Goal: Task Accomplishment & Management: Manage account settings

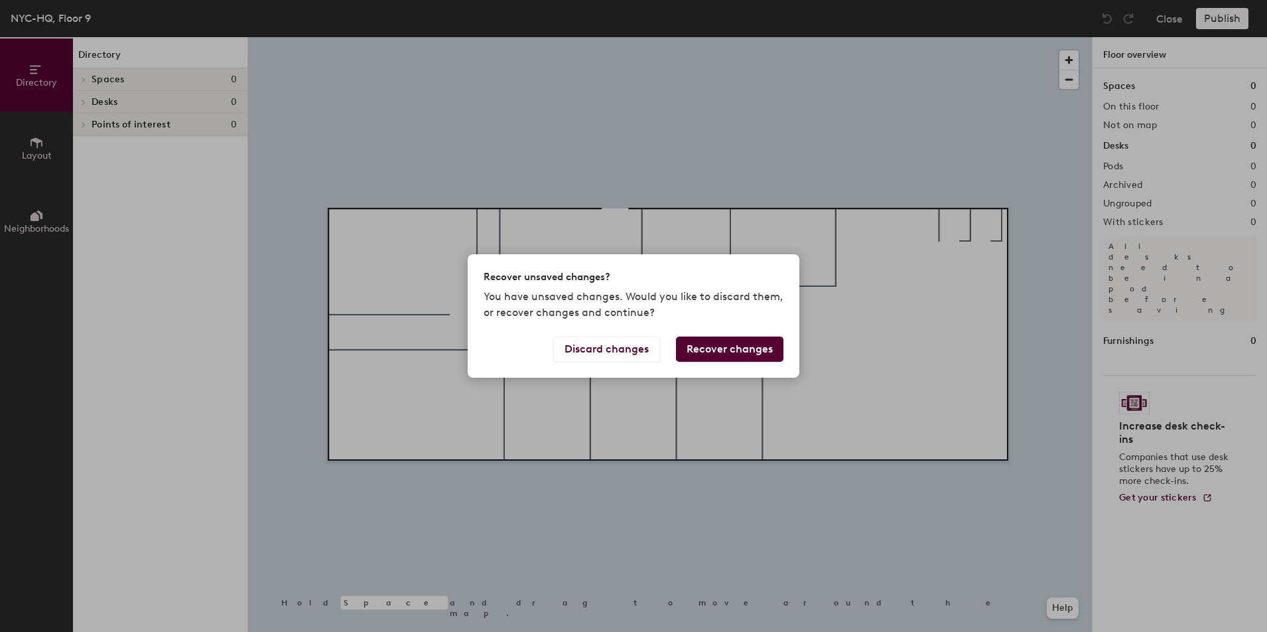
click at [717, 352] on button "Recover changes" at bounding box center [729, 348] width 107 height 25
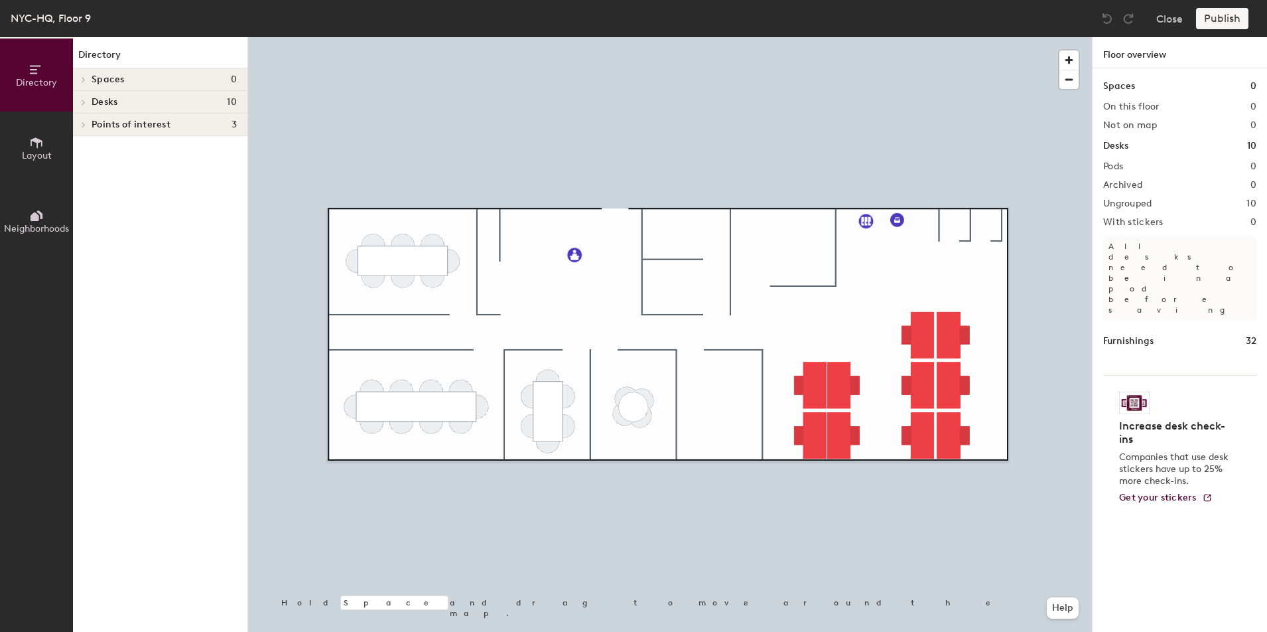
click at [86, 100] on icon at bounding box center [83, 102] width 5 height 7
click at [88, 80] on div at bounding box center [83, 79] width 15 height 7
click at [84, 79] on icon at bounding box center [81, 80] width 7 height 5
click at [84, 79] on icon at bounding box center [83, 79] width 3 height 5
click at [84, 79] on icon at bounding box center [81, 80] width 7 height 5
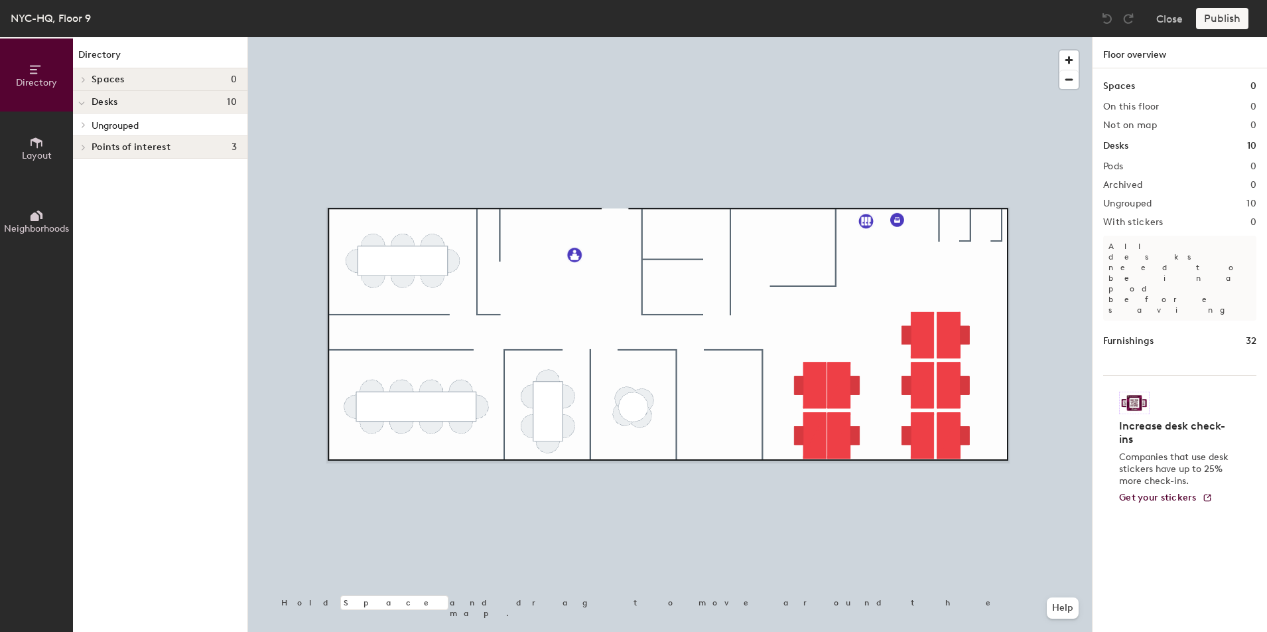
click at [85, 79] on icon at bounding box center [83, 79] width 5 height 7
click at [33, 151] on span "Layout" at bounding box center [37, 155] width 30 height 11
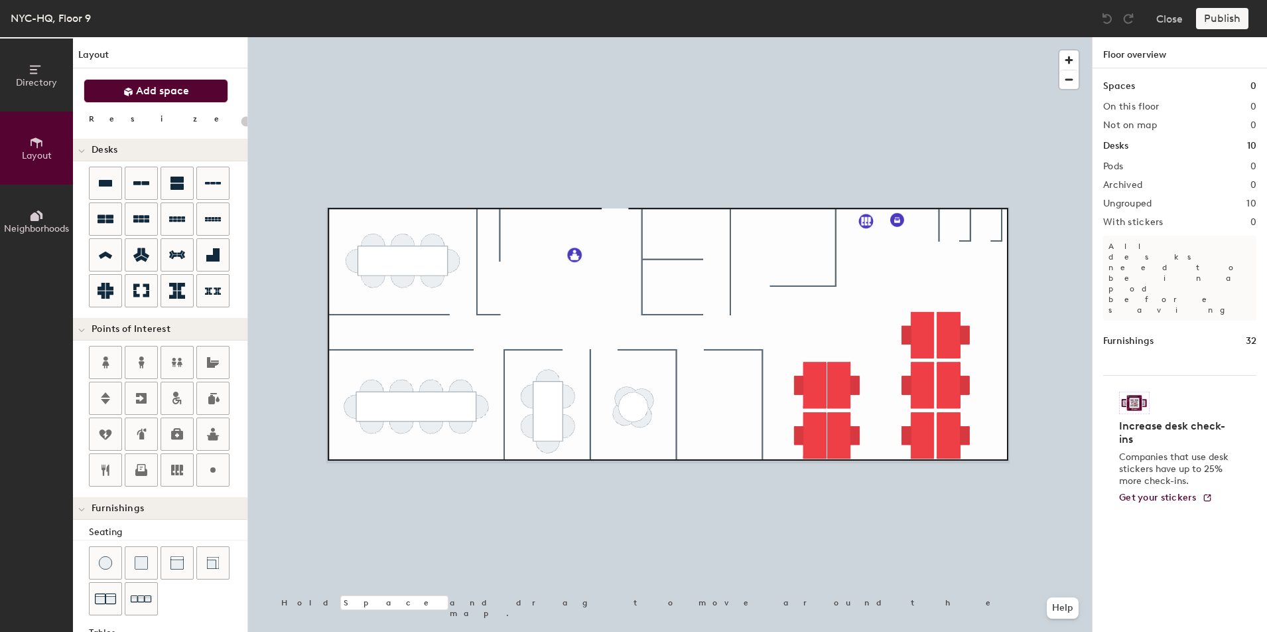
click at [154, 90] on span "Add space" at bounding box center [162, 90] width 53 height 13
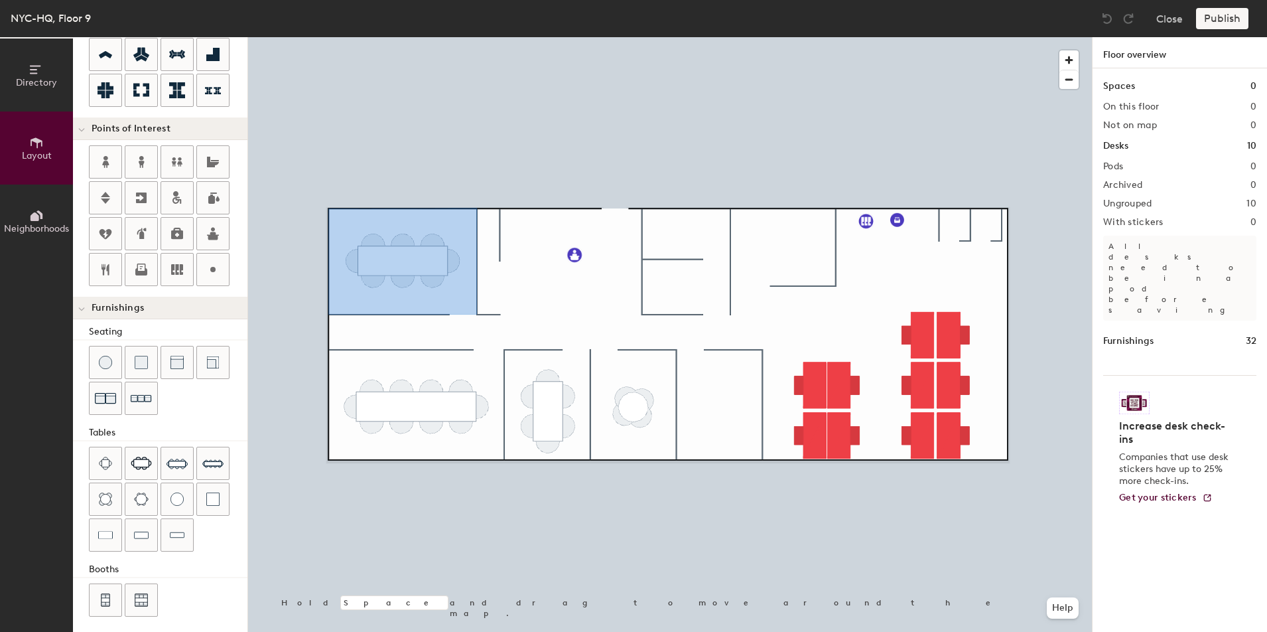
scroll to position [206, 0]
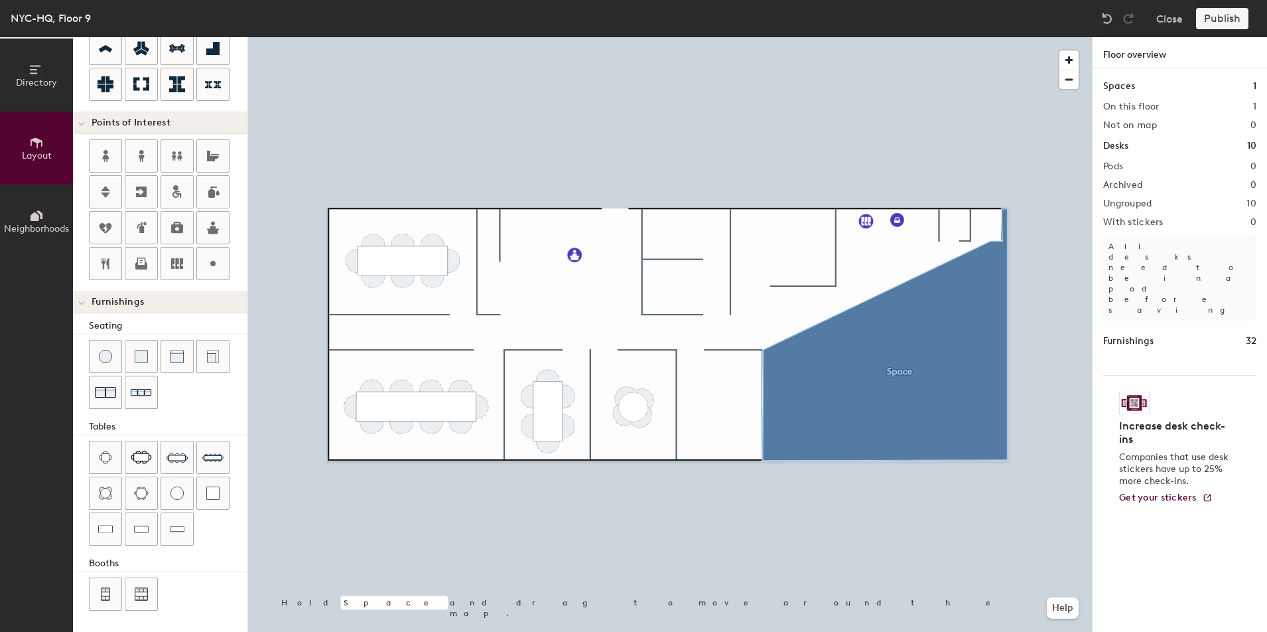
click at [1044, 37] on div at bounding box center [670, 37] width 844 height 0
click at [984, 37] on div at bounding box center [670, 37] width 844 height 0
click at [1177, 19] on button "Close" at bounding box center [1169, 18] width 27 height 21
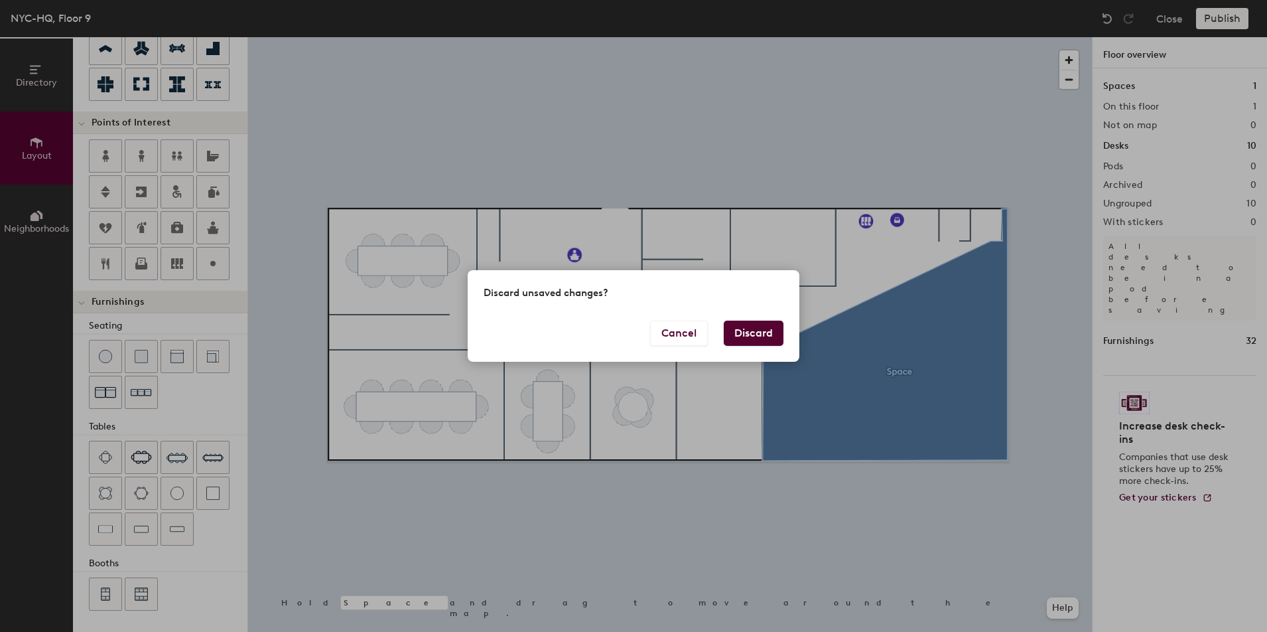
click at [754, 330] on button "Discard" at bounding box center [754, 332] width 60 height 25
type input "20"
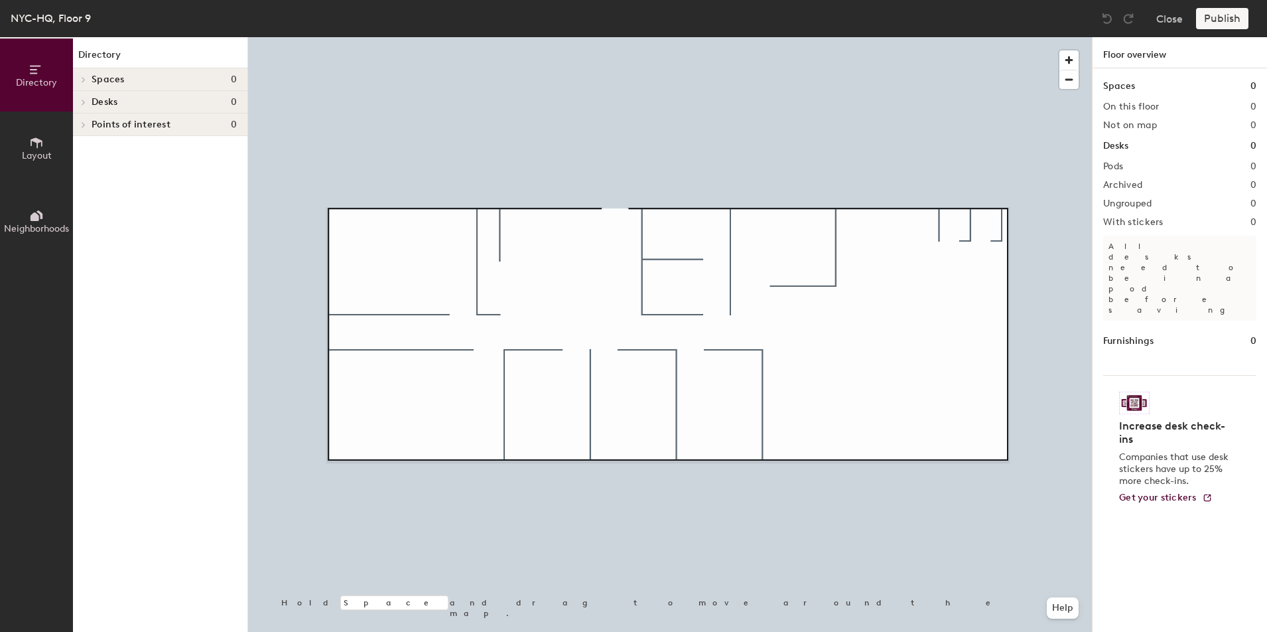
click at [37, 155] on span "Layout" at bounding box center [37, 155] width 30 height 11
click at [34, 154] on span "Layout" at bounding box center [37, 155] width 30 height 11
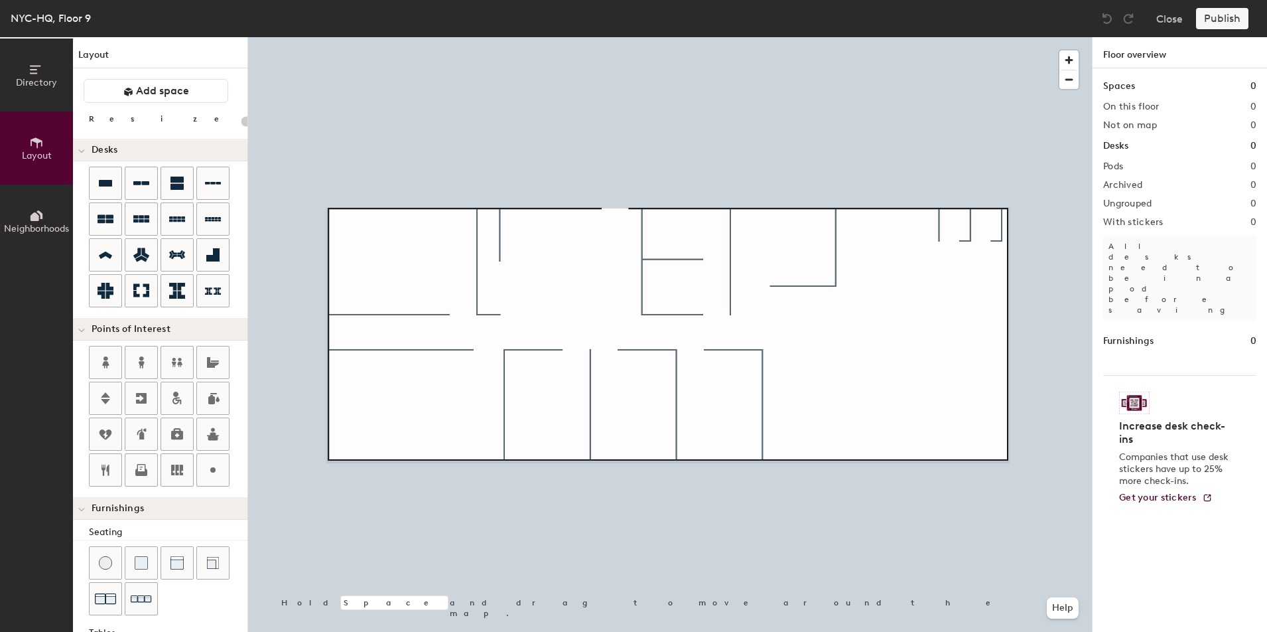
click at [1140, 391] on img at bounding box center [1134, 402] width 31 height 23
click at [1186, 492] on span "Get your stickers" at bounding box center [1158, 497] width 78 height 11
click at [68, 21] on div "NYC-HQ, Floor 9" at bounding box center [51, 18] width 80 height 17
click at [38, 72] on icon at bounding box center [36, 69] width 15 height 15
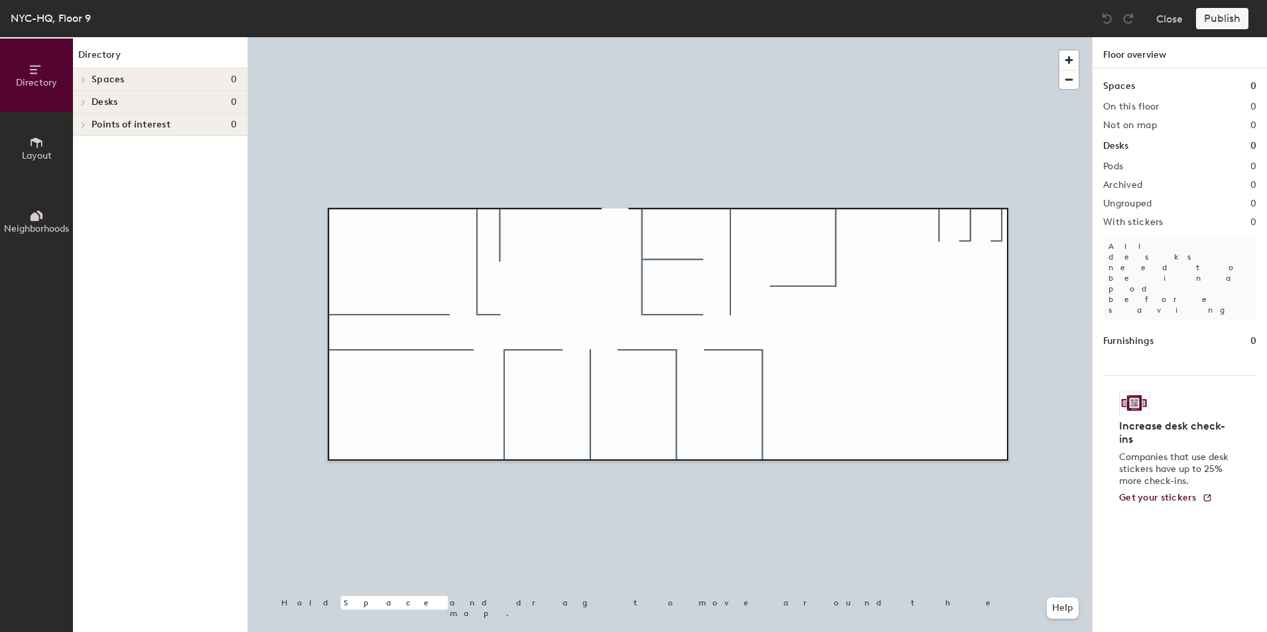
click at [87, 77] on span at bounding box center [82, 79] width 11 height 7
click at [82, 79] on icon at bounding box center [81, 80] width 7 height 5
click at [80, 98] on div at bounding box center [81, 102] width 17 height 22
click at [82, 125] on icon at bounding box center [83, 124] width 5 height 7
click at [39, 151] on span "Layout" at bounding box center [37, 155] width 30 height 11
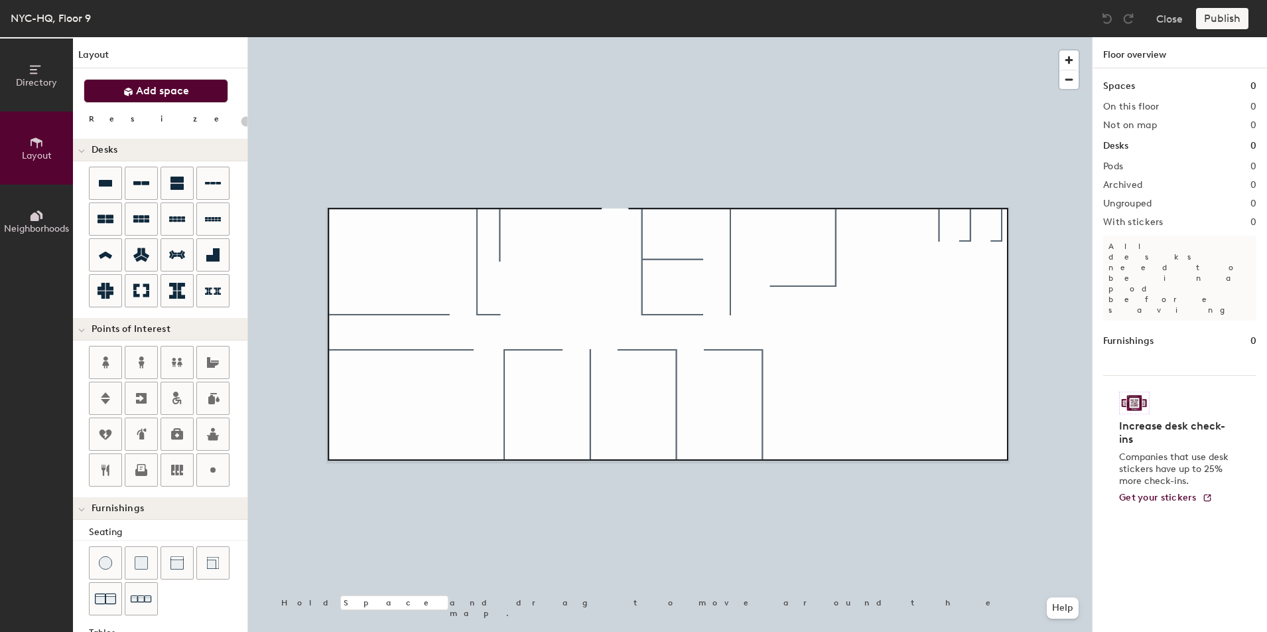
click at [187, 84] on button "Add space" at bounding box center [156, 91] width 145 height 24
click at [181, 88] on span "Add space" at bounding box center [162, 90] width 53 height 13
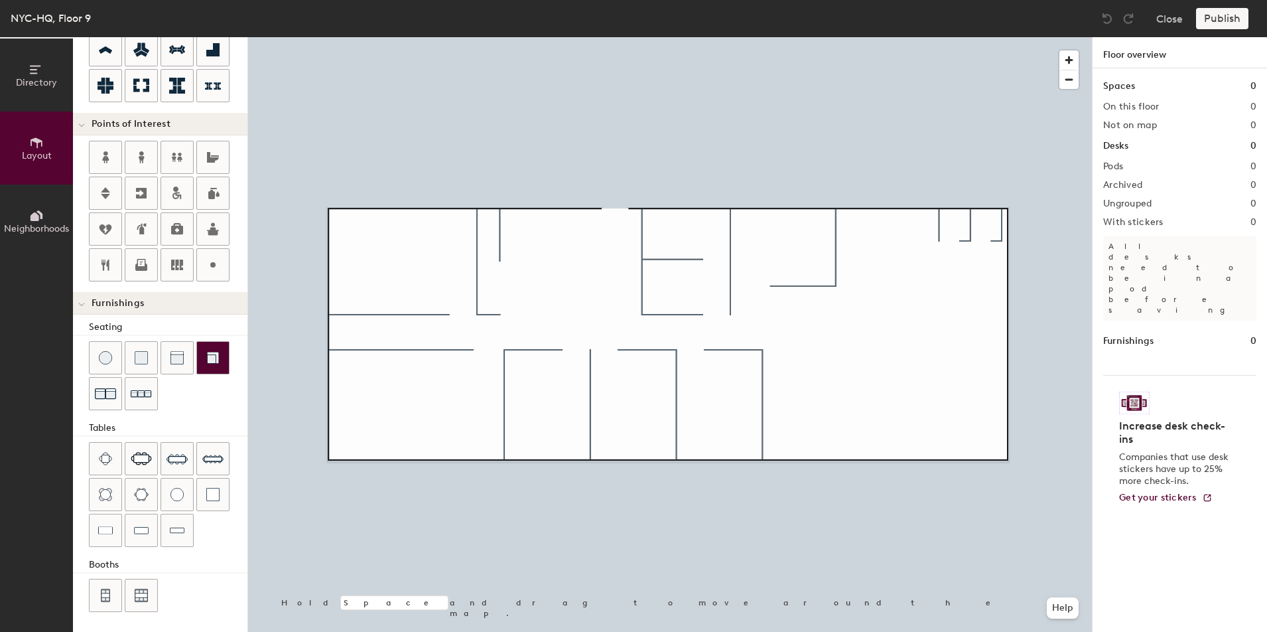
scroll to position [206, 0]
click at [565, 216] on div "Directory Layout Neighborhoods Layout Add space Resize Desks Points of Interest…" at bounding box center [633, 334] width 1267 height 594
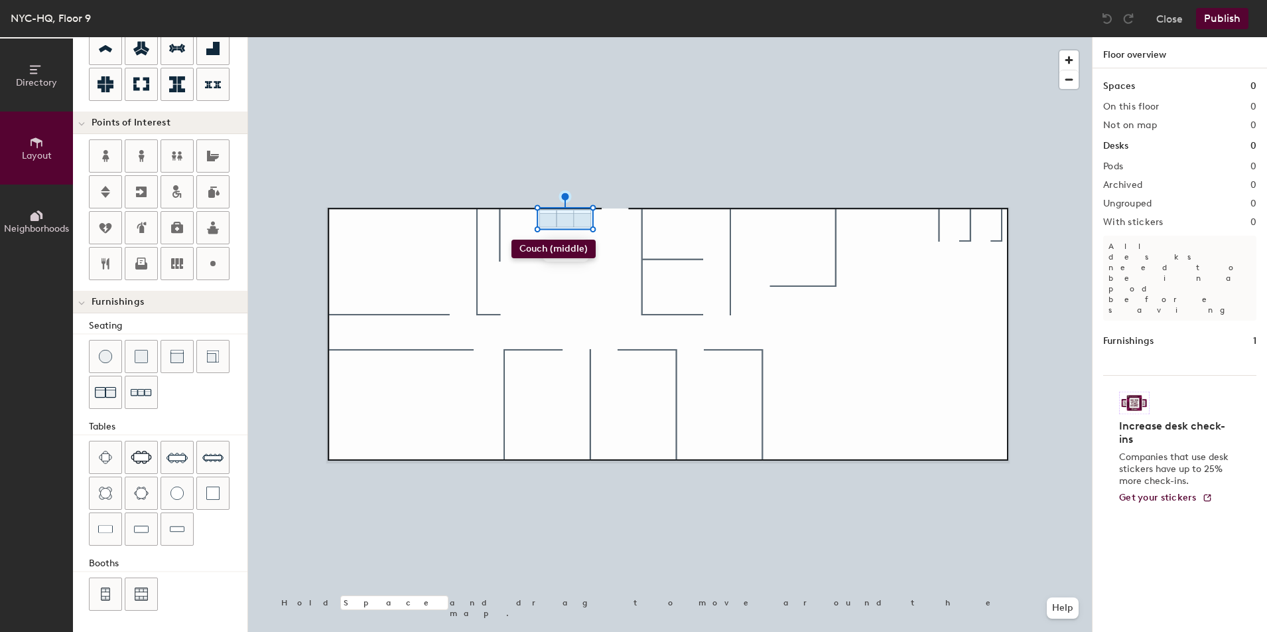
click at [511, 239] on div "Directory Layout Neighborhoods Layout Add space Resize Desks Points of Interest…" at bounding box center [633, 334] width 1267 height 594
drag, startPoint x: 178, startPoint y: 362, endPoint x: 230, endPoint y: 358, distance: 51.3
click at [547, 37] on div at bounding box center [670, 37] width 844 height 0
click at [525, 37] on div at bounding box center [670, 37] width 844 height 0
click at [516, 37] on div at bounding box center [670, 37] width 844 height 0
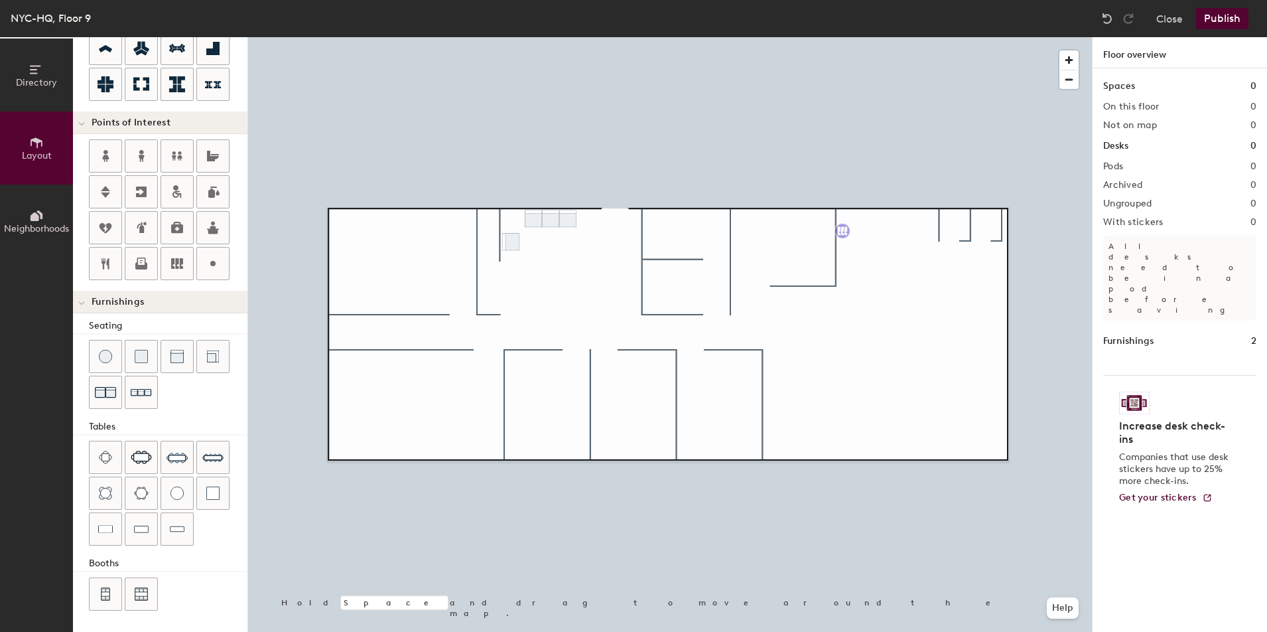
click at [845, 240] on div "Directory Layout Neighborhoods Layout Add space Resize Desks Points of Interest…" at bounding box center [633, 334] width 1267 height 594
click at [893, 216] on div "Directory Layout Neighborhoods Layout Add space Resize Desks Points of Interest…" at bounding box center [633, 334] width 1267 height 594
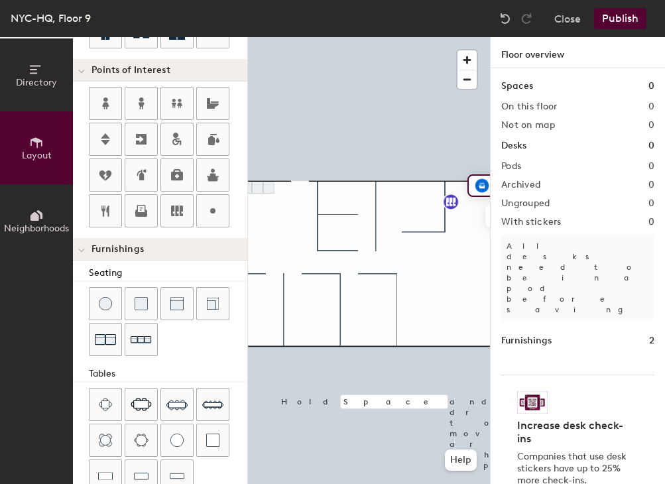
scroll to position [354, 0]
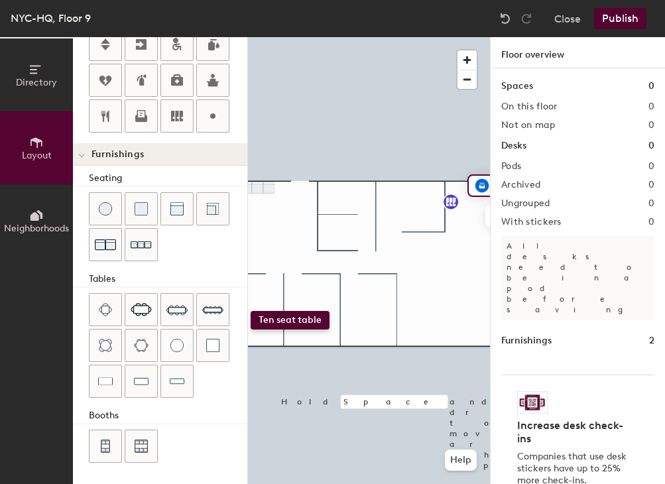
click at [251, 311] on div "Directory Layout Neighborhoods Layout Add space Resize Desks Points of Interest…" at bounding box center [332, 260] width 665 height 447
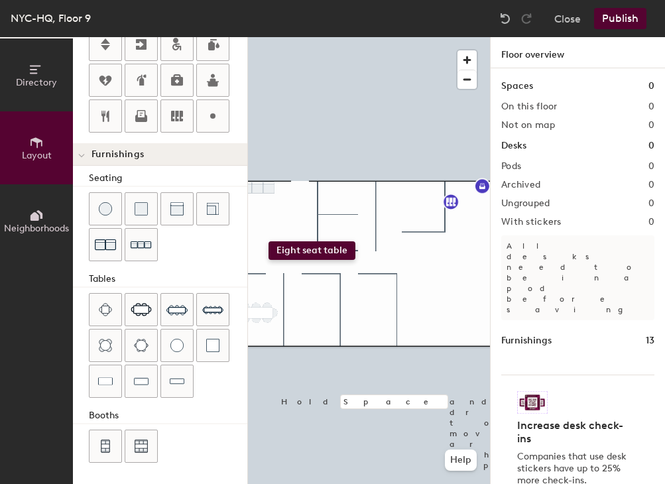
click at [269, 242] on div "Directory Layout Neighborhoods Layout Add space Resize Desks Points of Interest…" at bounding box center [332, 260] width 665 height 447
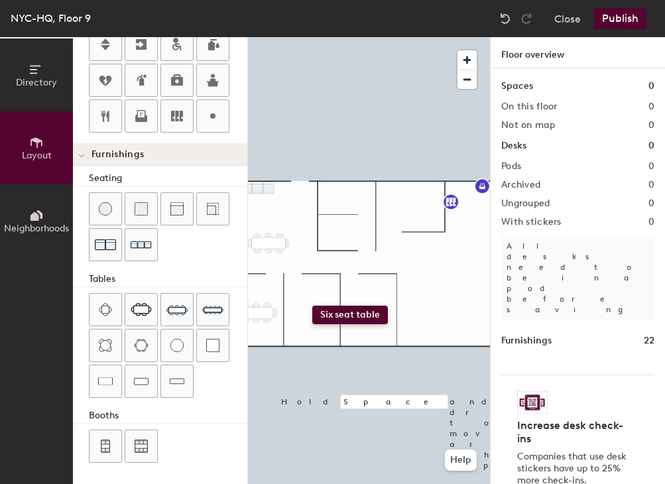
click at [312, 306] on div "Directory Layout Neighborhoods Layout Add space Resize Desks Points of Interest…" at bounding box center [332, 260] width 665 height 447
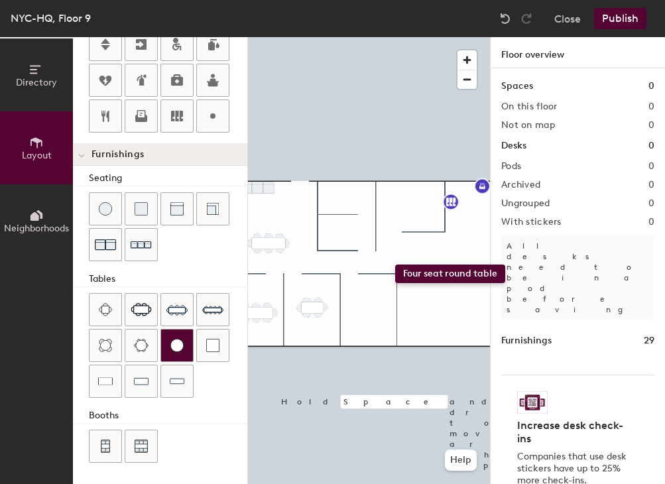
click at [395, 271] on div "Directory Layout Neighborhoods Layout Add space Resize Desks Points of Interest…" at bounding box center [332, 260] width 665 height 447
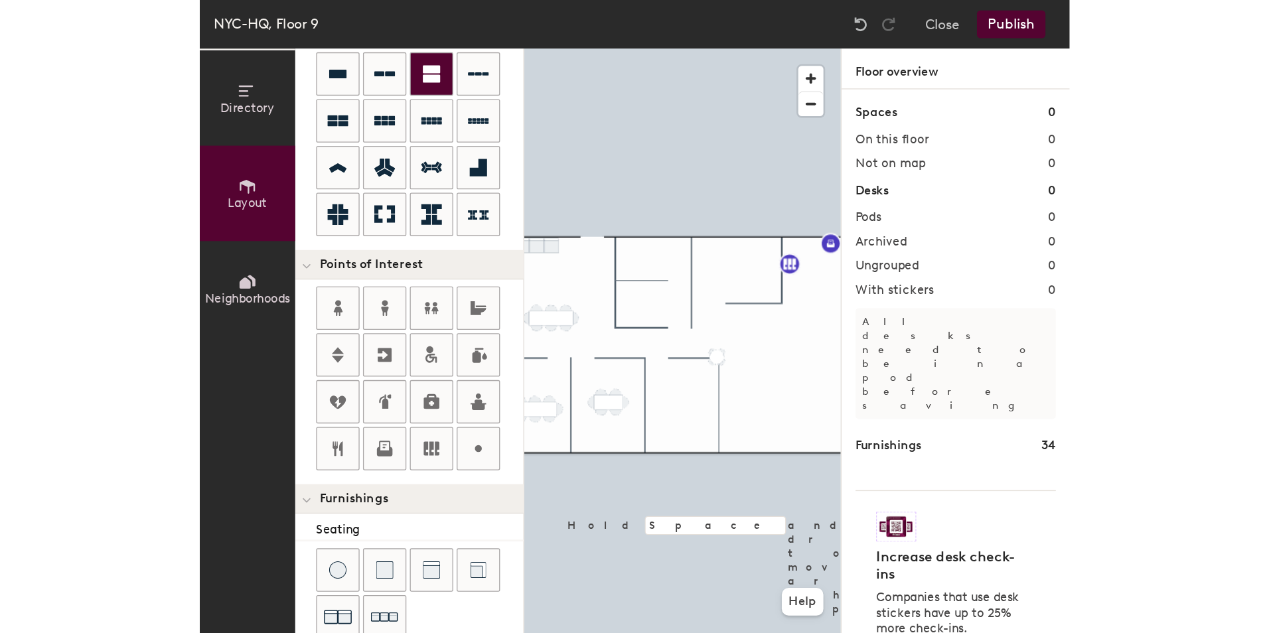
scroll to position [0, 0]
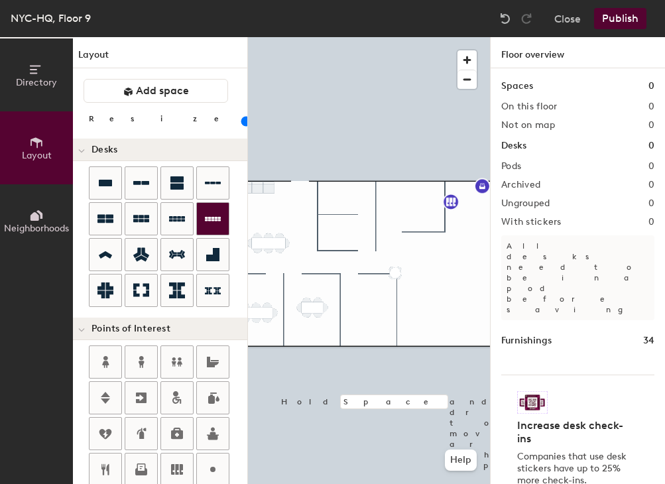
click at [452, 282] on div "Directory Layout Neighborhoods Layout Add space Resize Desks Points of Interest…" at bounding box center [332, 260] width 665 height 447
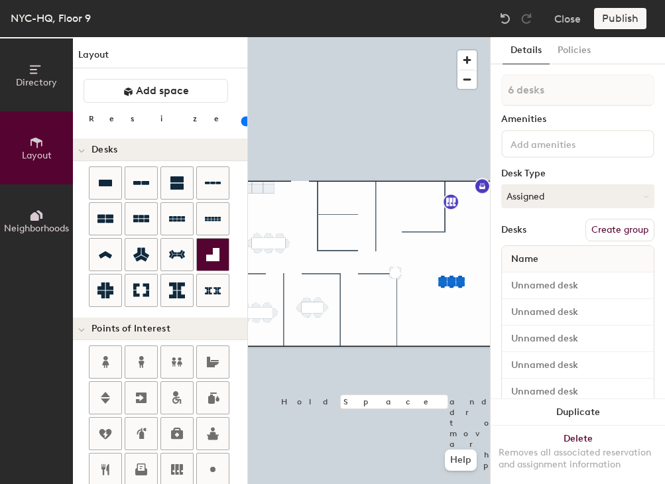
click at [425, 316] on div "Directory Layout Neighborhoods Layout Add space Resize Desks Points of Interest…" at bounding box center [332, 260] width 665 height 447
type input "20"
type input "4 desks"
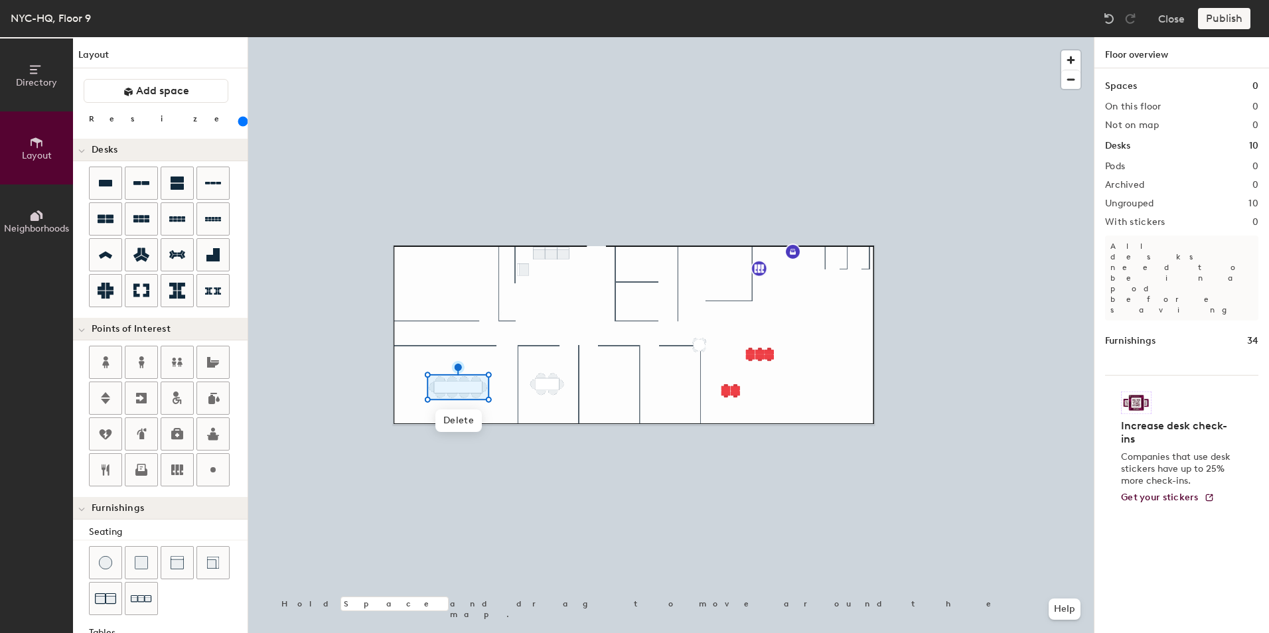
click at [241, 123] on input "range" at bounding box center [241, 121] width 0 height 11
click at [241, 122] on input "range" at bounding box center [241, 121] width 0 height 11
click at [241, 121] on input "range" at bounding box center [241, 121] width 0 height 11
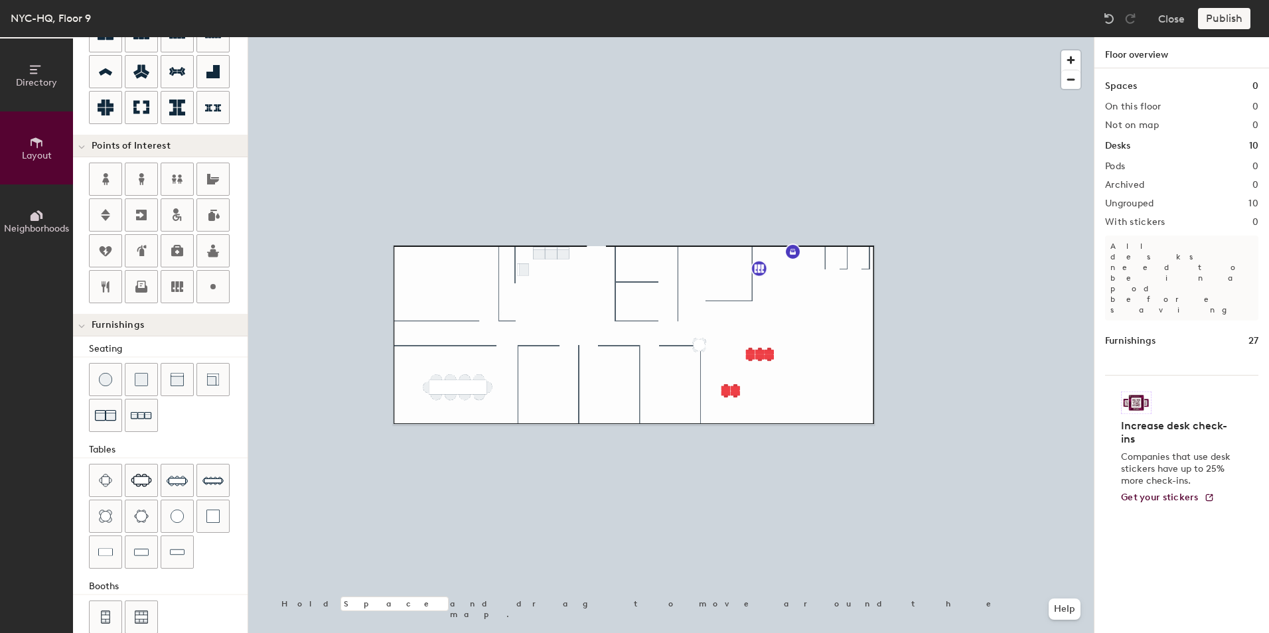
scroll to position [199, 0]
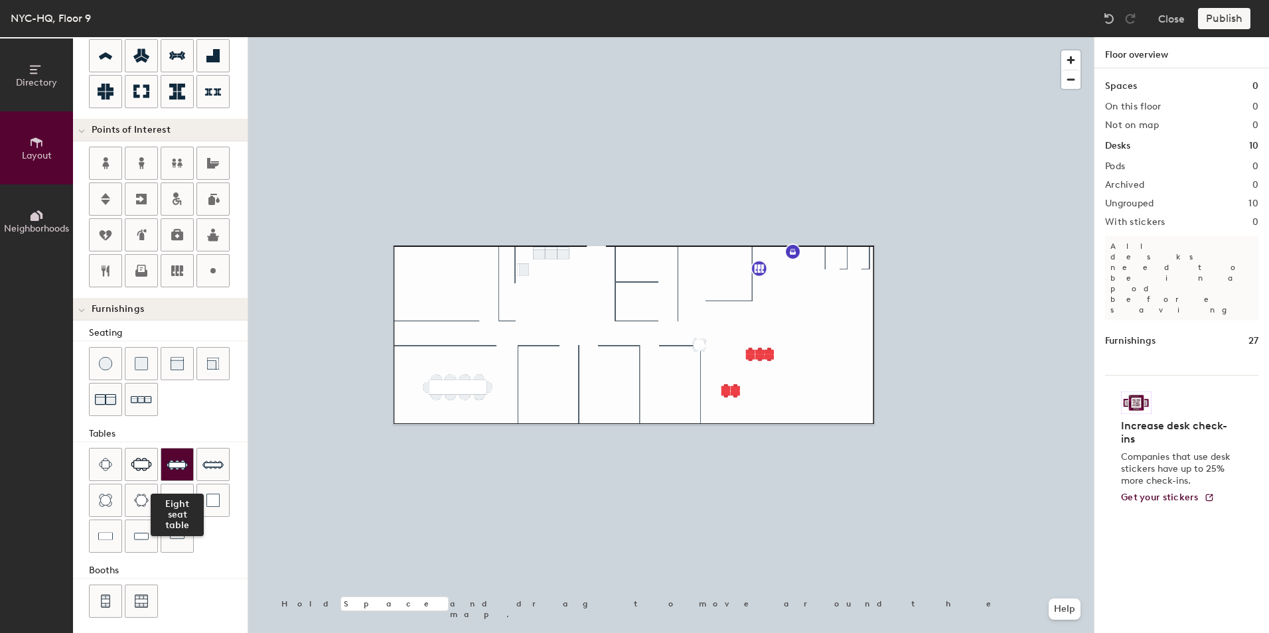
click at [169, 466] on img at bounding box center [177, 464] width 21 height 21
click at [547, 381] on div "Directory Layout Neighborhoods Layout Add space Resize Desks Points of Interest…" at bounding box center [634, 335] width 1269 height 596
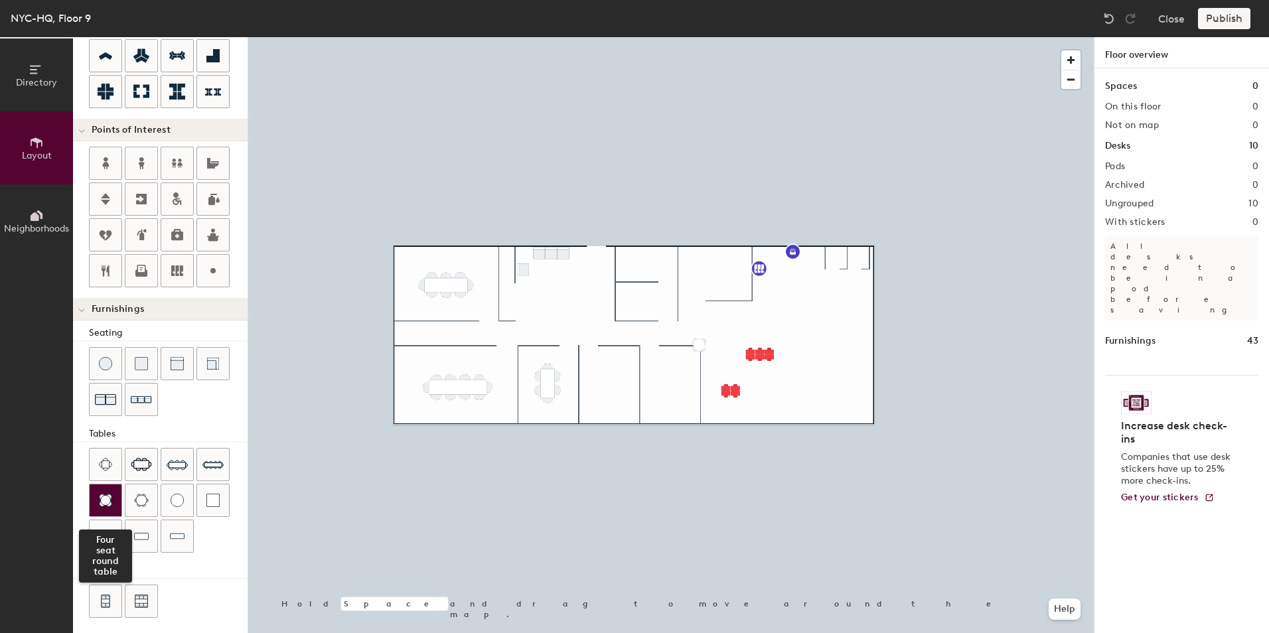
click at [114, 504] on div at bounding box center [106, 500] width 32 height 32
click at [585, 37] on div at bounding box center [670, 37] width 845 height 0
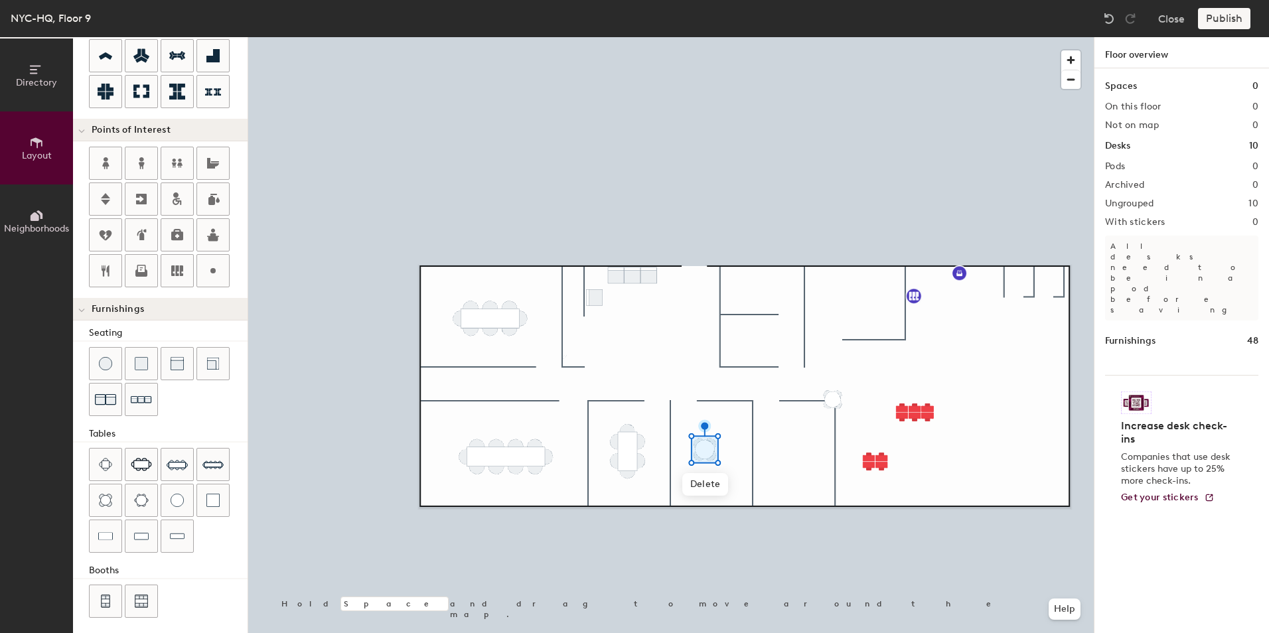
scroll to position [0, 0]
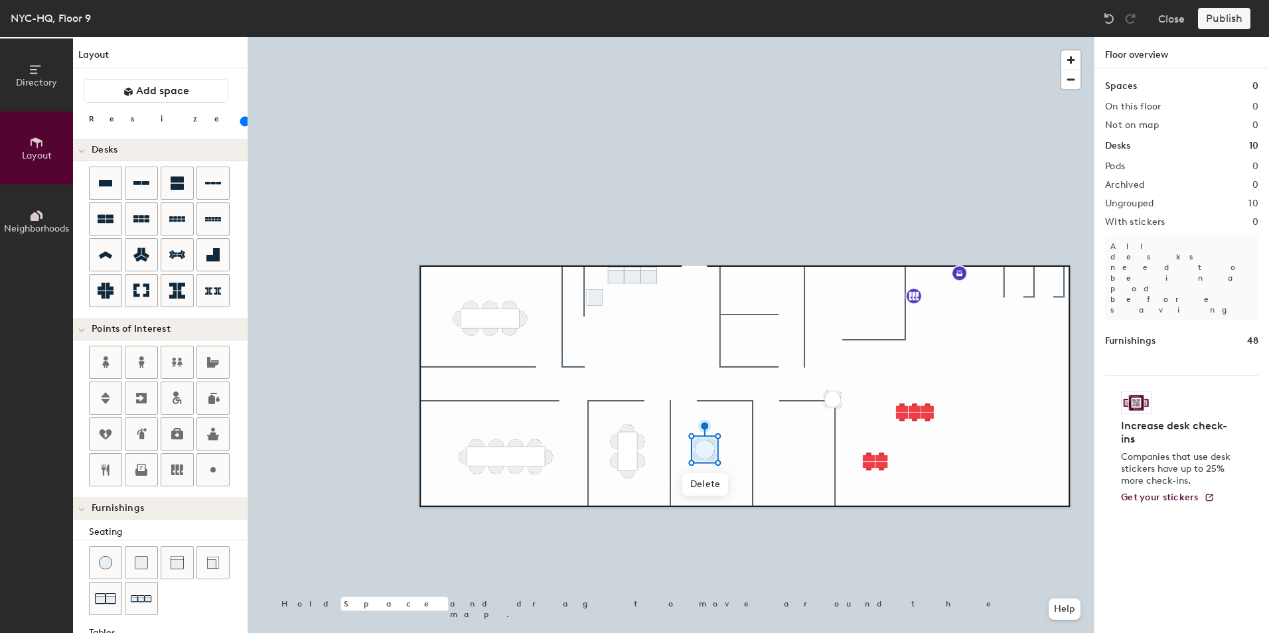
click at [241, 123] on input "range" at bounding box center [241, 121] width 0 height 11
click at [241, 122] on input "range" at bounding box center [241, 121] width 0 height 11
click at [241, 120] on input "range" at bounding box center [241, 121] width 0 height 11
click at [644, 37] on div at bounding box center [670, 37] width 845 height 0
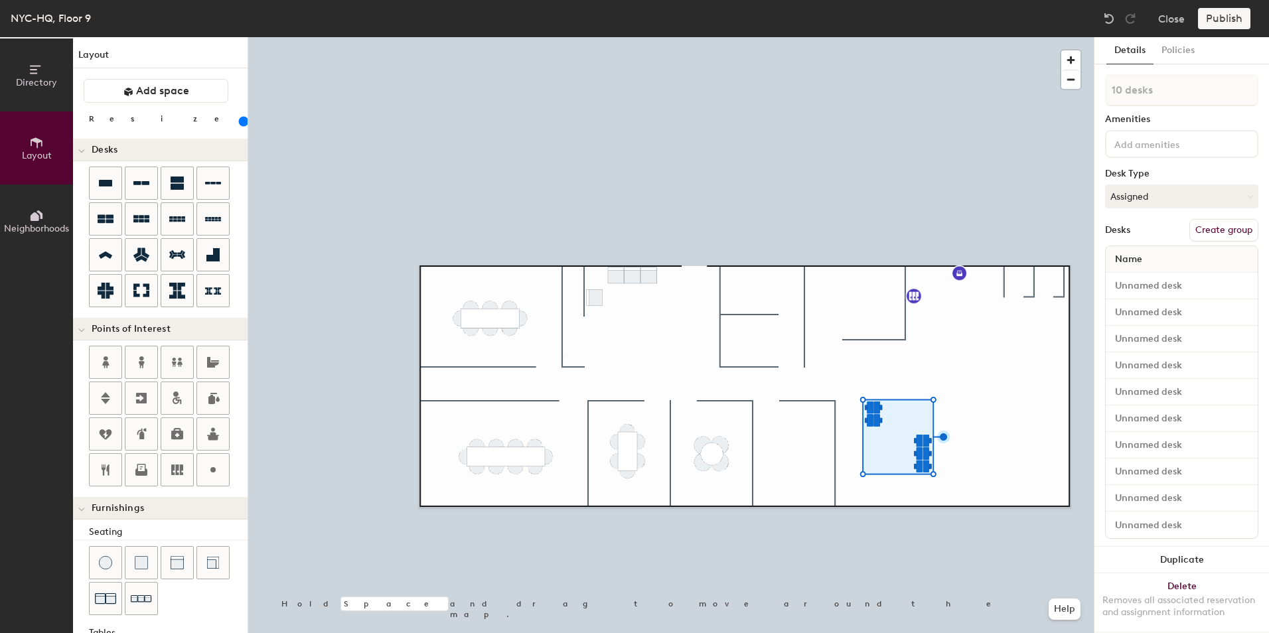
click at [241, 119] on input "range" at bounding box center [241, 121] width 0 height 11
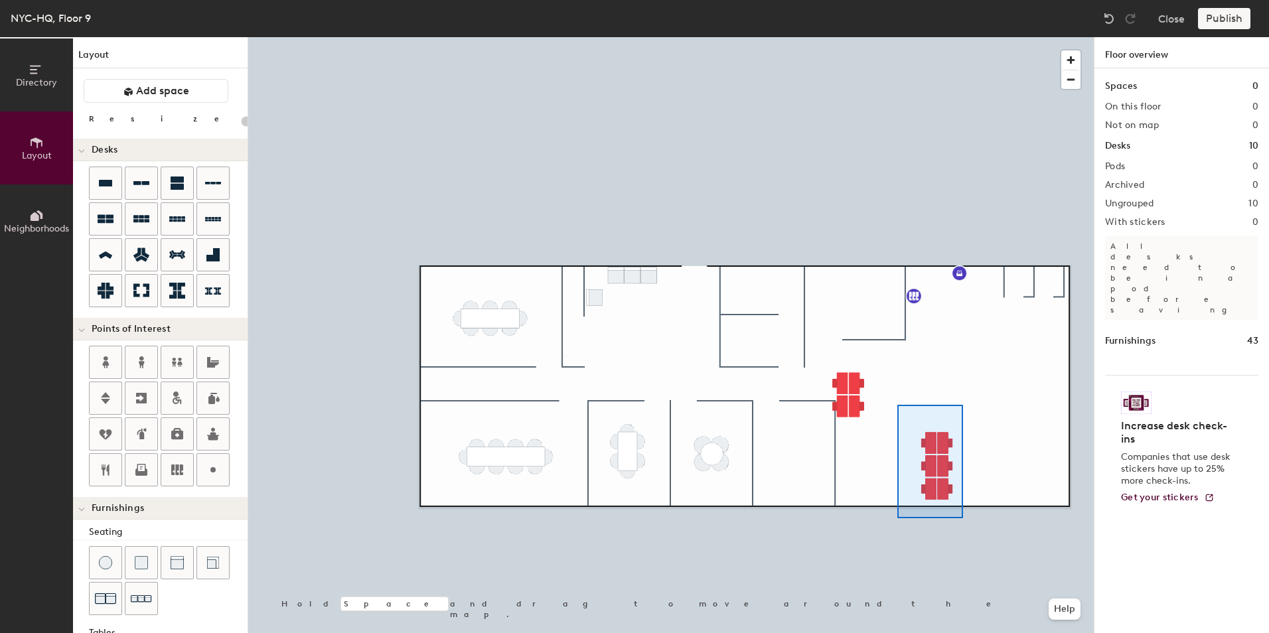
type input "180"
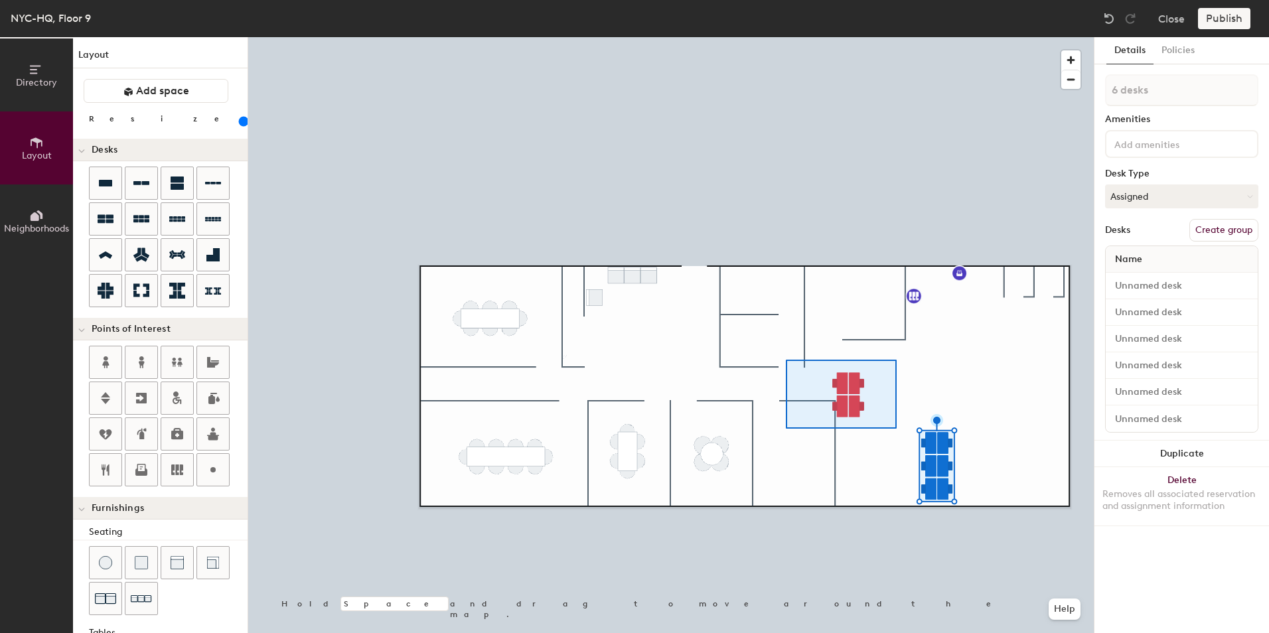
type input "4 desks"
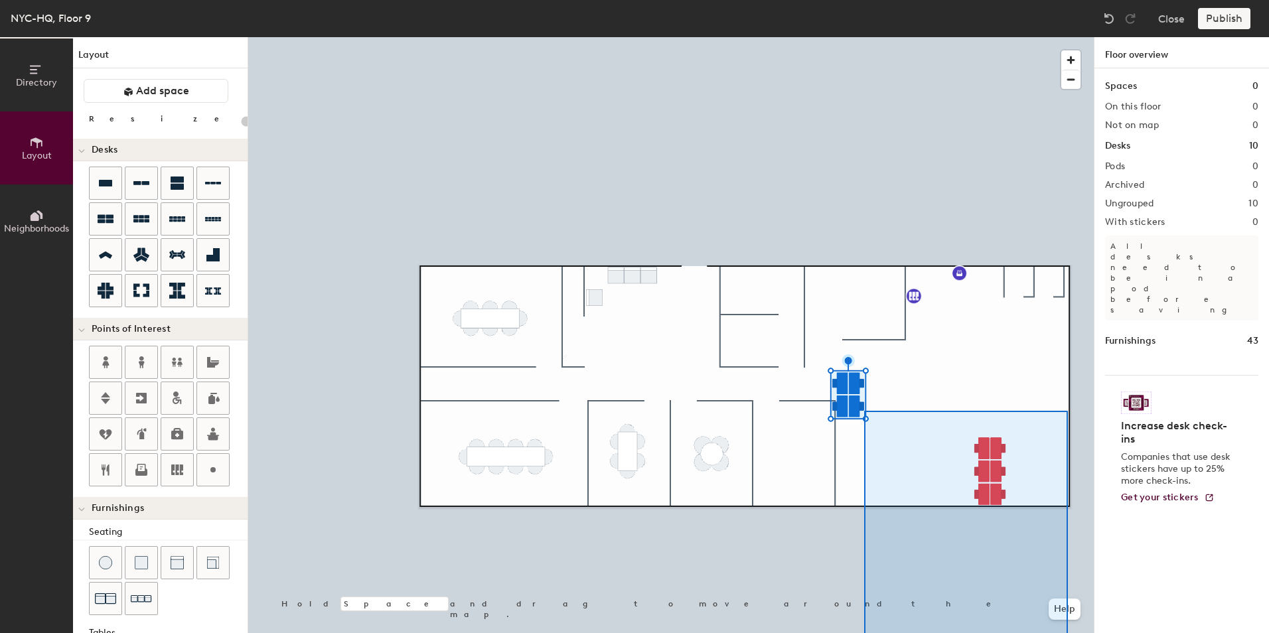
click at [1068, 631] on html "Skip navigation Schedule Office People Analytics Visits Deliveries Services Man…" at bounding box center [634, 316] width 1269 height 633
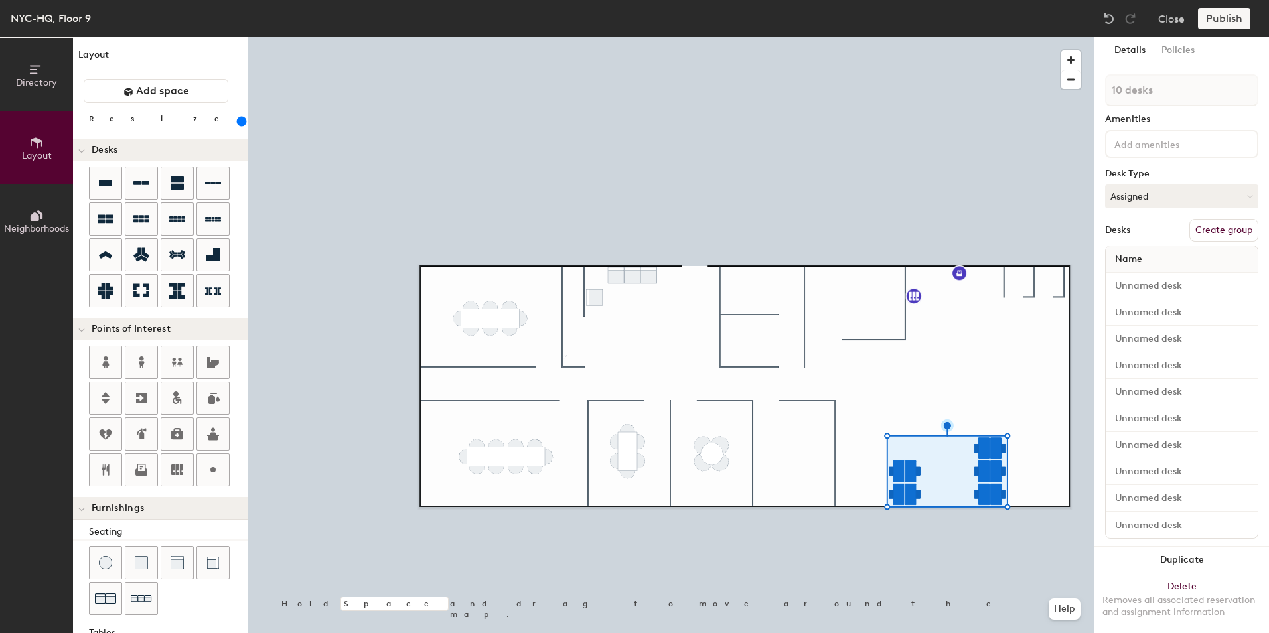
click at [241, 119] on input "range" at bounding box center [241, 121] width 0 height 11
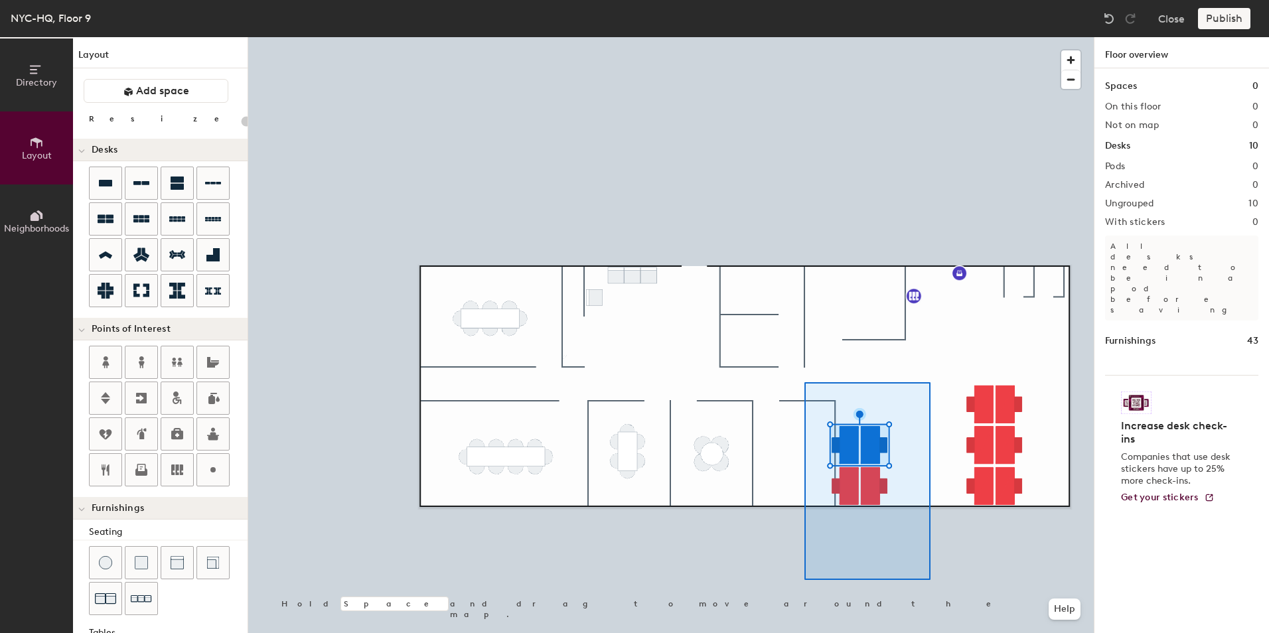
click at [935, 631] on html "Skip navigation Schedule Office People Analytics Visits Deliveries Services Man…" at bounding box center [634, 316] width 1269 height 633
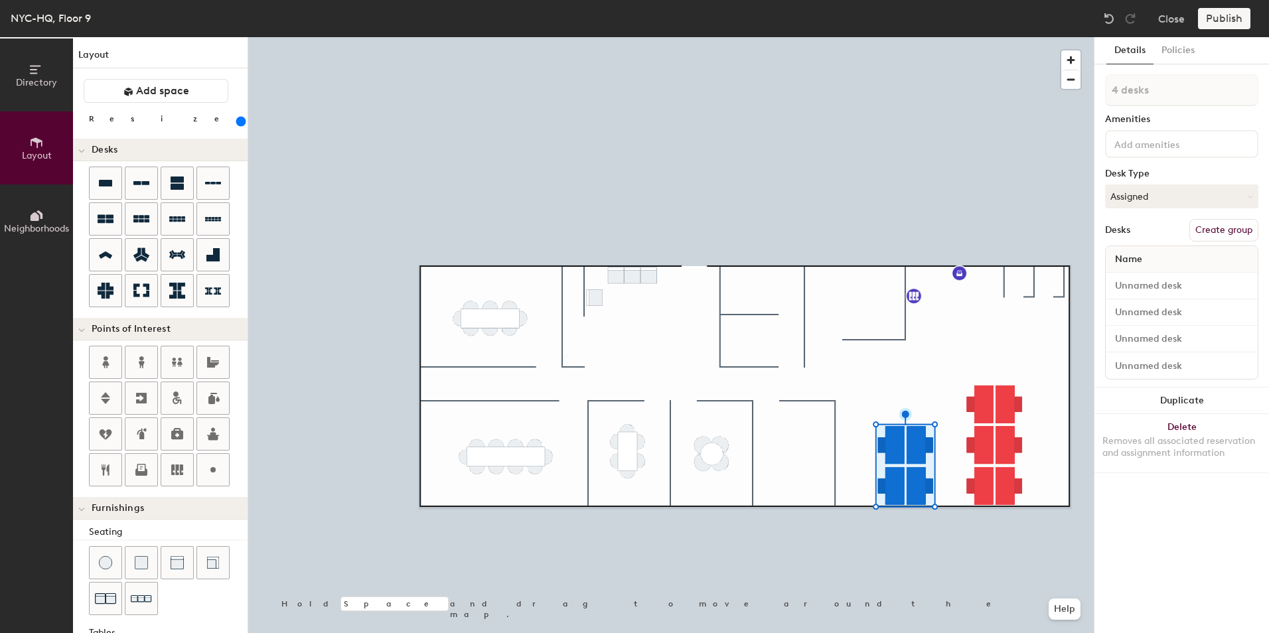
click at [890, 37] on div at bounding box center [670, 37] width 845 height 0
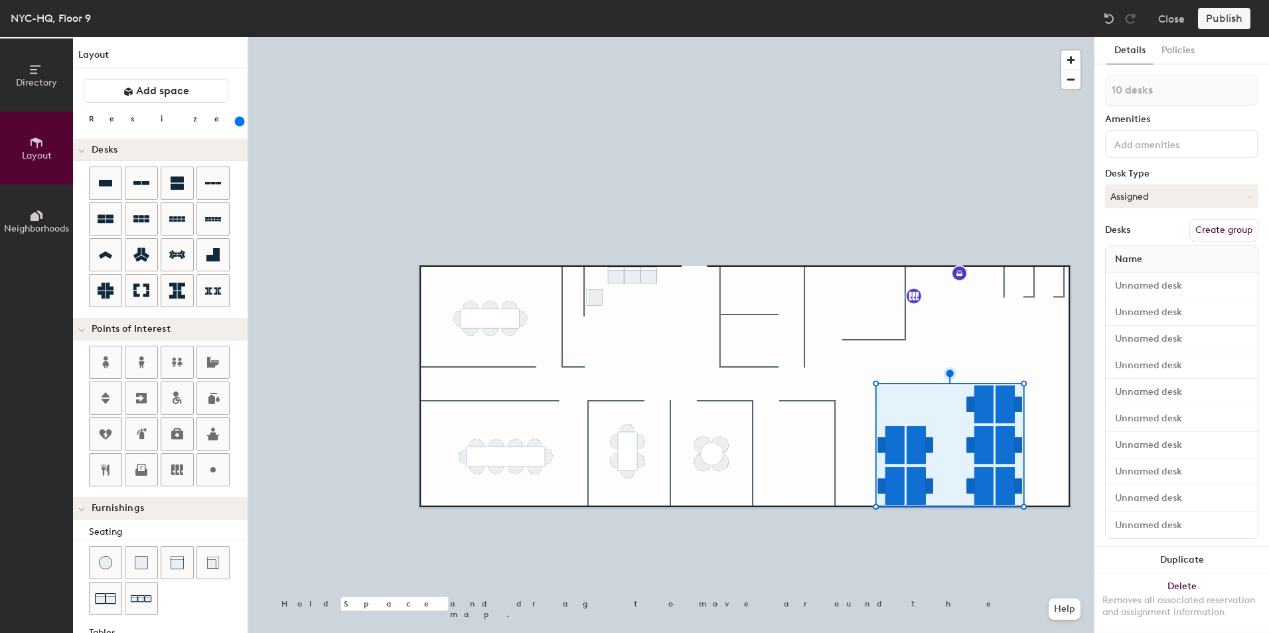
click at [241, 121] on input "range" at bounding box center [241, 121] width 0 height 11
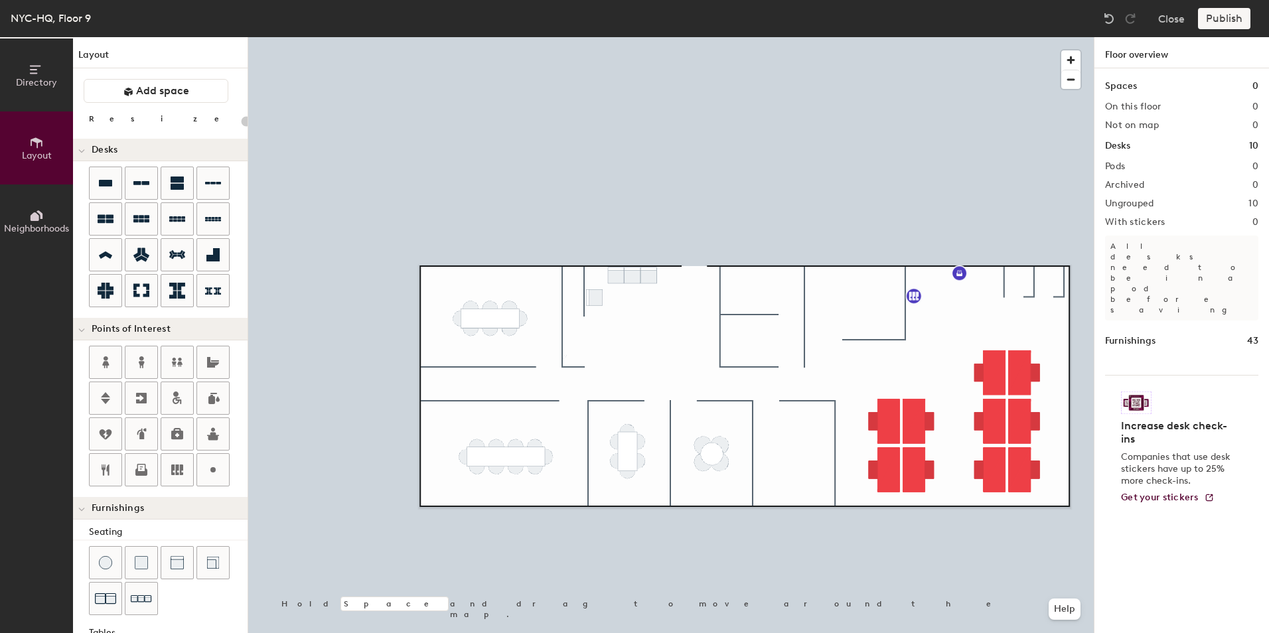
click at [950, 37] on div at bounding box center [670, 37] width 845 height 0
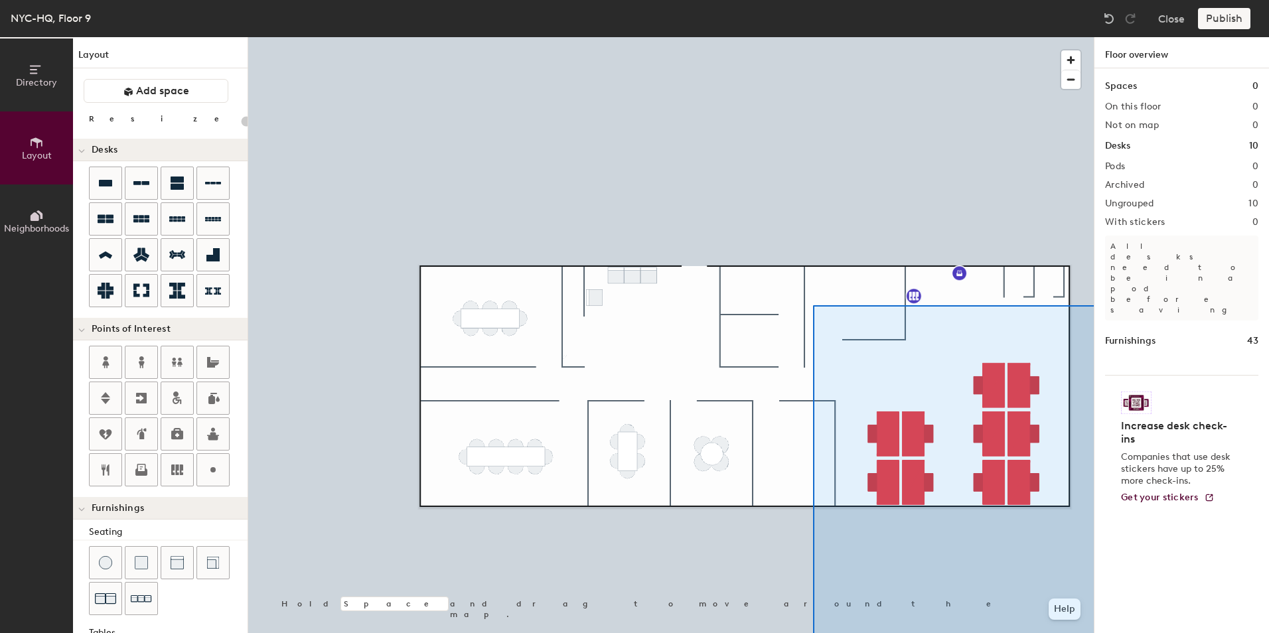
click at [1094, 631] on html "Skip navigation Schedule Office People Analytics Visits Deliveries Services Man…" at bounding box center [634, 316] width 1269 height 633
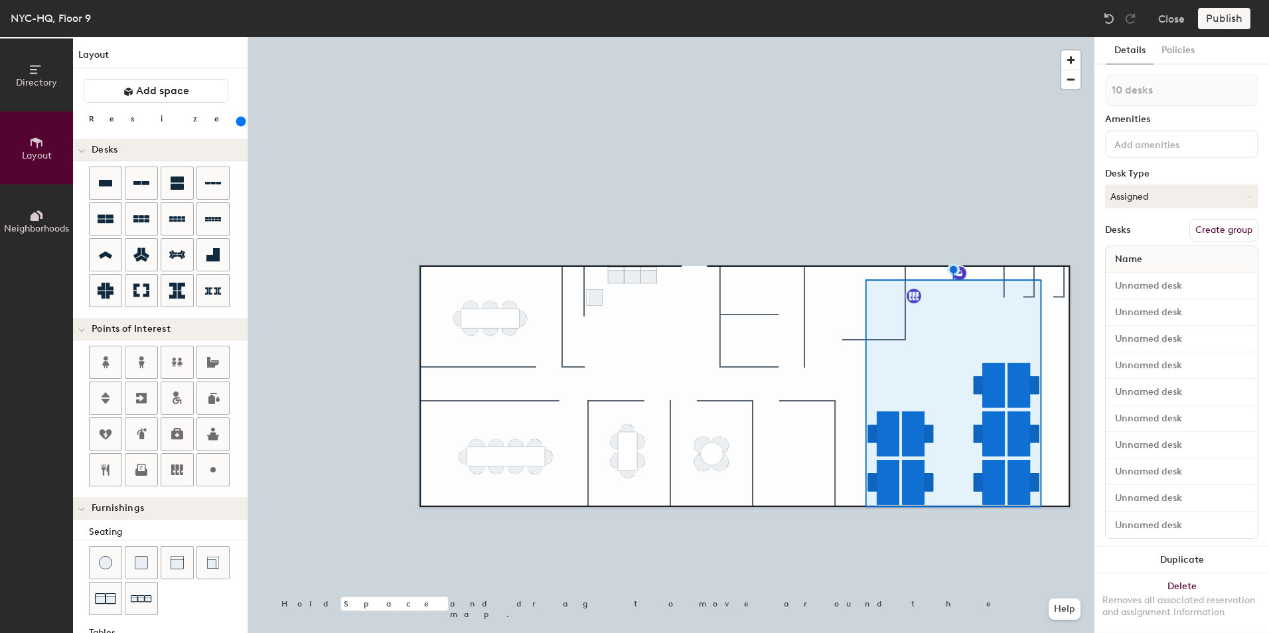
click at [241, 120] on input "range" at bounding box center [241, 121] width 0 height 11
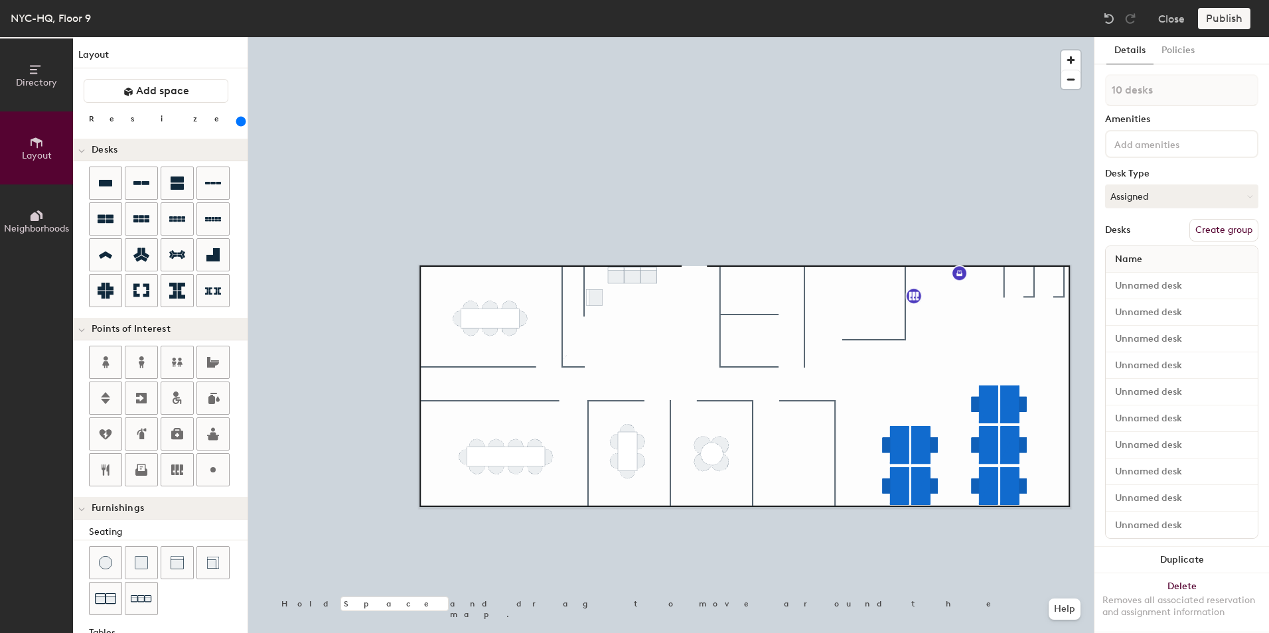
click at [966, 37] on div at bounding box center [670, 37] width 845 height 0
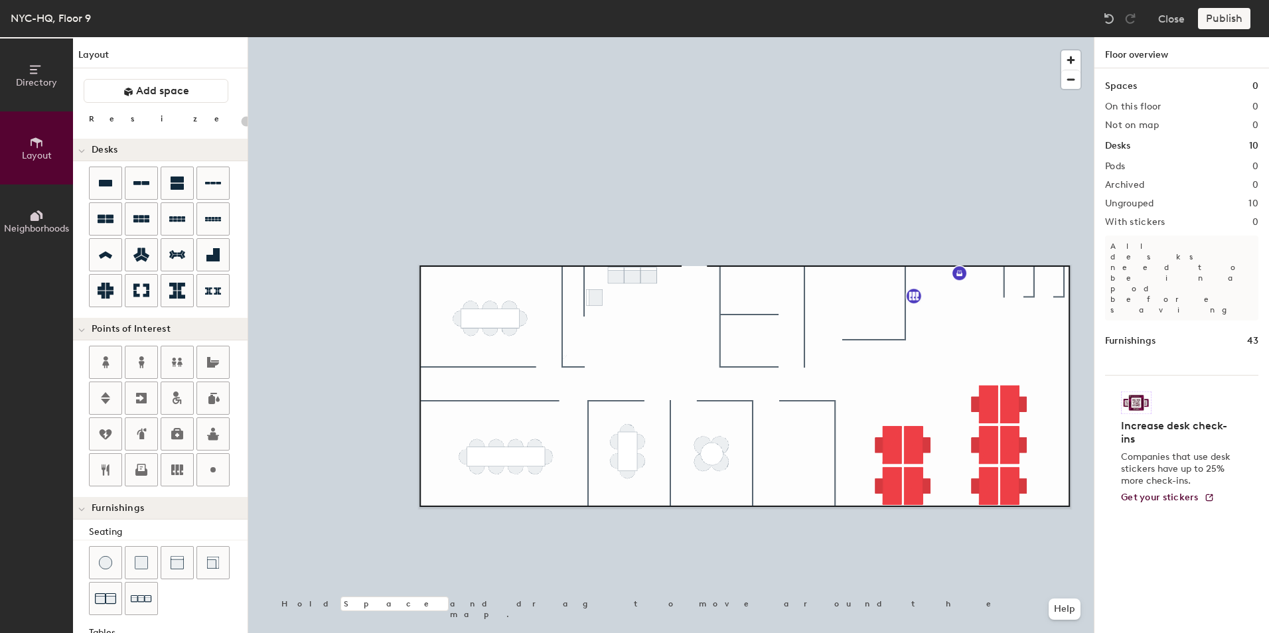
type input "20"
click at [38, 78] on span "Directory" at bounding box center [36, 82] width 41 height 11
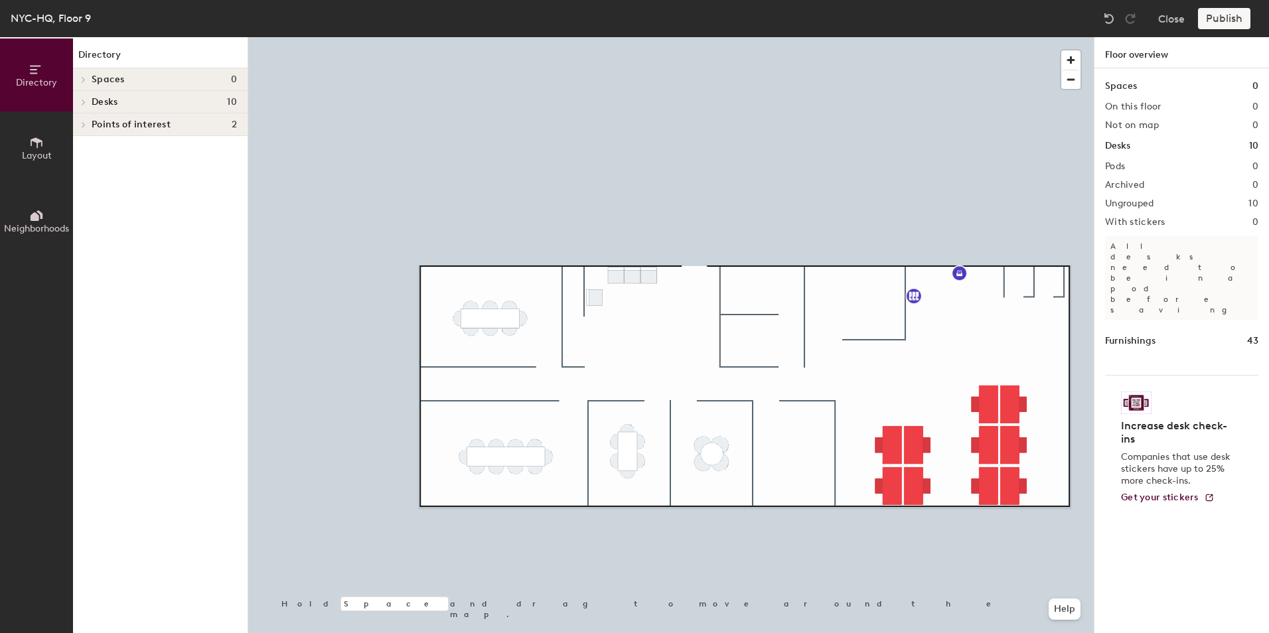
drag, startPoint x: 89, startPoint y: 124, endPoint x: 79, endPoint y: 124, distance: 10.0
click at [85, 124] on div at bounding box center [83, 124] width 15 height 7
click at [87, 103] on span at bounding box center [82, 102] width 11 height 7
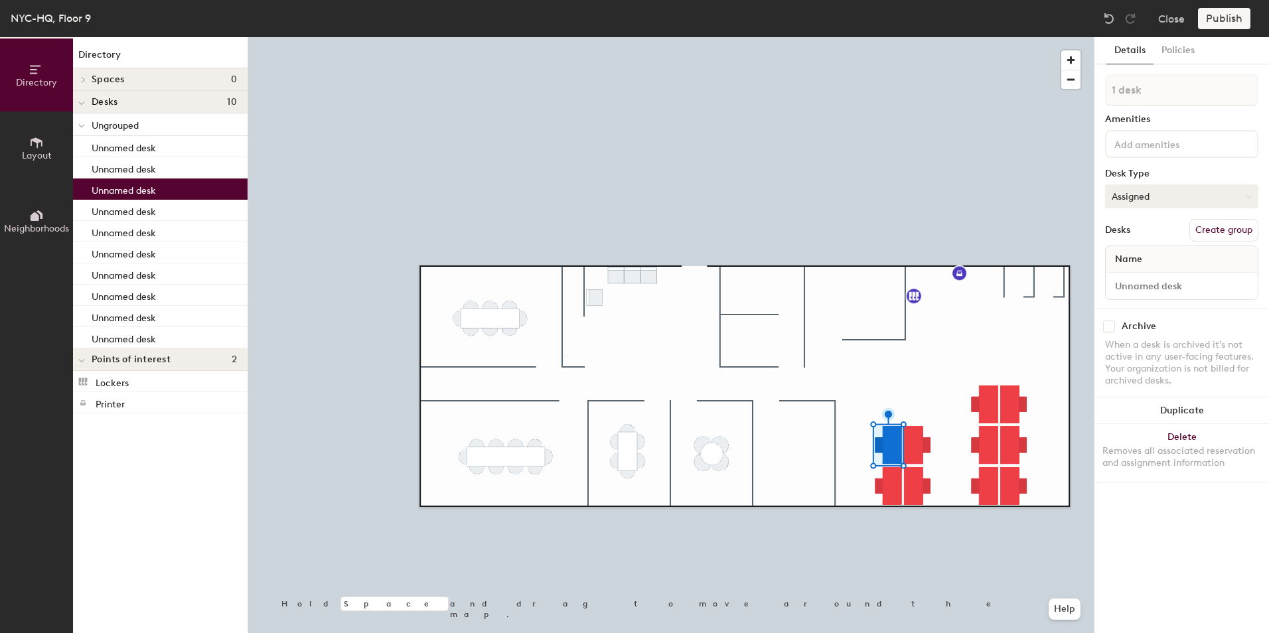
click at [1170, 190] on button "Assigned" at bounding box center [1181, 196] width 153 height 24
click at [1160, 251] on div "Hot" at bounding box center [1171, 257] width 133 height 20
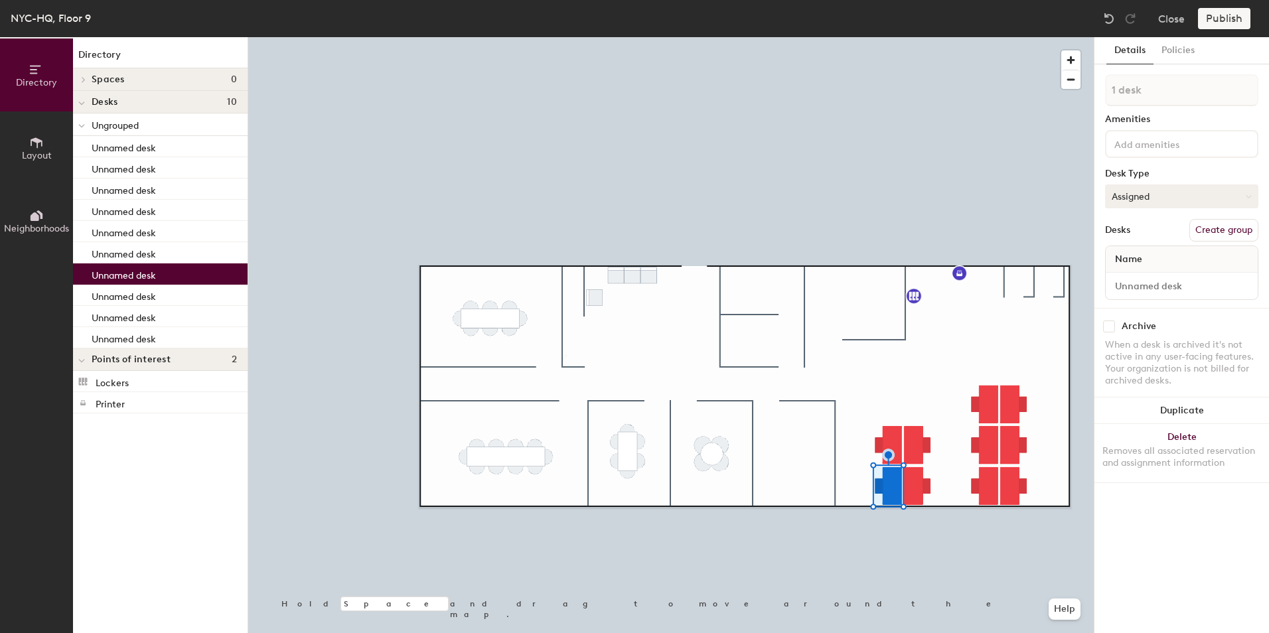
click at [1126, 197] on button "Assigned" at bounding box center [1181, 196] width 153 height 24
click at [1131, 251] on div "Hot" at bounding box center [1171, 257] width 133 height 20
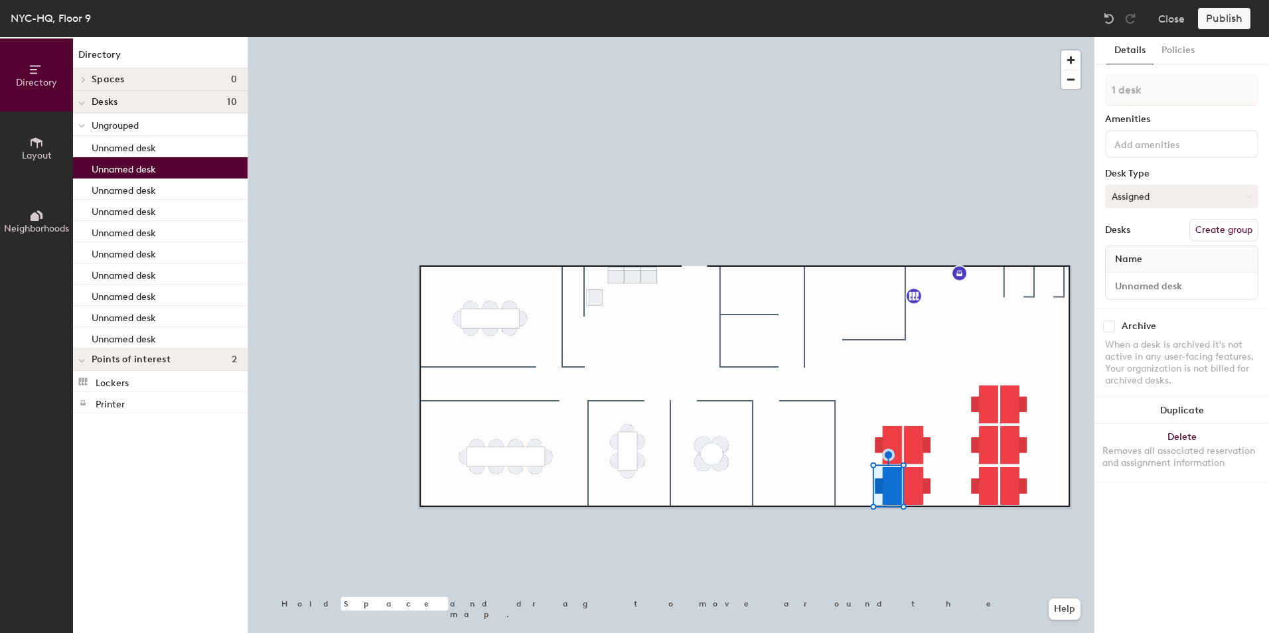
click at [1148, 196] on button "Assigned" at bounding box center [1181, 196] width 153 height 24
click at [1139, 259] on div "Hot" at bounding box center [1171, 257] width 133 height 20
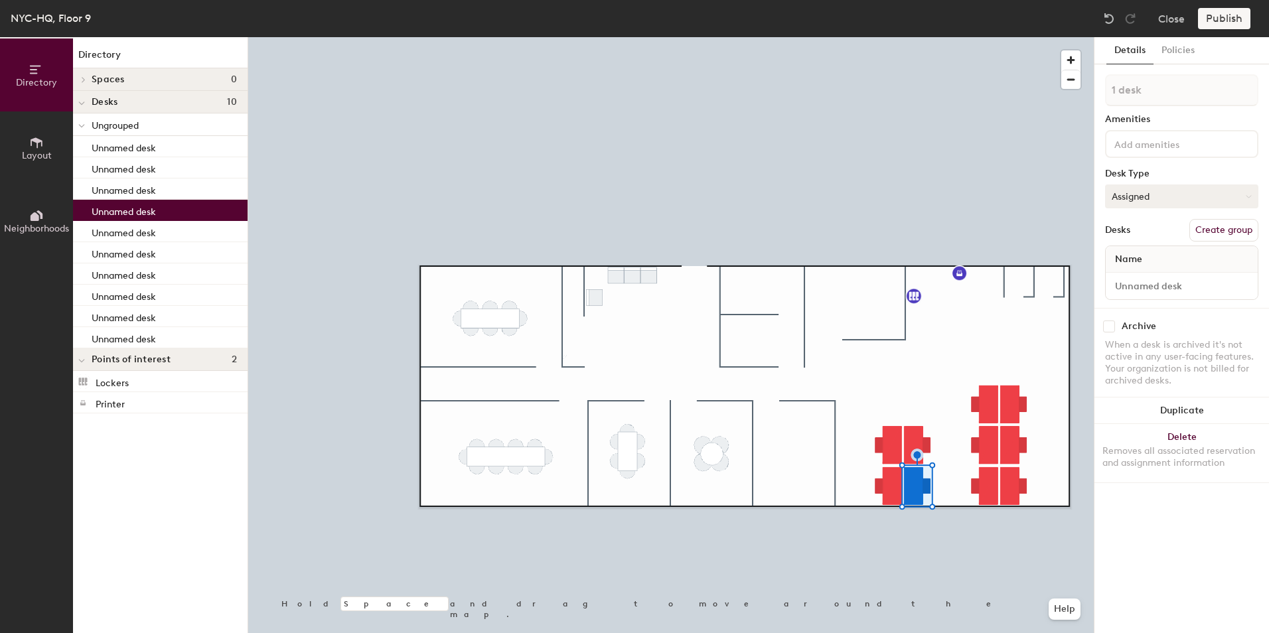
click at [1122, 200] on button "Assigned" at bounding box center [1181, 196] width 153 height 24
click at [1121, 253] on div "Hot" at bounding box center [1171, 257] width 133 height 20
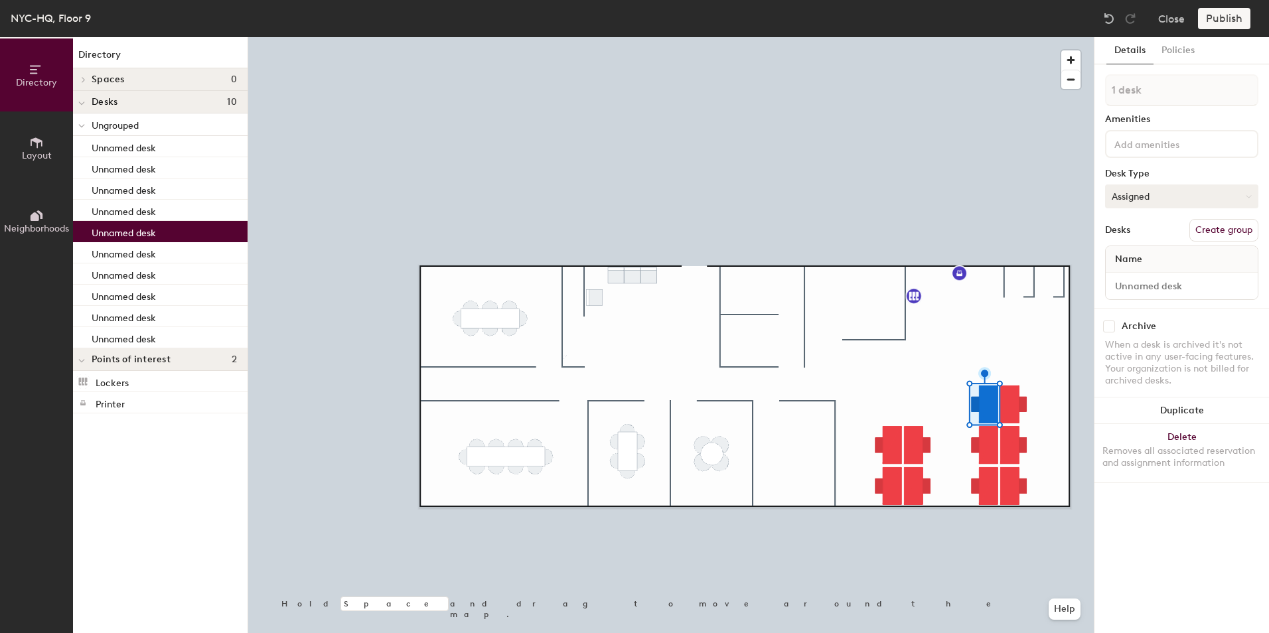
click at [1133, 190] on button "Assigned" at bounding box center [1181, 196] width 153 height 24
click at [1126, 252] on div "Hot" at bounding box center [1171, 257] width 133 height 20
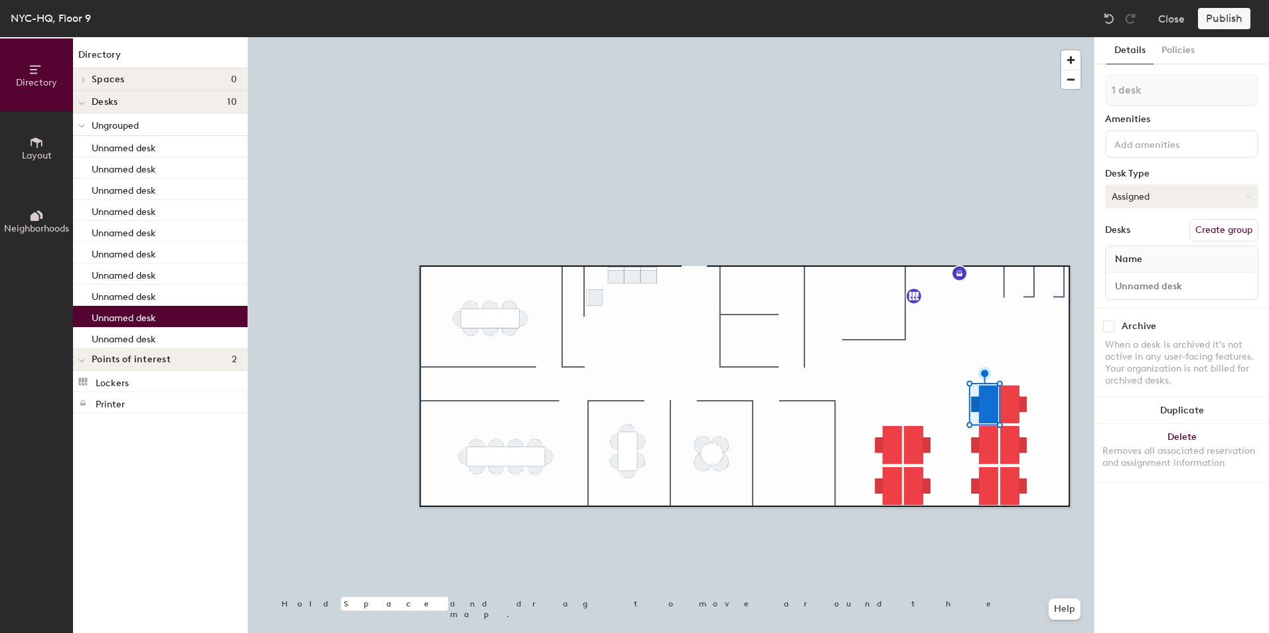
click at [1139, 186] on button "Assigned" at bounding box center [1181, 196] width 153 height 24
click at [1139, 250] on div "Hot" at bounding box center [1171, 257] width 133 height 20
click at [988, 37] on div at bounding box center [670, 37] width 845 height 0
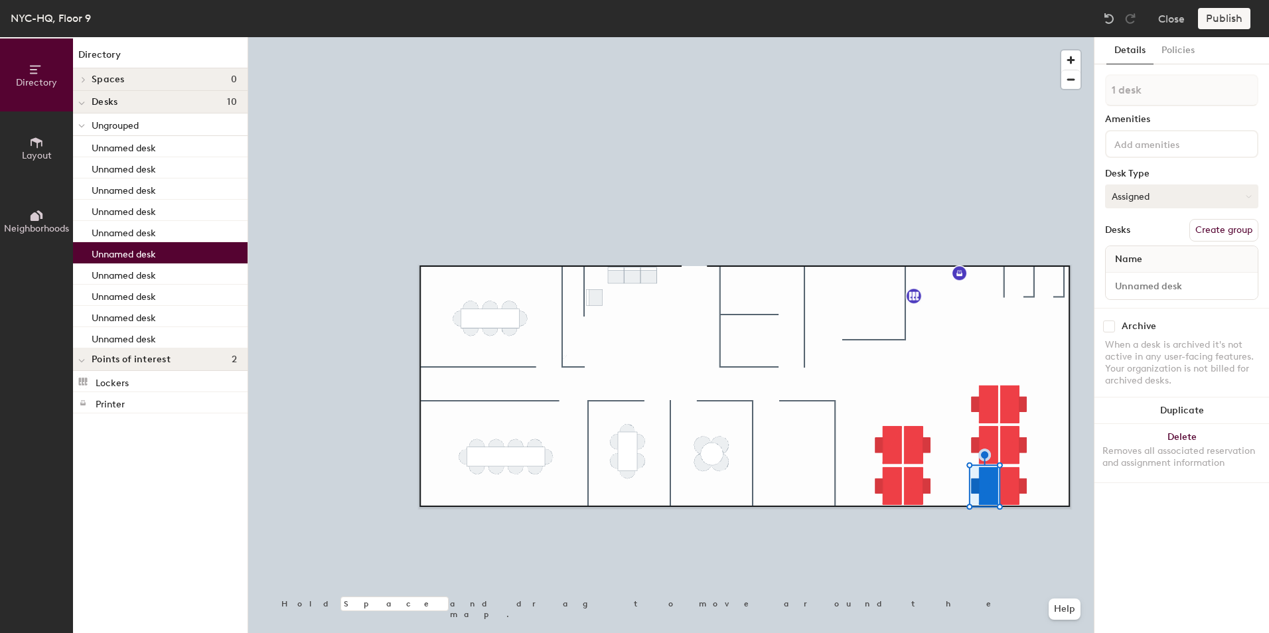
click at [1144, 201] on button "Assigned" at bounding box center [1181, 196] width 153 height 24
click at [1128, 262] on div "Hot" at bounding box center [1171, 257] width 133 height 20
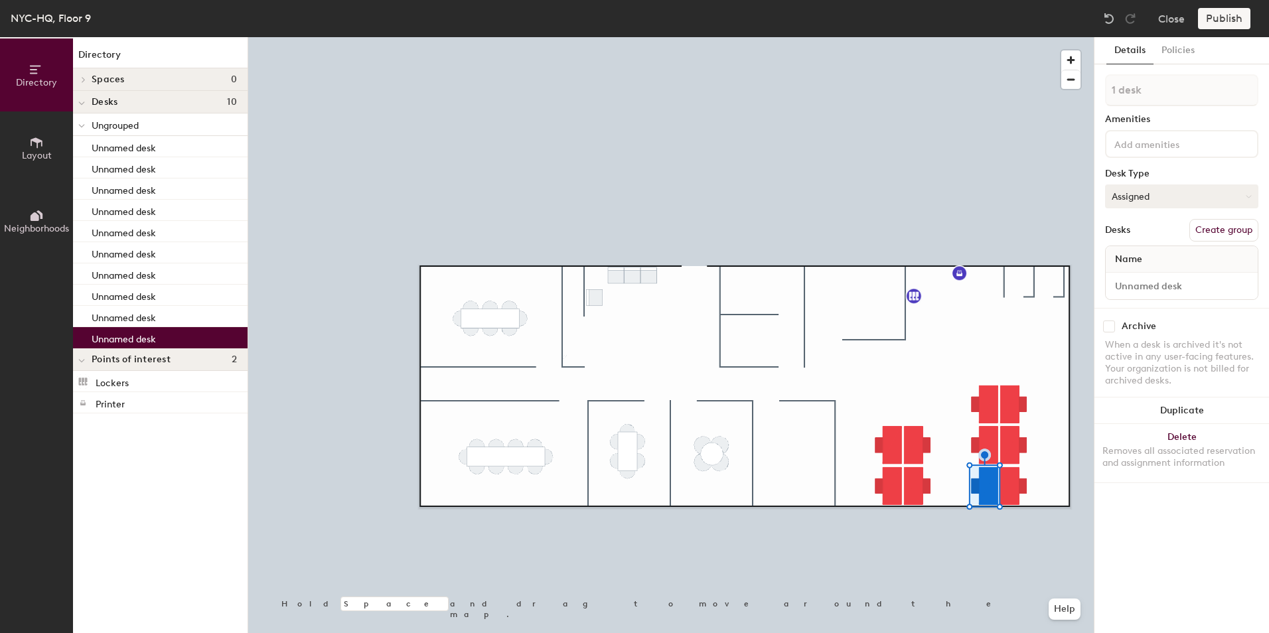
click at [1162, 192] on button "Assigned" at bounding box center [1181, 196] width 153 height 24
click at [1149, 255] on div "Hot" at bounding box center [1171, 257] width 133 height 20
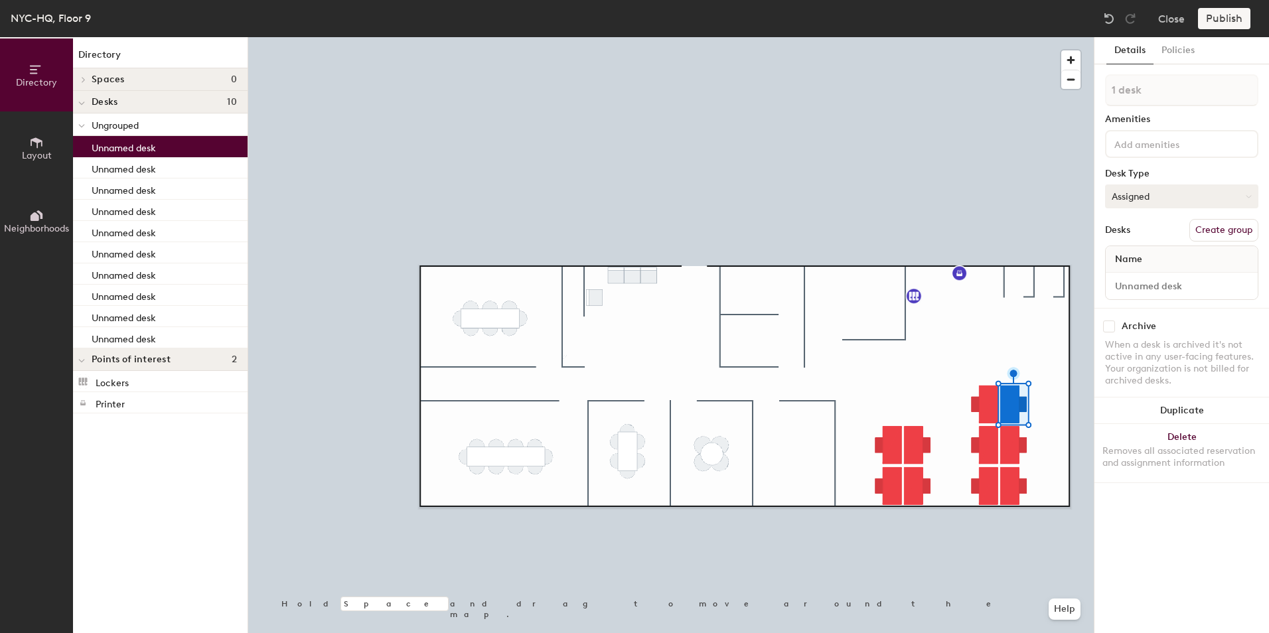
click at [1162, 186] on button "Assigned" at bounding box center [1181, 196] width 153 height 24
click at [1139, 265] on div "Hot" at bounding box center [1171, 257] width 133 height 20
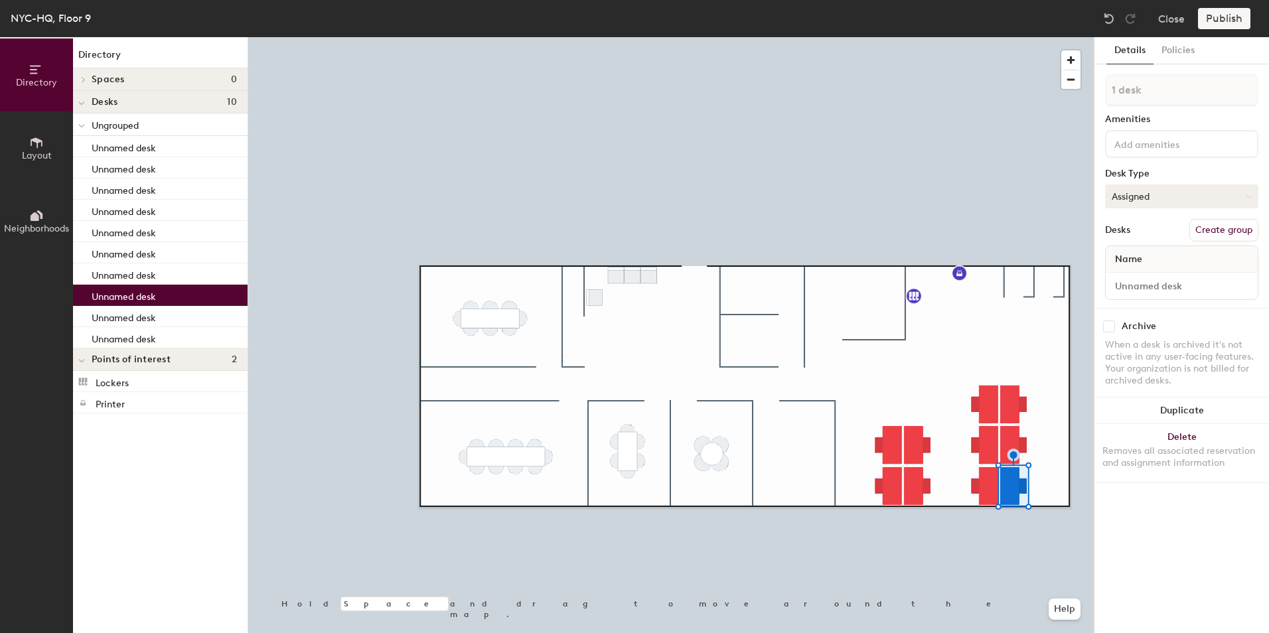
click at [1124, 197] on button "Assigned" at bounding box center [1181, 196] width 153 height 24
click at [1126, 249] on div "Hot" at bounding box center [1171, 257] width 133 height 20
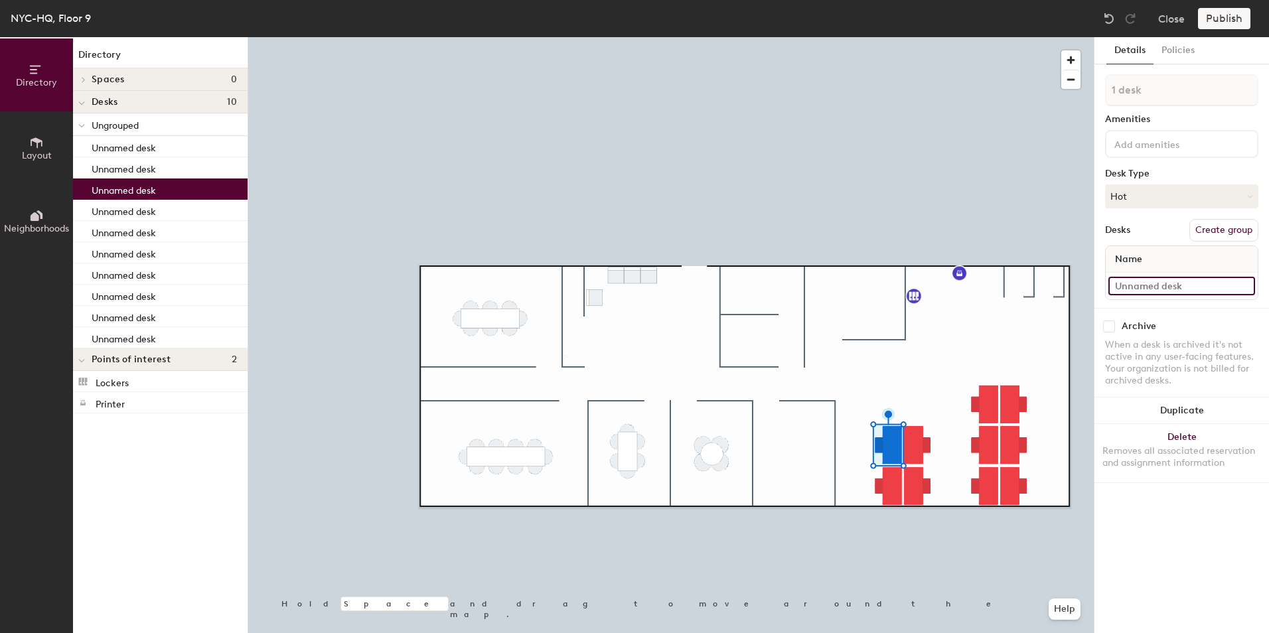
click at [1163, 281] on input at bounding box center [1181, 286] width 147 height 19
type input "Desk 1"
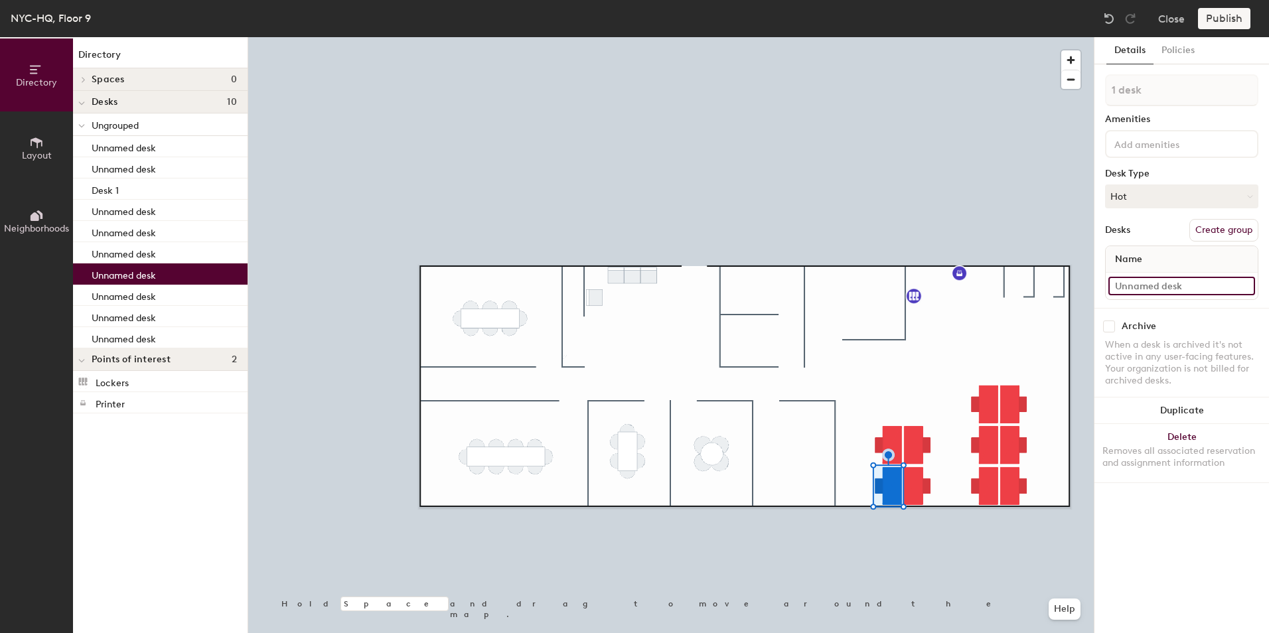
click at [1157, 283] on input at bounding box center [1181, 286] width 147 height 19
type input "Desk 2"
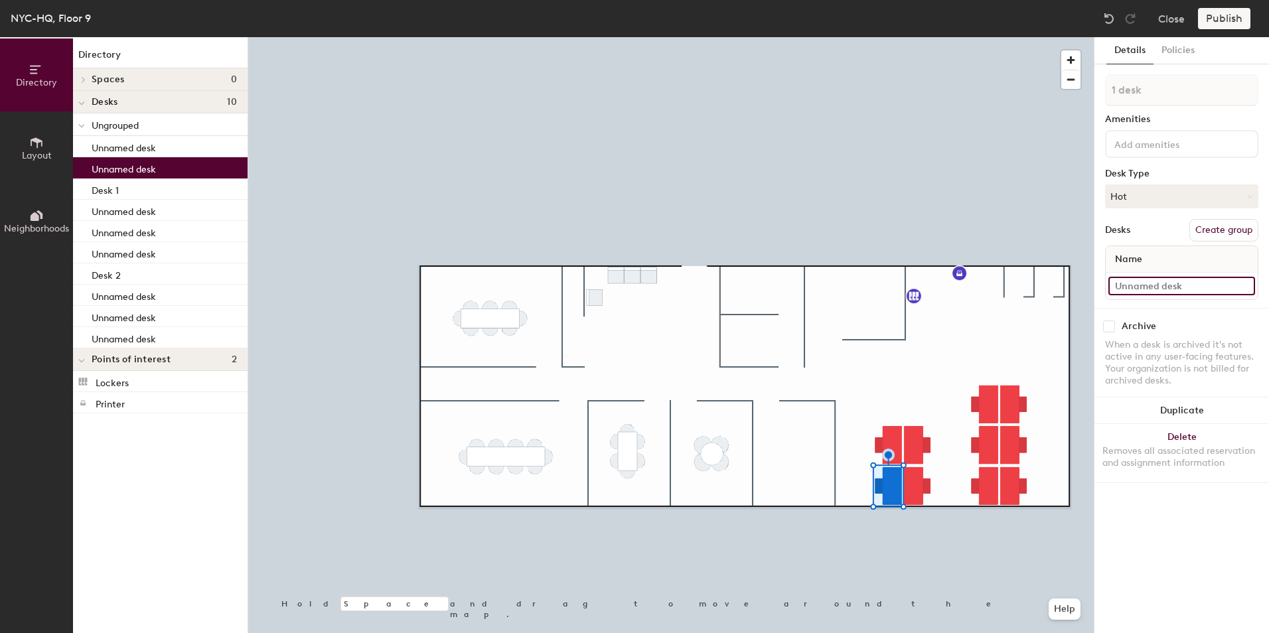
click at [1165, 288] on input at bounding box center [1181, 286] width 147 height 19
type input "Desk 3"
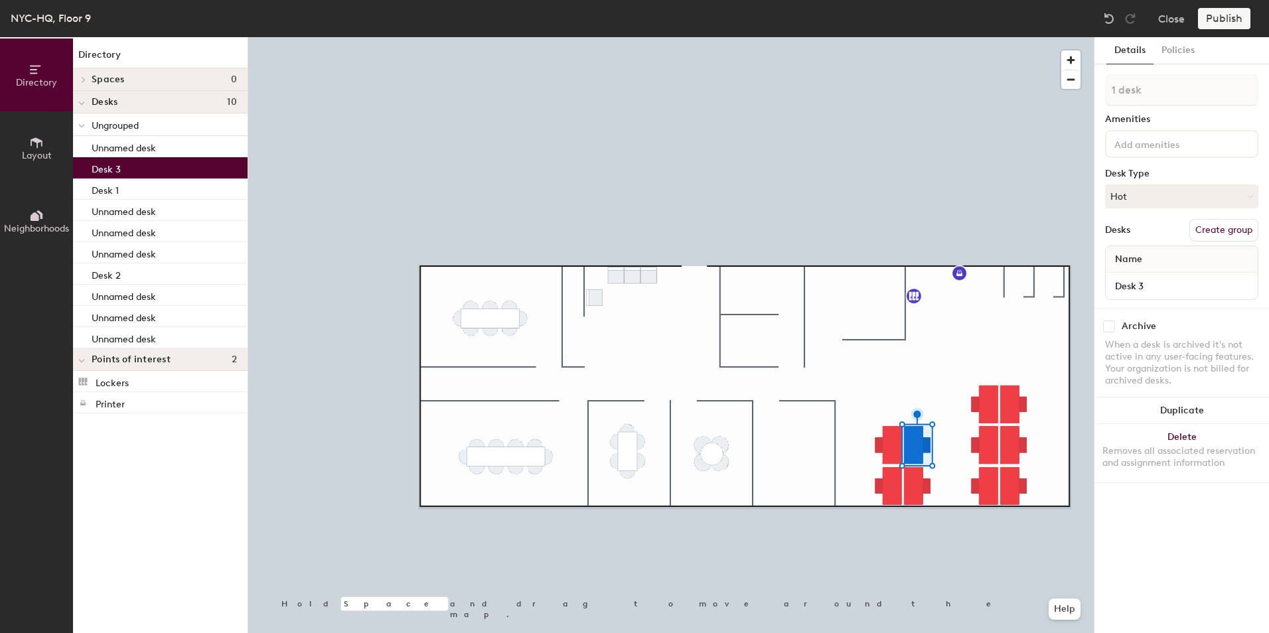
click at [919, 37] on div at bounding box center [670, 37] width 845 height 0
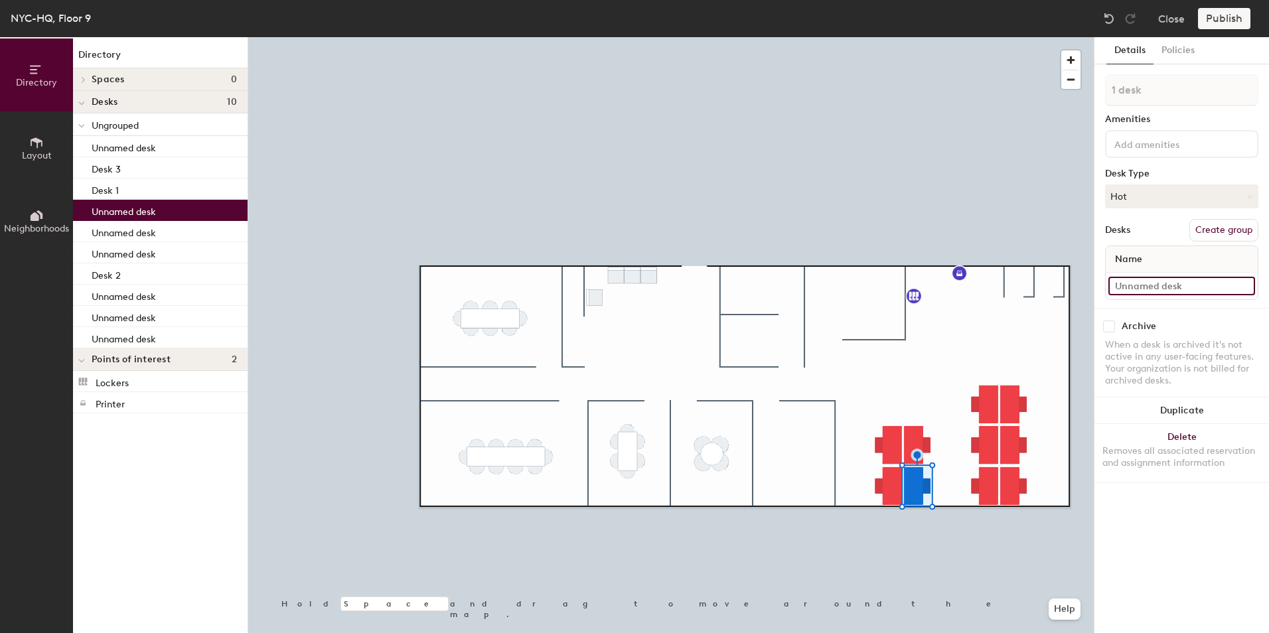
click at [1151, 283] on input at bounding box center [1181, 286] width 147 height 19
type input "Desk 4"
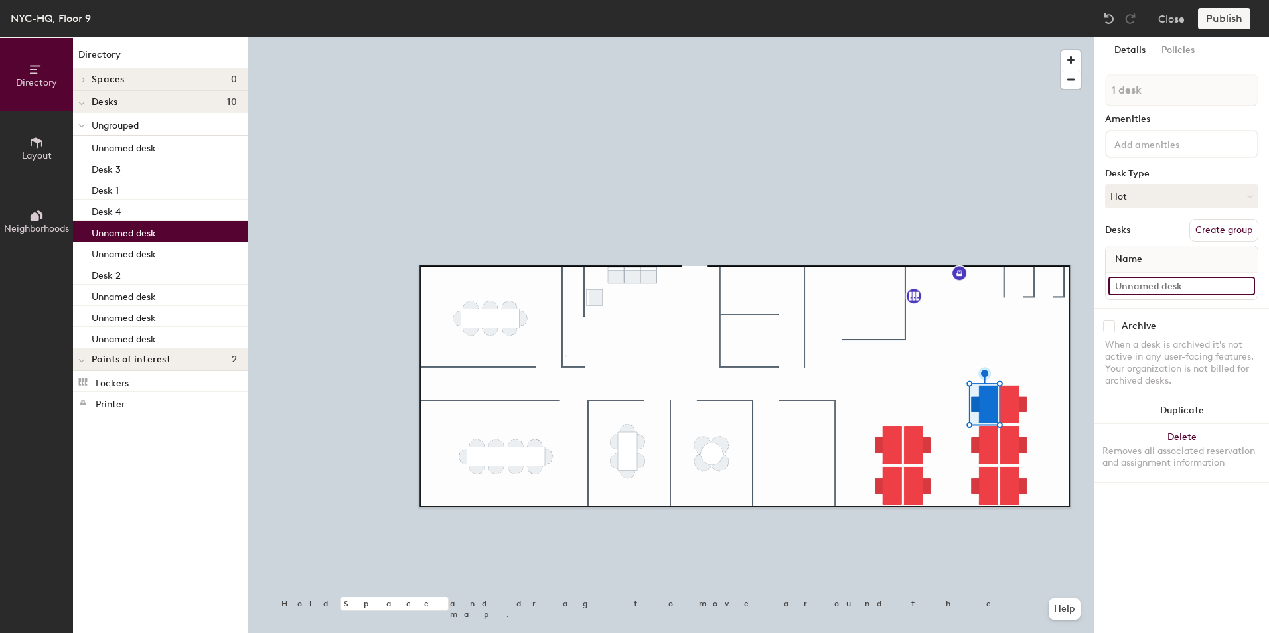
click at [1150, 287] on input at bounding box center [1181, 286] width 147 height 19
type input "Desk 5"
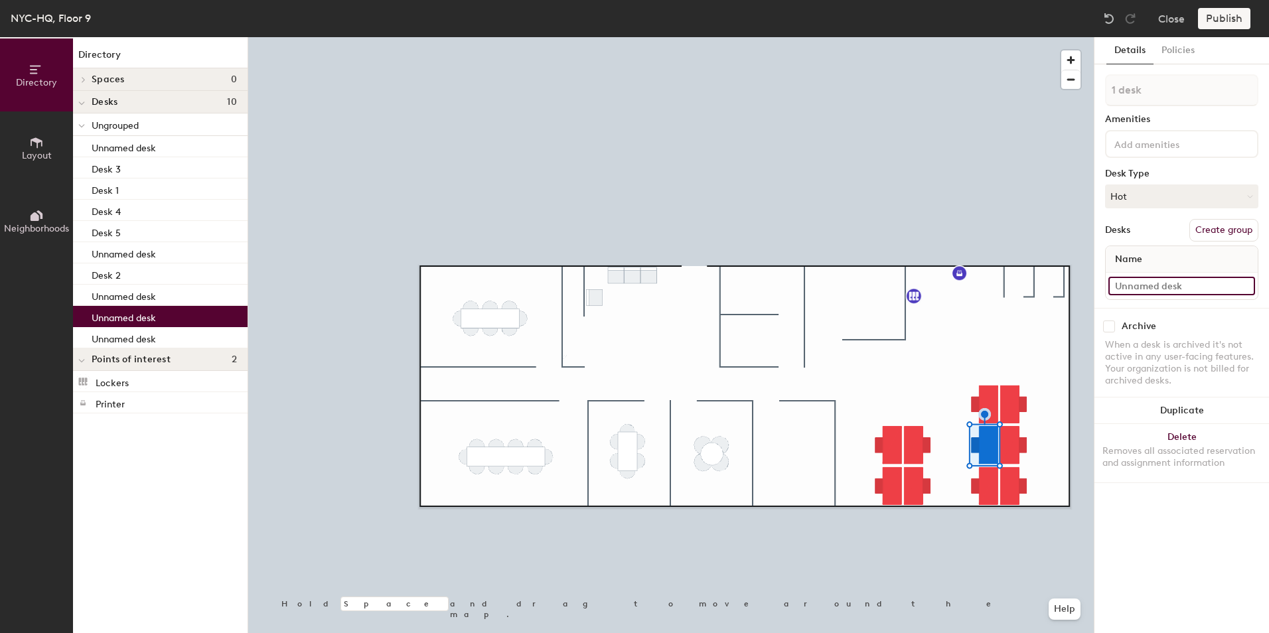
click at [1155, 287] on input at bounding box center [1181, 286] width 147 height 19
type input "Desk 6"
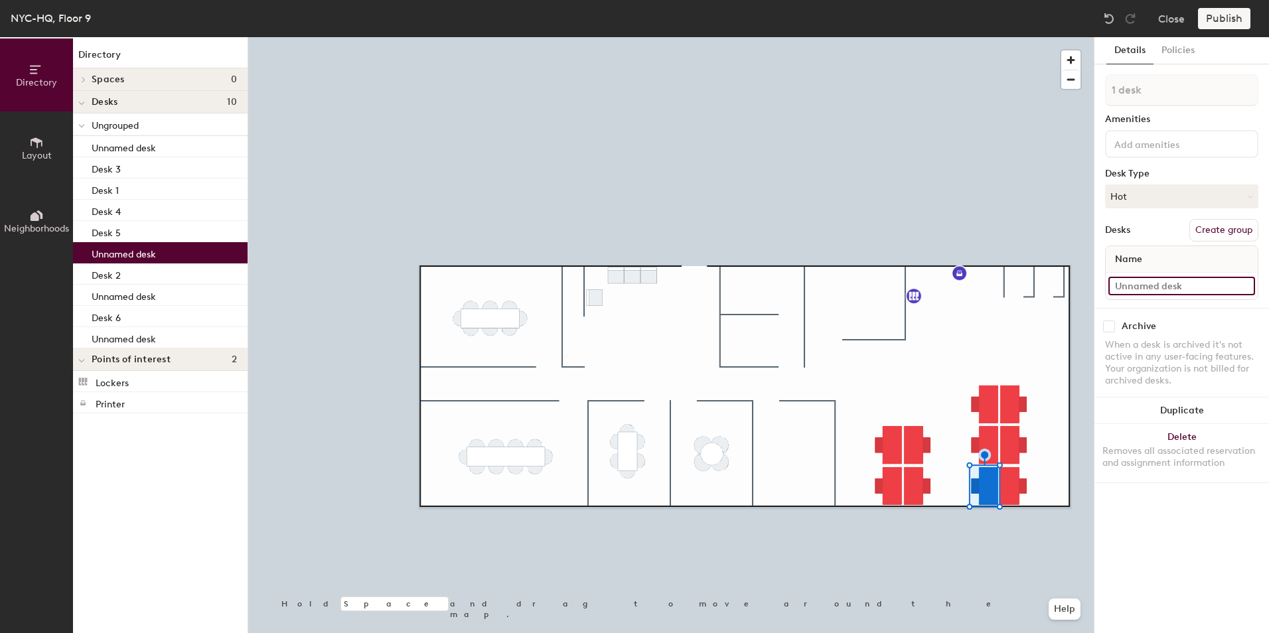
click at [1142, 284] on input at bounding box center [1181, 286] width 147 height 19
type input "Desk 7"
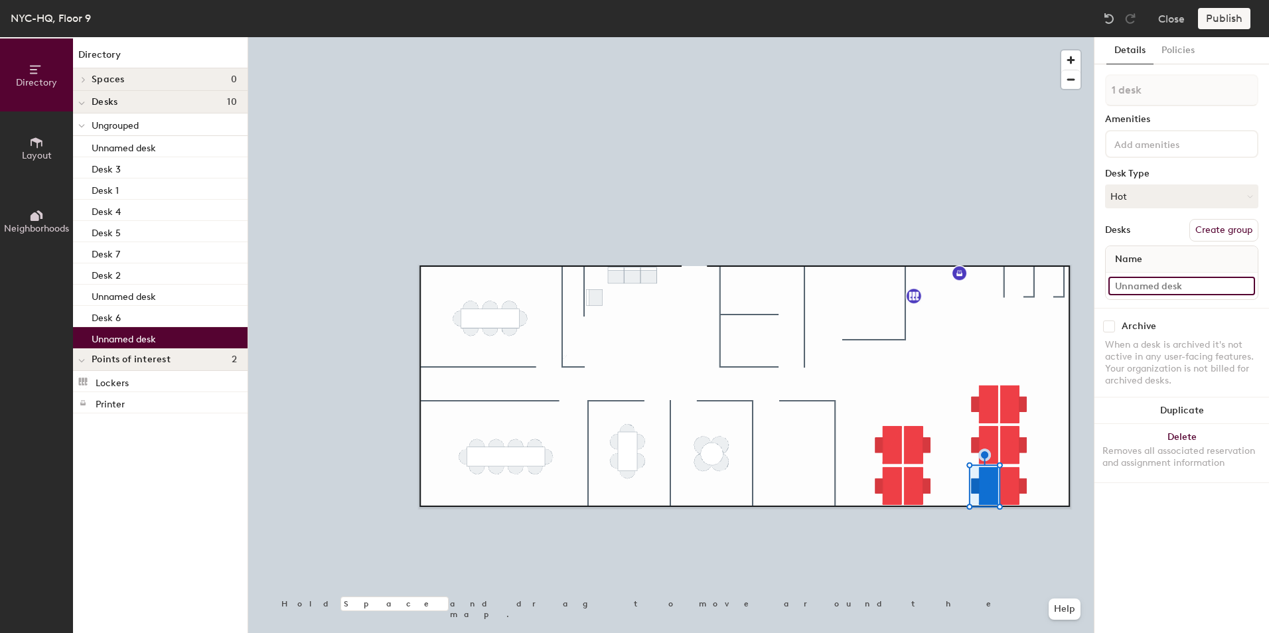
click at [1176, 282] on input at bounding box center [1181, 286] width 147 height 19
type input "DEsk 8"
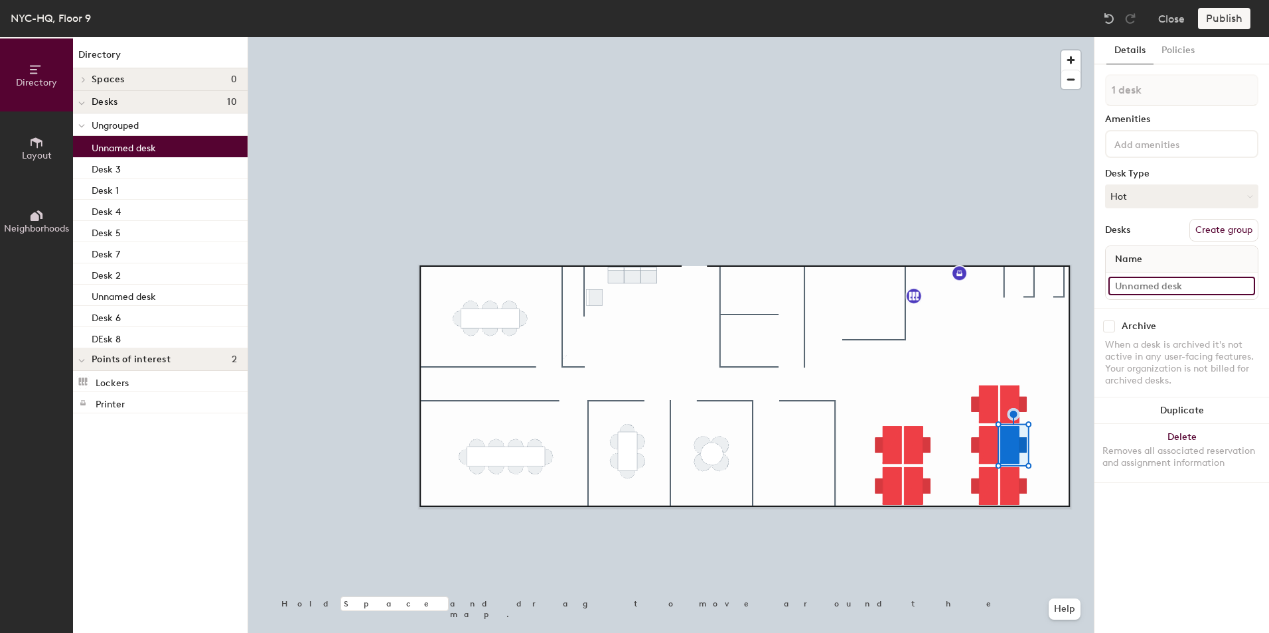
click at [1137, 285] on input at bounding box center [1181, 286] width 147 height 19
type input "Desk 9"
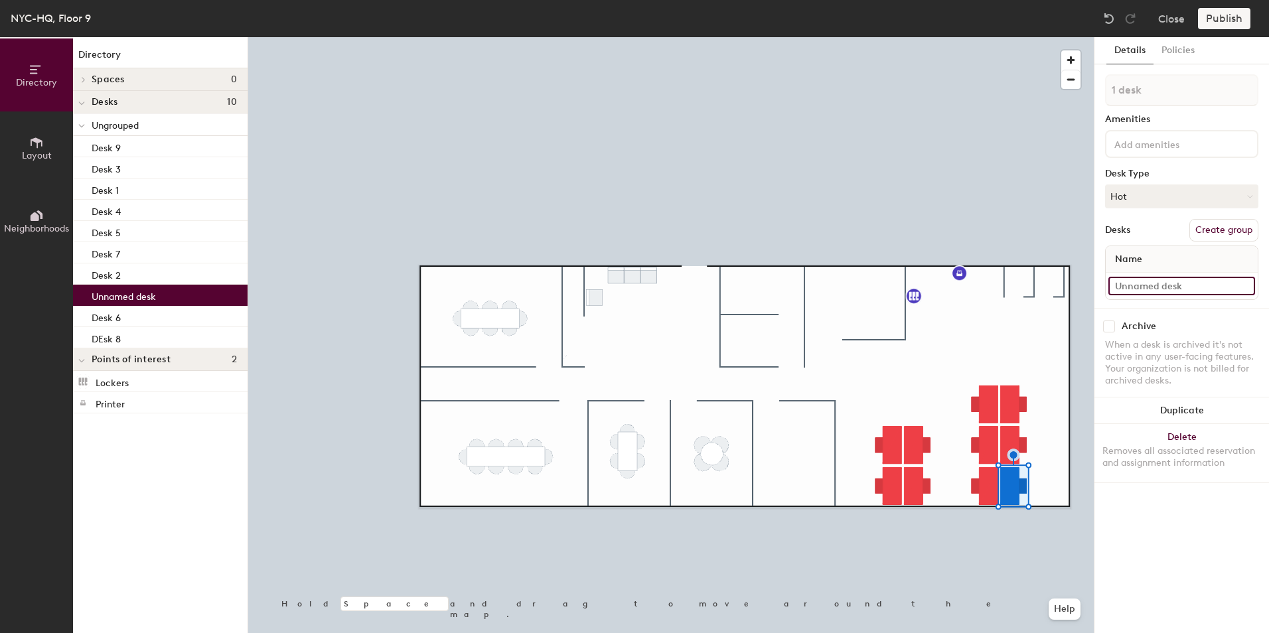
click at [1181, 284] on input at bounding box center [1181, 286] width 147 height 19
type input "Desk 10"
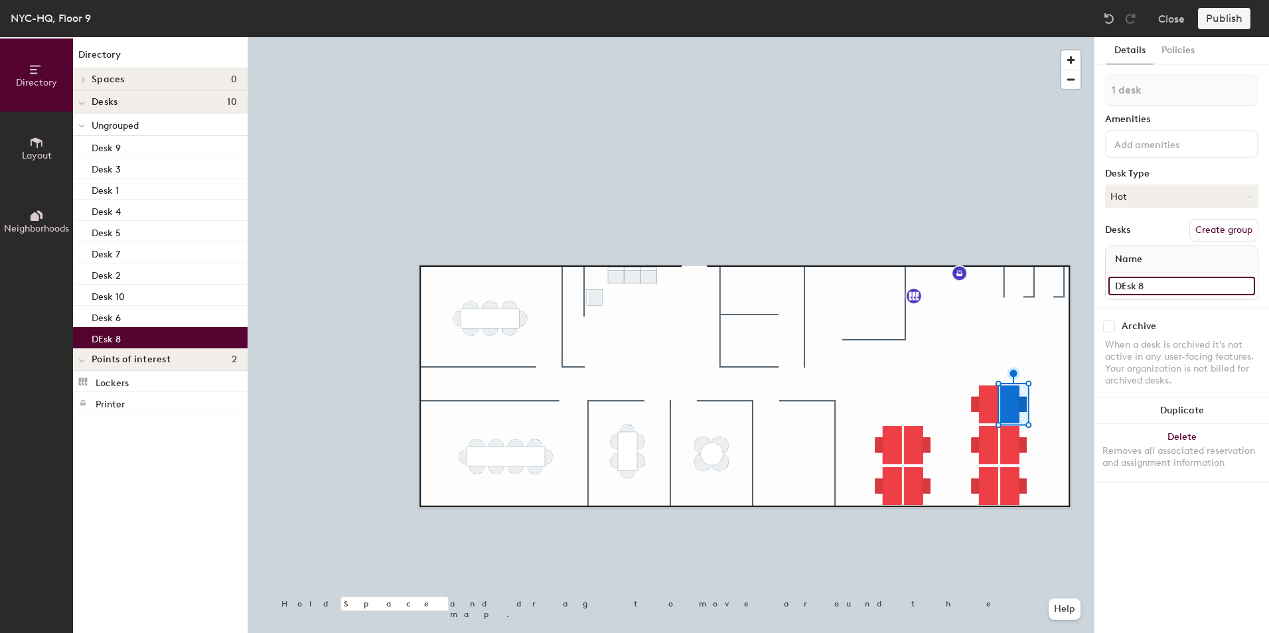
click at [1126, 288] on input "DEsk 8" at bounding box center [1181, 286] width 147 height 19
type input "Desk 8"
click at [1172, 196] on button "Hot" at bounding box center [1181, 196] width 153 height 24
click at [1156, 234] on div "Assigned" at bounding box center [1171, 238] width 133 height 20
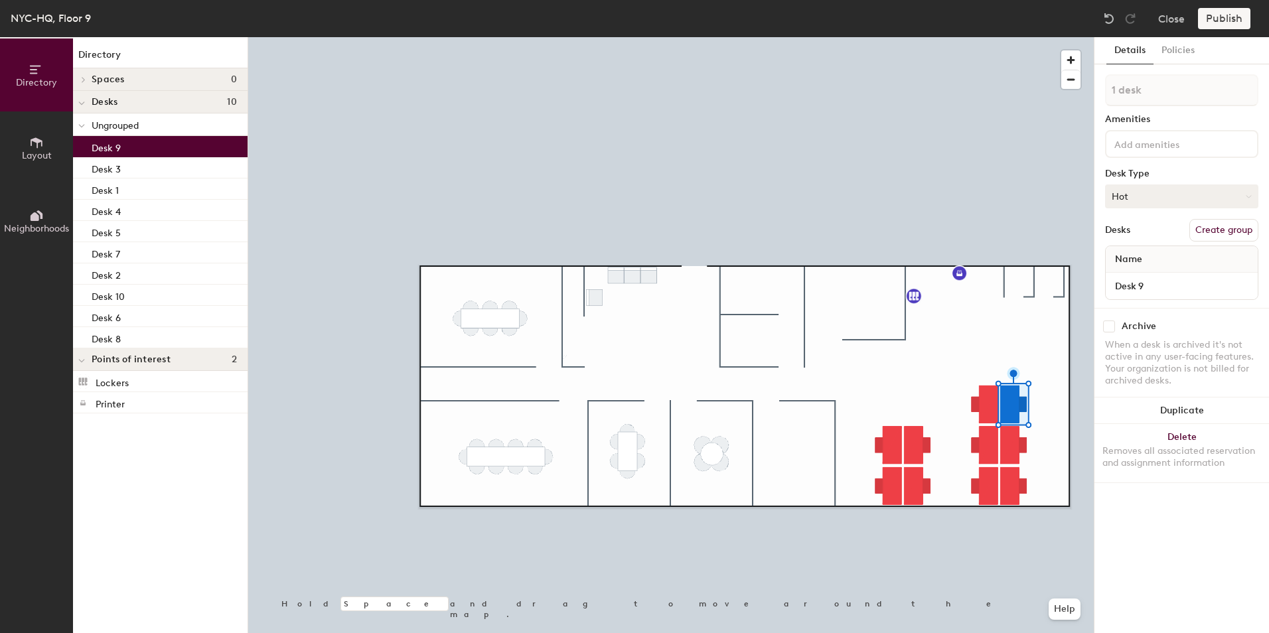
click at [1169, 198] on button "Hot" at bounding box center [1181, 196] width 153 height 24
click at [1137, 238] on div "Assigned" at bounding box center [1171, 238] width 133 height 20
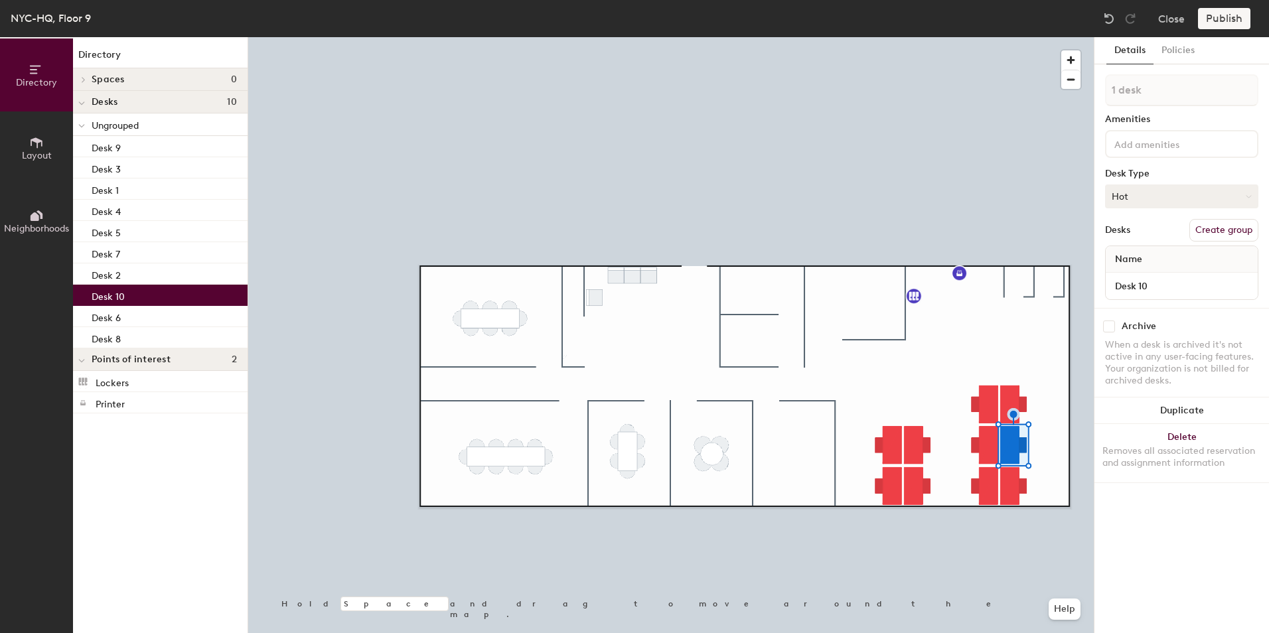
click at [1198, 198] on button "Hot" at bounding box center [1181, 196] width 153 height 24
click at [1140, 238] on div "Assigned" at bounding box center [1171, 238] width 133 height 20
click at [1015, 37] on div at bounding box center [670, 37] width 845 height 0
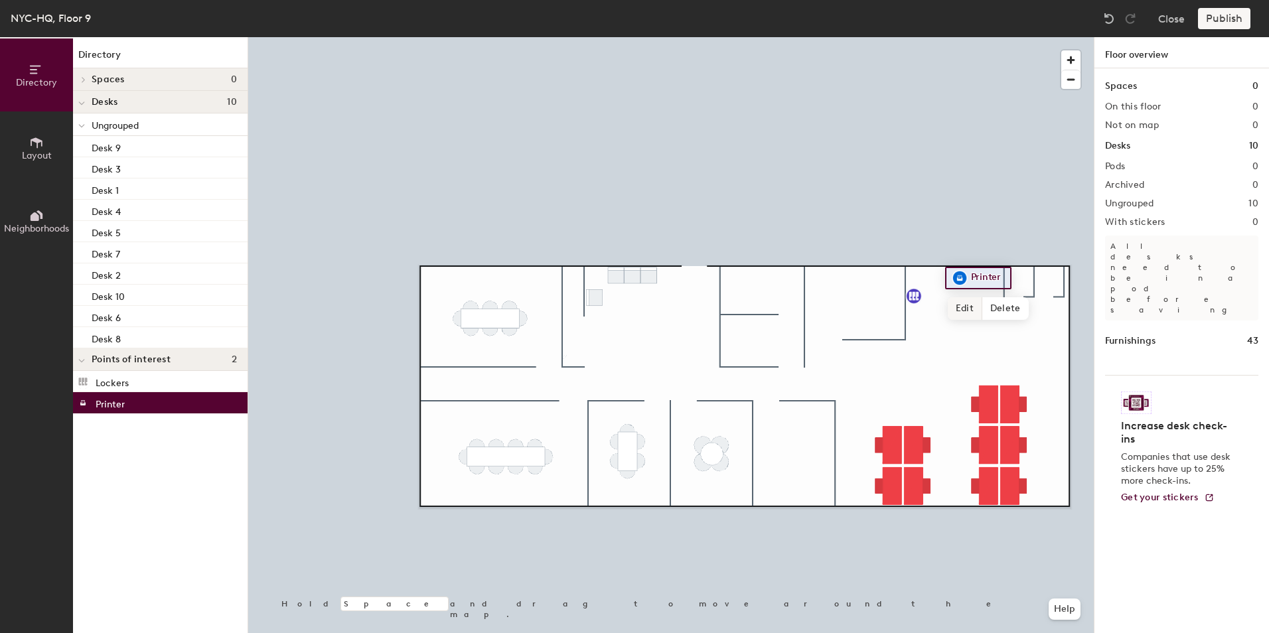
click at [964, 308] on span "Edit" at bounding box center [964, 308] width 35 height 23
click at [993, 285] on input "Printer" at bounding box center [988, 278] width 42 height 19
click at [1002, 279] on input "Printer" at bounding box center [988, 278] width 42 height 19
click at [979, 273] on input "Printer" at bounding box center [988, 278] width 42 height 19
drag, startPoint x: 975, startPoint y: 277, endPoint x: 1001, endPoint y: 277, distance: 26.5
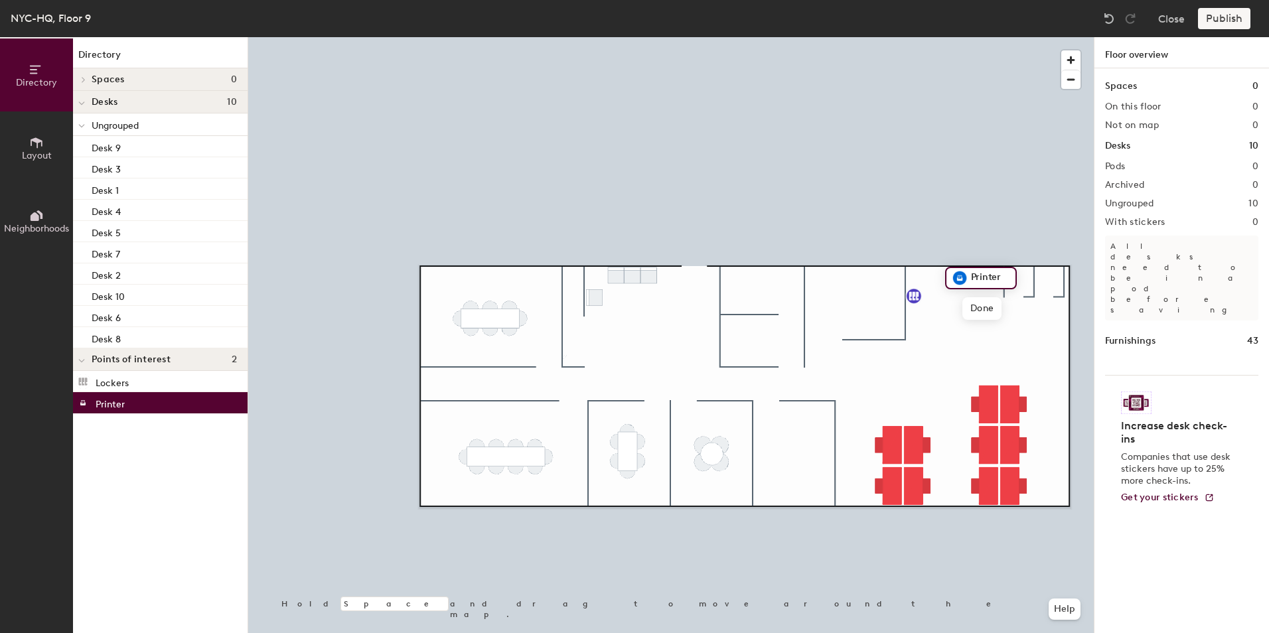
click at [1001, 277] on input "Printer" at bounding box center [988, 278] width 42 height 19
type input "P"
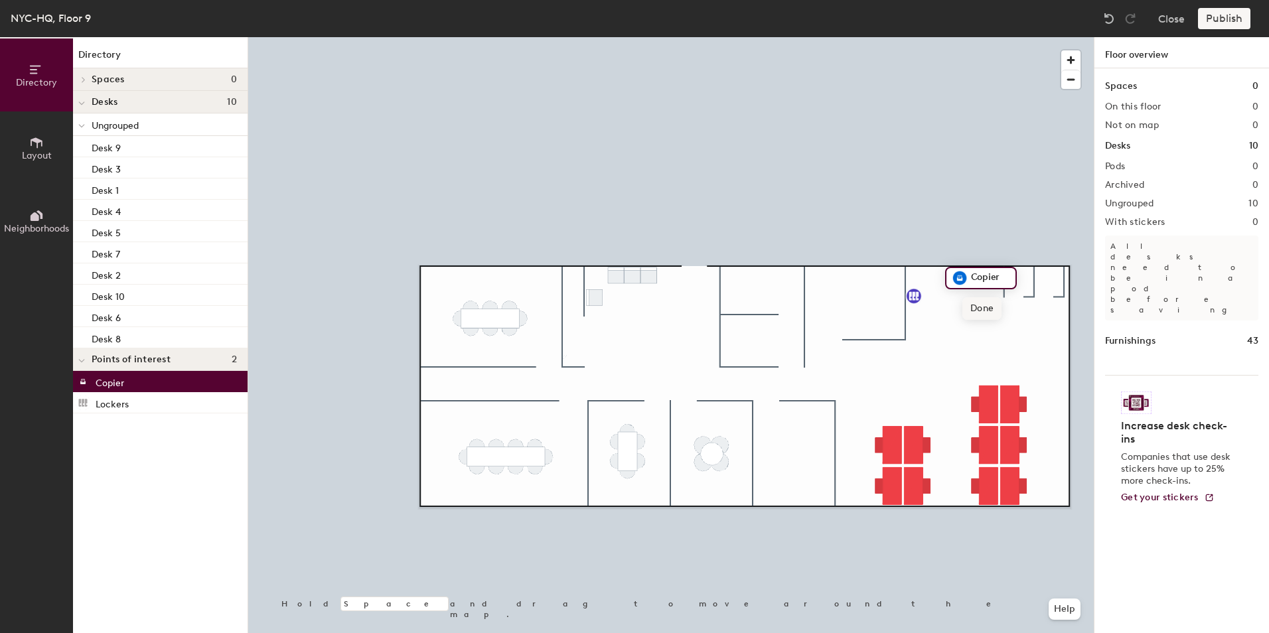
type input "Copier"
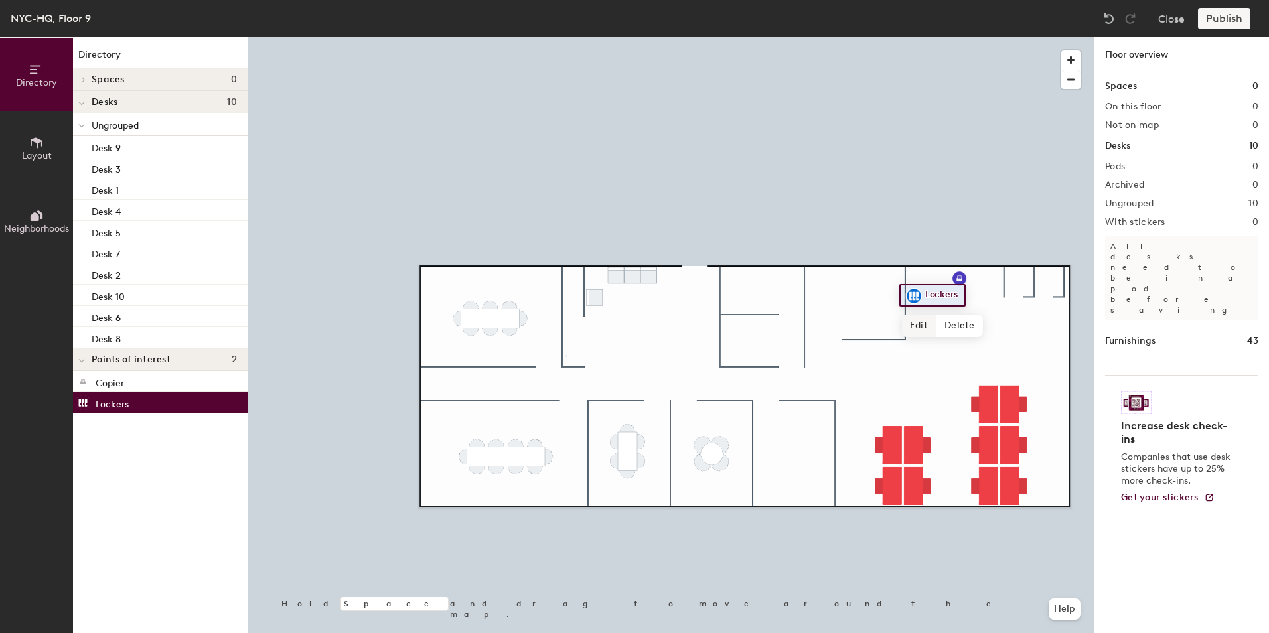
click at [918, 325] on span "Edit" at bounding box center [919, 325] width 35 height 23
click at [925, 37] on div at bounding box center [670, 37] width 845 height 0
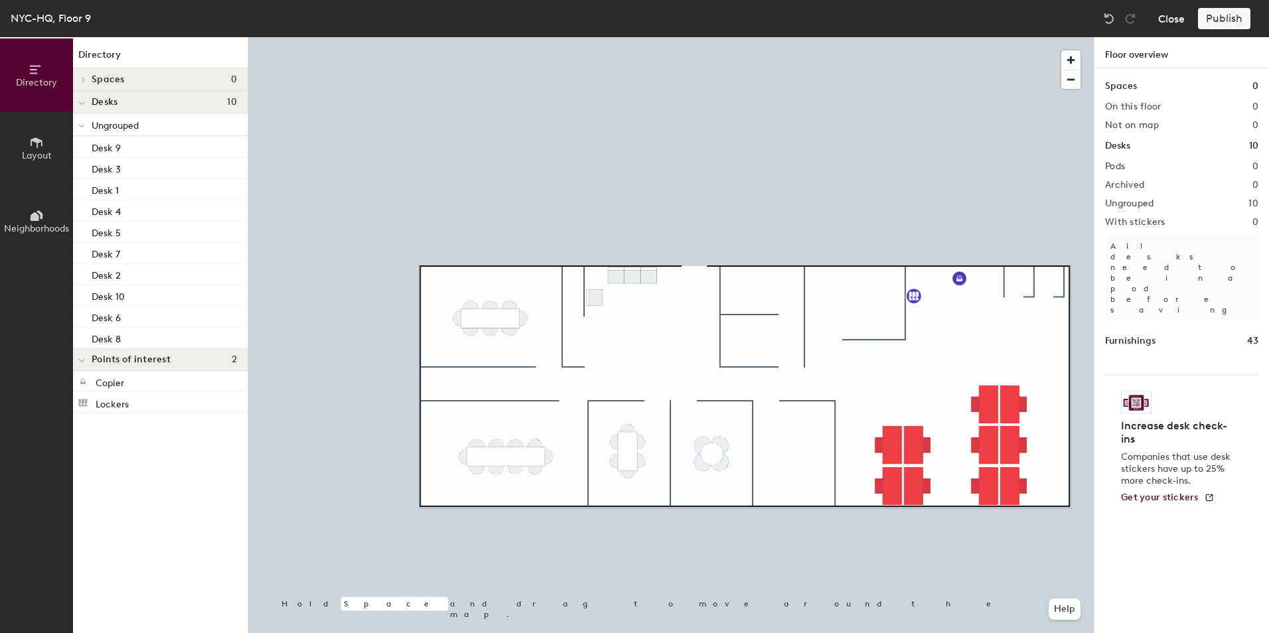
click at [1175, 22] on button "Close" at bounding box center [1171, 18] width 27 height 21
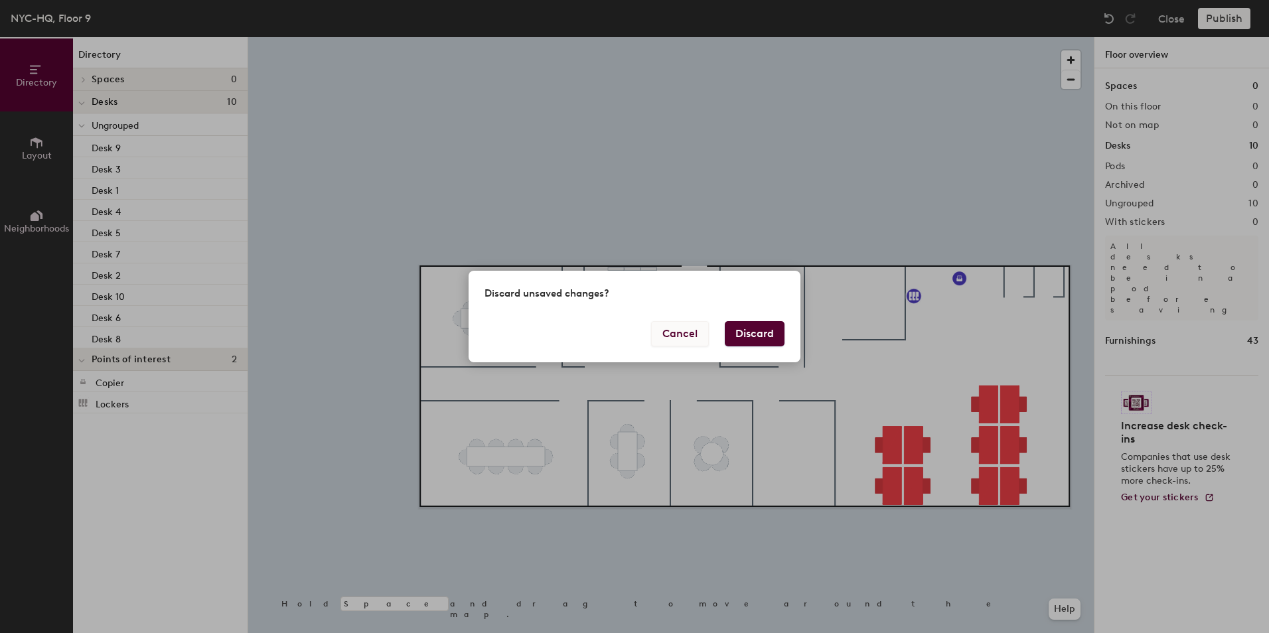
click at [686, 336] on button "Cancel" at bounding box center [680, 333] width 58 height 25
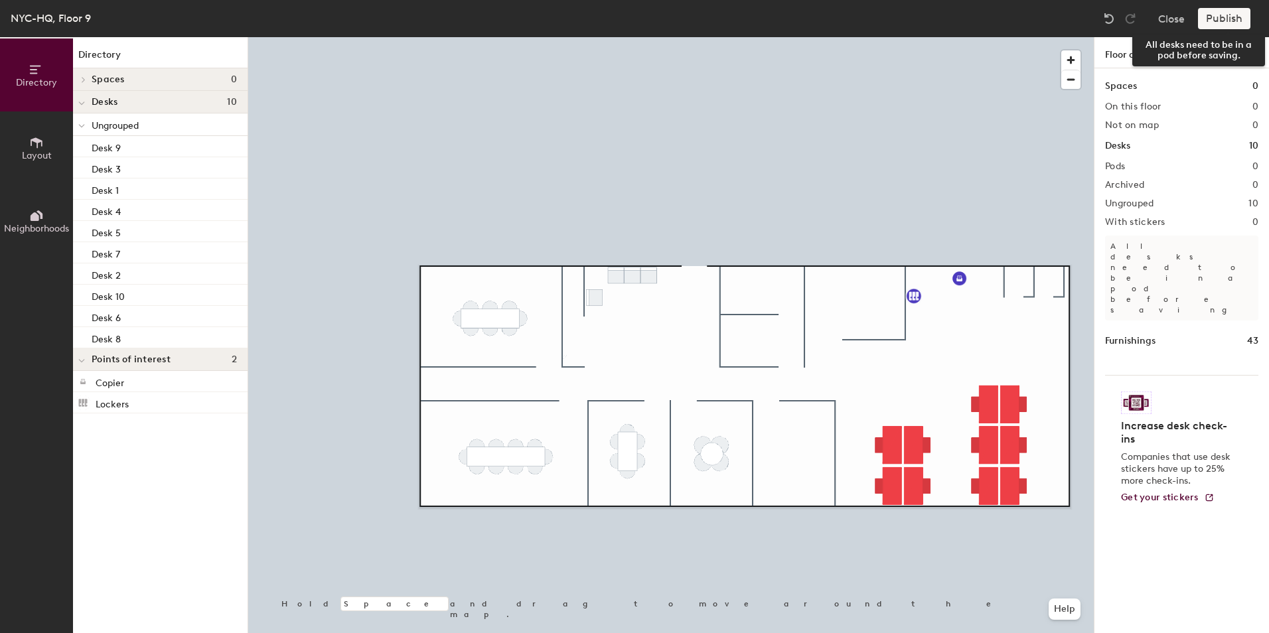
click at [1245, 27] on div "Publish" at bounding box center [1228, 18] width 60 height 21
click at [1227, 23] on div "Publish" at bounding box center [1228, 18] width 60 height 21
click at [41, 148] on icon at bounding box center [36, 142] width 15 height 15
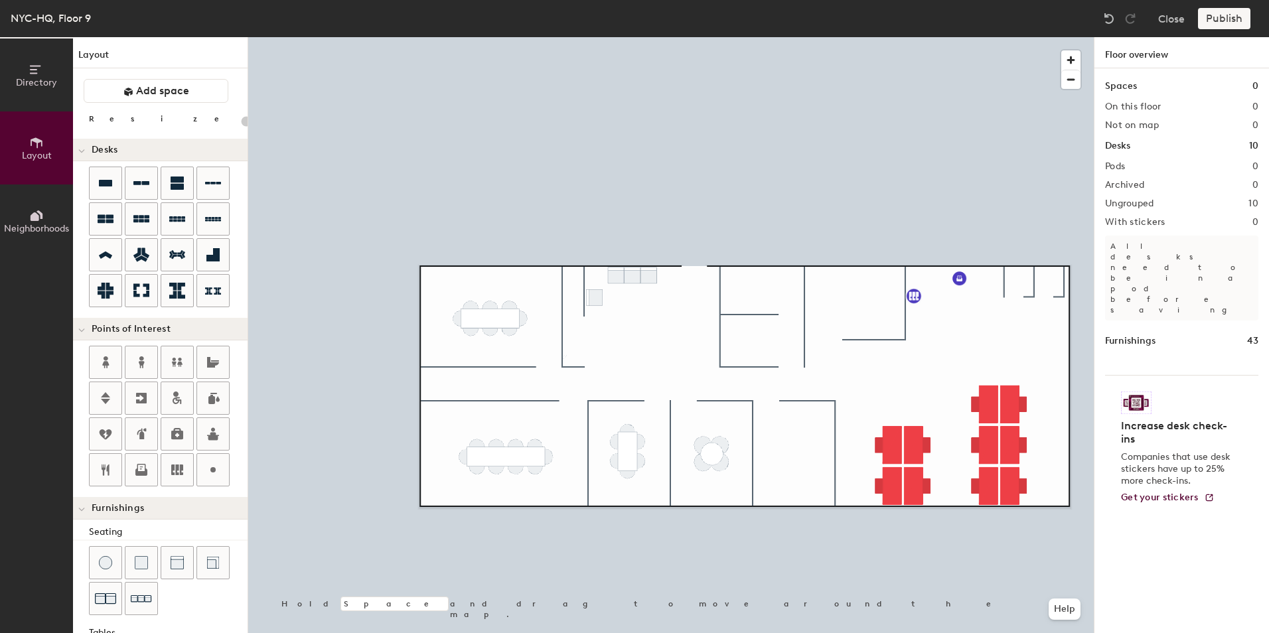
click at [0, 111] on button "Layout" at bounding box center [36, 147] width 73 height 73
click at [1232, 17] on div "Publish" at bounding box center [1228, 18] width 60 height 21
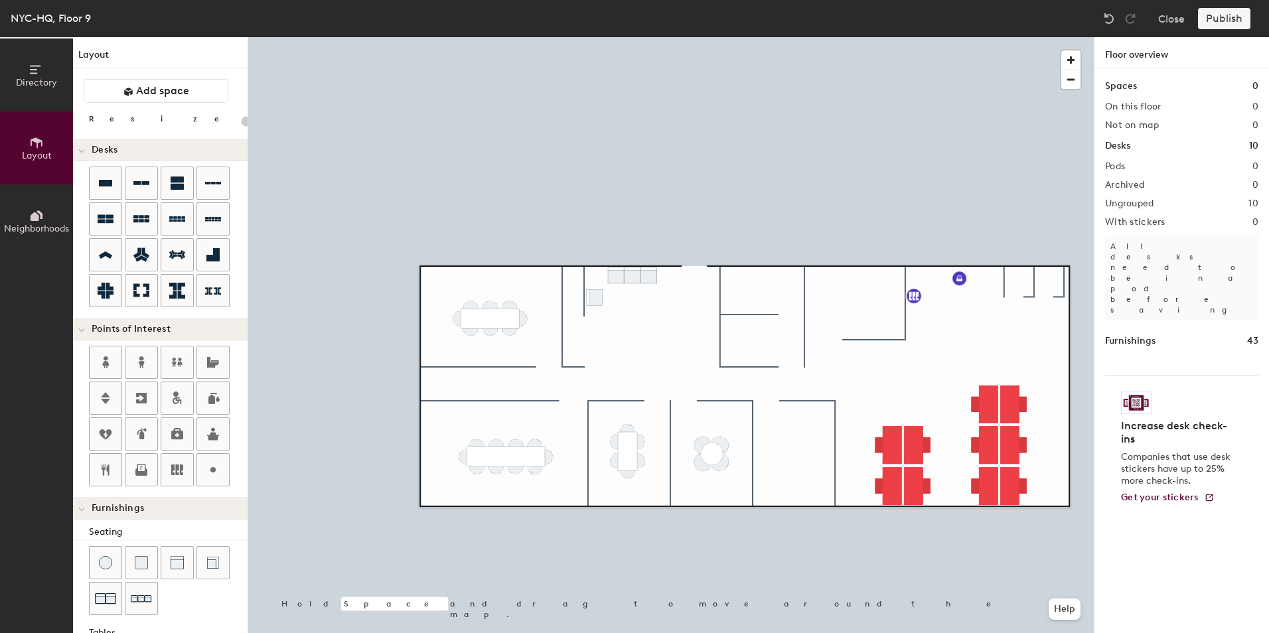
click at [1232, 17] on div "Publish" at bounding box center [1228, 18] width 60 height 21
click at [1231, 17] on div "Publish" at bounding box center [1228, 18] width 60 height 21
drag, startPoint x: 1230, startPoint y: 17, endPoint x: 1164, endPoint y: 54, distance: 75.5
click at [1229, 19] on div "Publish" at bounding box center [1228, 18] width 60 height 21
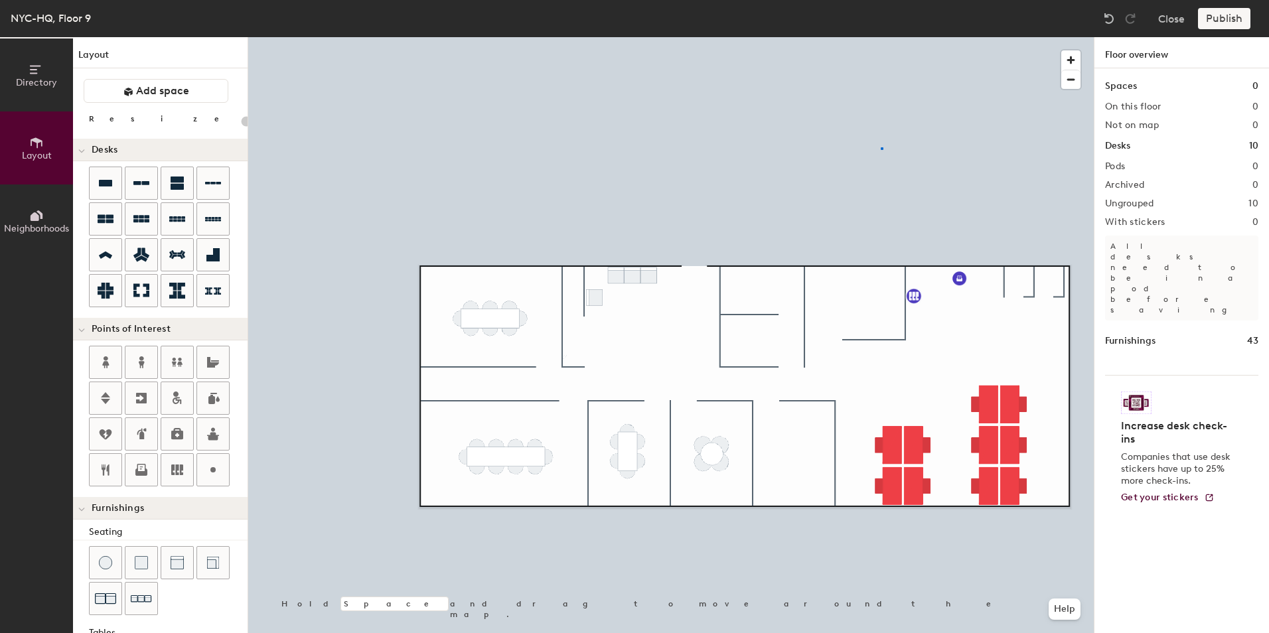
click at [880, 37] on div at bounding box center [670, 37] width 845 height 0
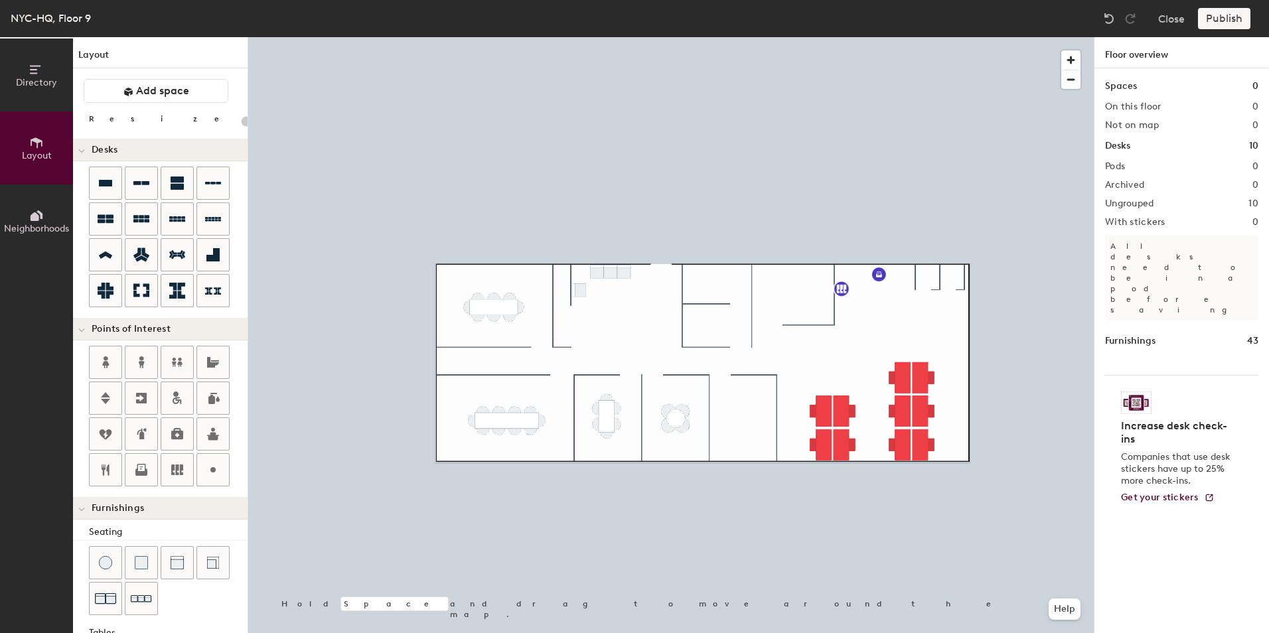
click at [1229, 14] on div "Publish" at bounding box center [1228, 18] width 60 height 21
click at [1229, 13] on div "Publish" at bounding box center [1228, 18] width 60 height 21
drag, startPoint x: 1229, startPoint y: 13, endPoint x: 1200, endPoint y: 15, distance: 28.6
click at [1227, 13] on div "Publish" at bounding box center [1228, 18] width 60 height 21
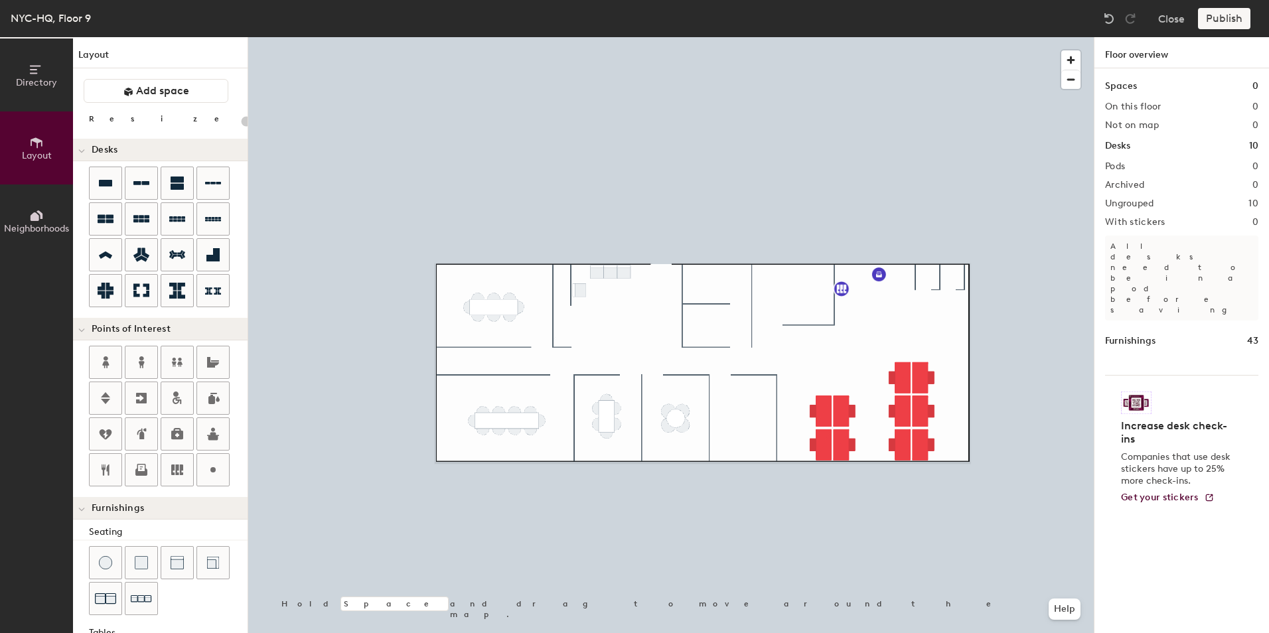
click at [1154, 59] on h1 "Floor overview" at bounding box center [1181, 52] width 174 height 31
click at [1160, 148] on div "Desks 10" at bounding box center [1181, 146] width 153 height 15
click at [1079, 81] on span "button" at bounding box center [1070, 79] width 19 height 19
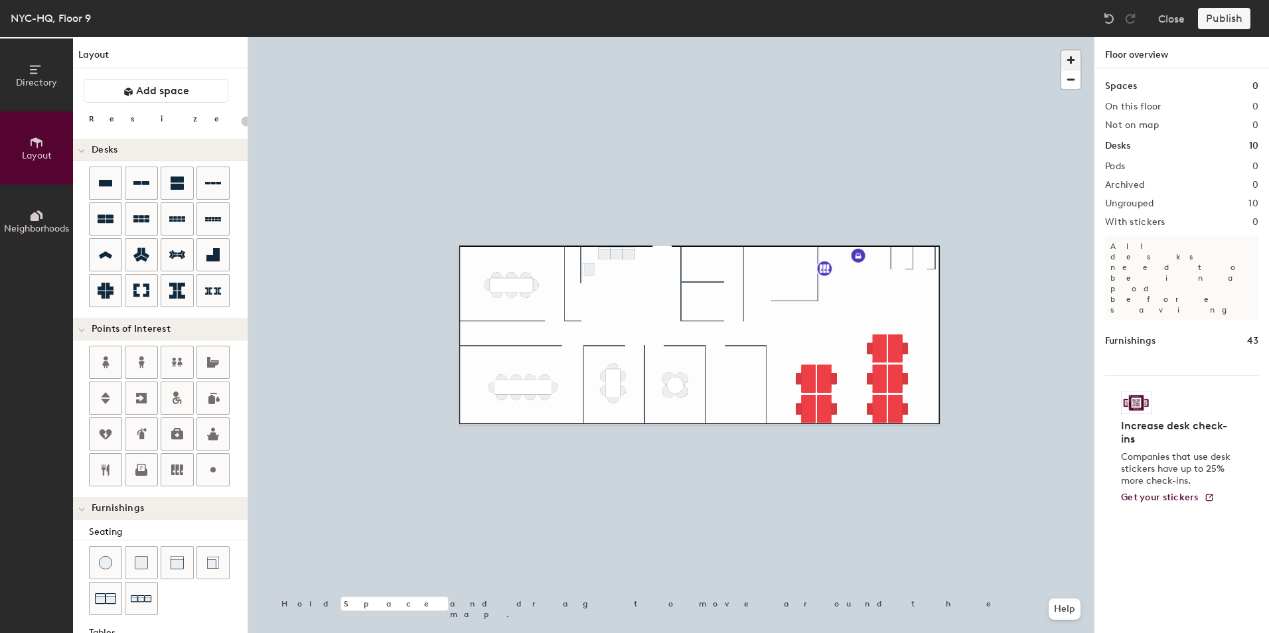
click at [1073, 63] on span "button" at bounding box center [1070, 59] width 19 height 19
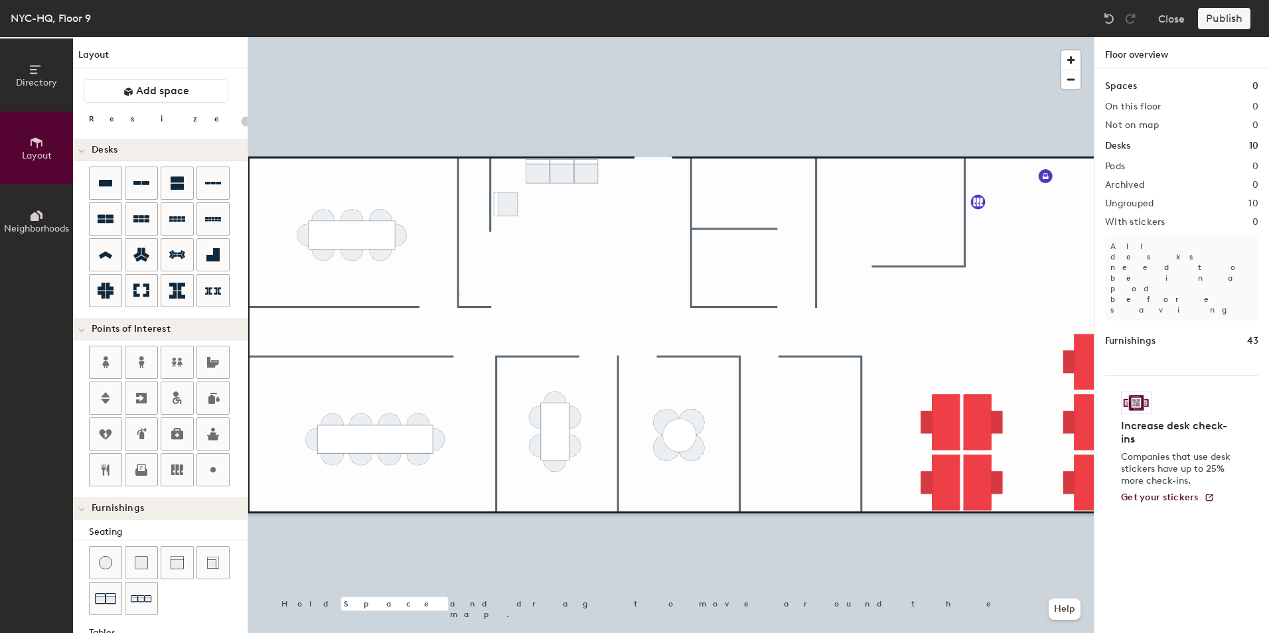
click at [555, 37] on div at bounding box center [670, 37] width 845 height 0
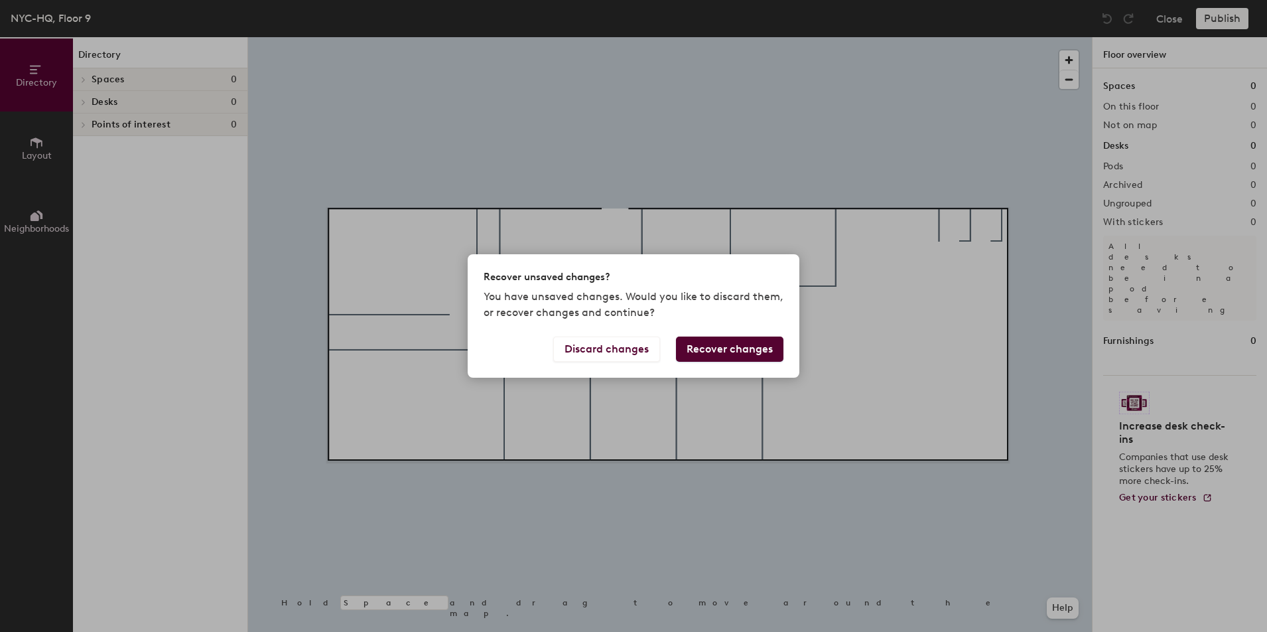
click at [720, 352] on button "Recover changes" at bounding box center [729, 348] width 107 height 25
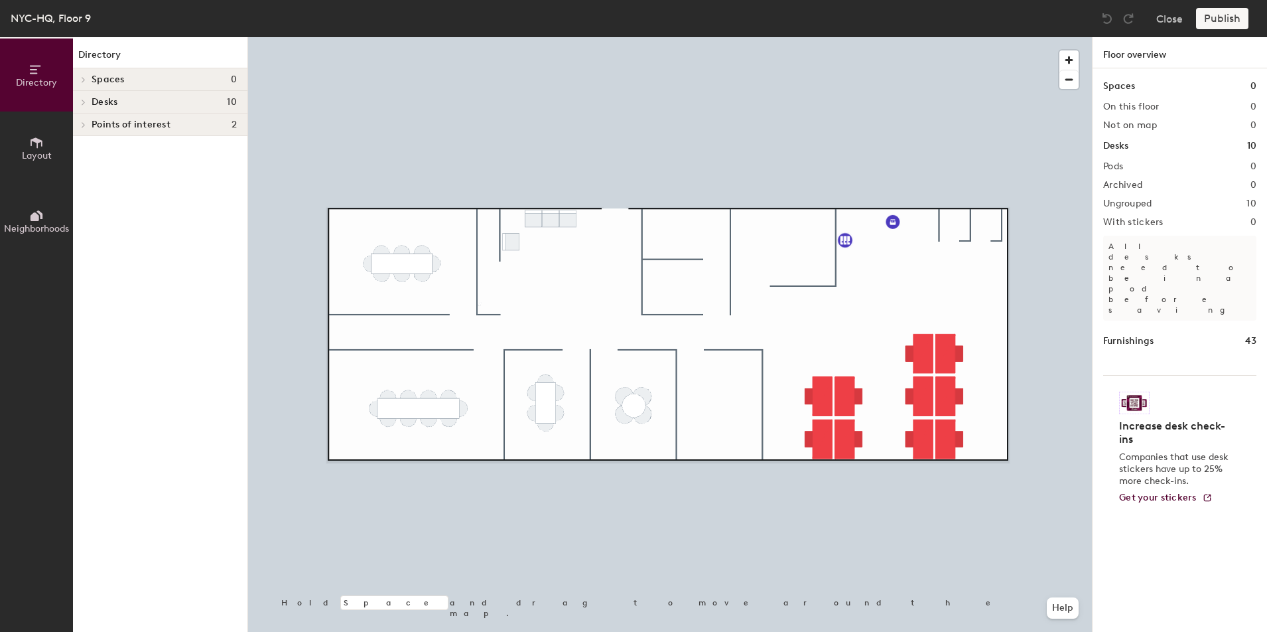
click at [1132, 253] on p "All desks need to be in a pod before saving" at bounding box center [1179, 278] width 153 height 85
click at [1130, 57] on h1 "Floor overview" at bounding box center [1180, 52] width 174 height 31
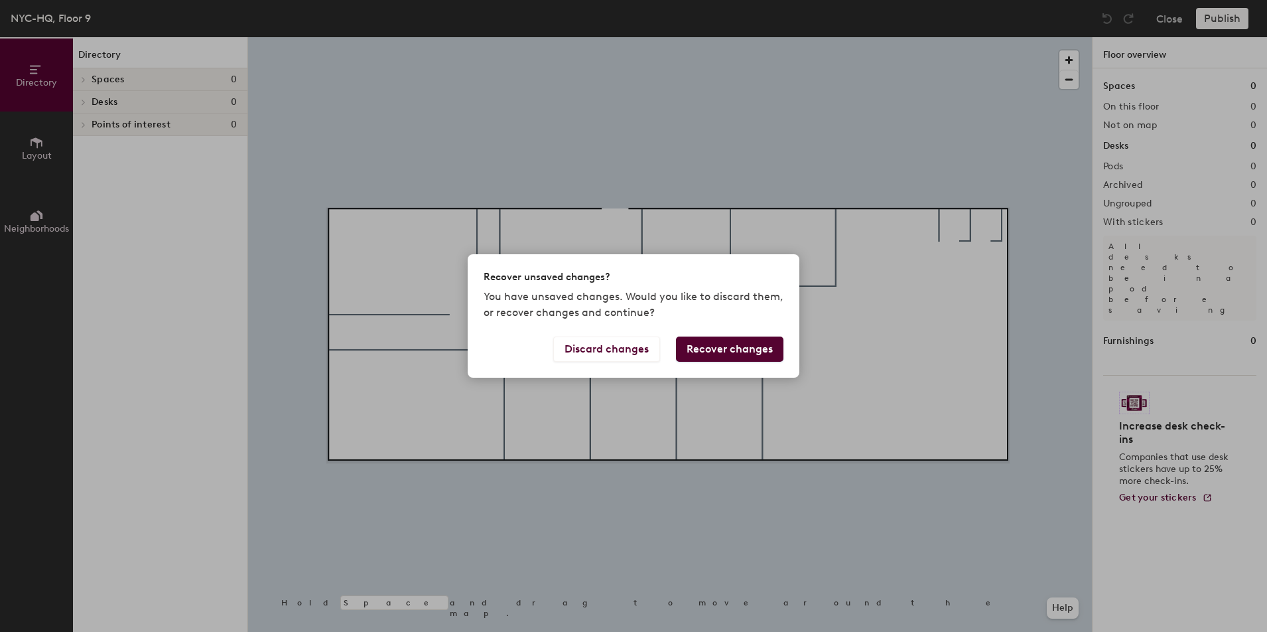
click at [722, 355] on button "Recover changes" at bounding box center [729, 348] width 107 height 25
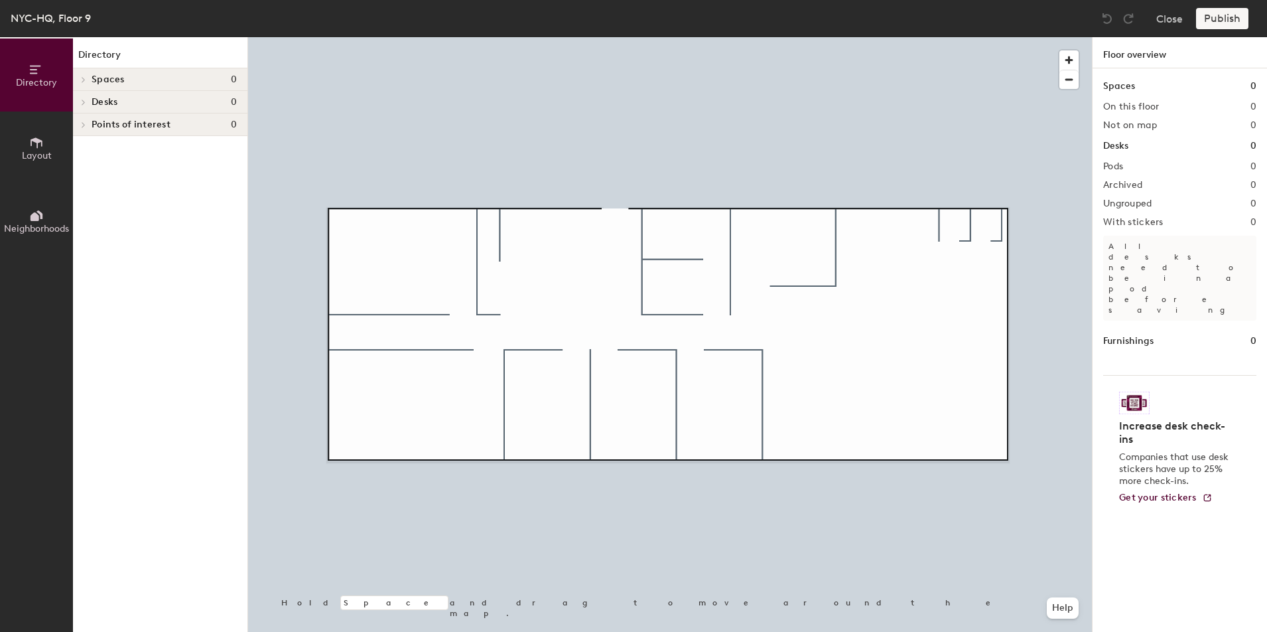
click at [205, 214] on div "Directory Spaces 0 Desks 0 Points of interest 0" at bounding box center [160, 334] width 174 height 594
click at [87, 126] on span at bounding box center [82, 124] width 11 height 7
click at [81, 100] on icon at bounding box center [83, 102] width 5 height 7
click at [82, 125] on icon at bounding box center [81, 125] width 7 height 5
click at [81, 98] on span at bounding box center [81, 103] width 7 height 11
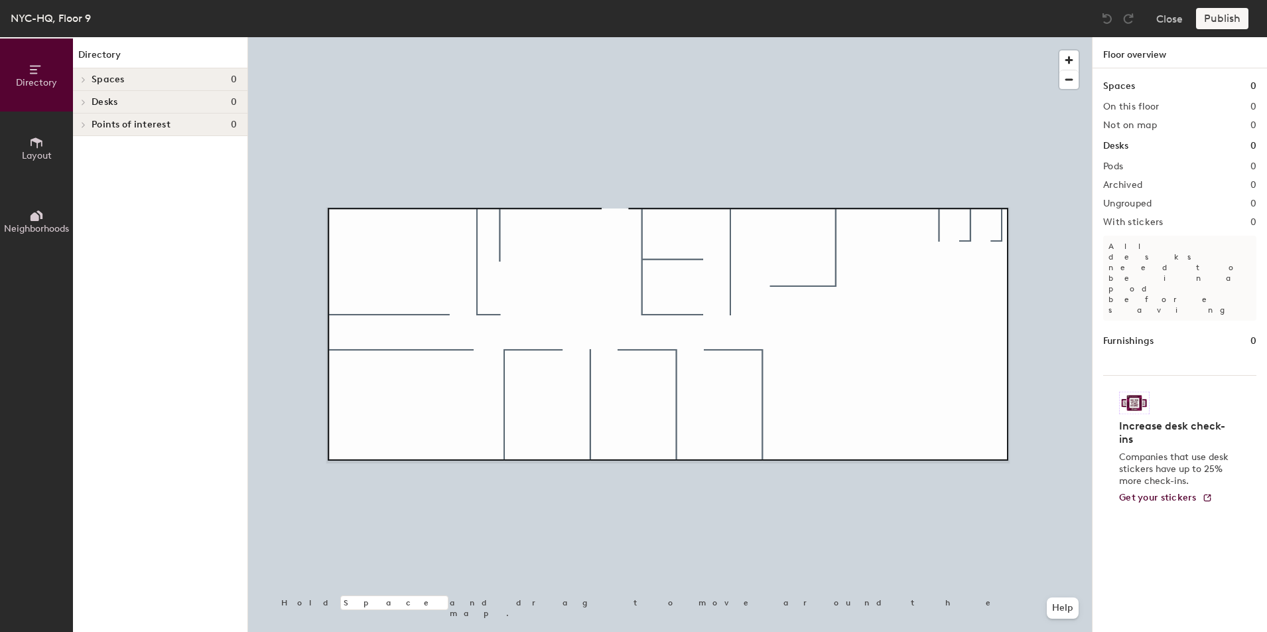
click at [81, 80] on icon at bounding box center [83, 79] width 5 height 7
click at [82, 78] on icon at bounding box center [81, 80] width 7 height 5
drag, startPoint x: 82, startPoint y: 78, endPoint x: 86, endPoint y: 90, distance: 12.0
click at [86, 88] on div at bounding box center [81, 79] width 17 height 22
click at [92, 114] on div "Points of interest 0" at bounding box center [160, 124] width 174 height 23
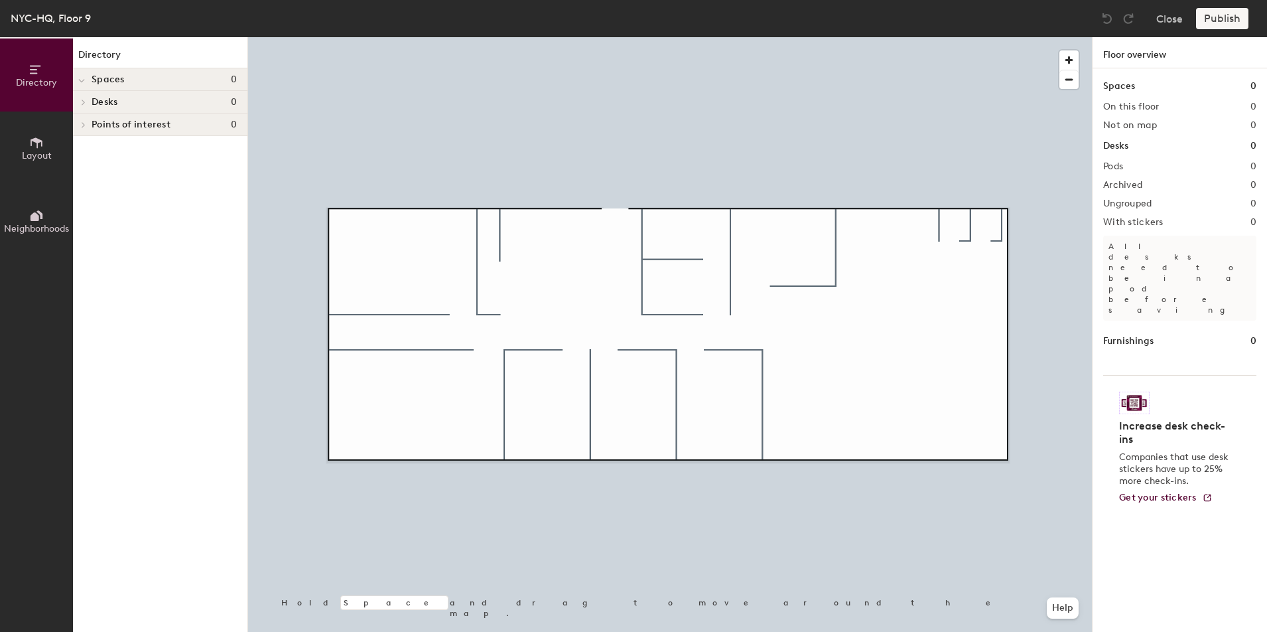
click at [92, 123] on span "Points of interest" at bounding box center [131, 124] width 79 height 11
drag, startPoint x: 94, startPoint y: 130, endPoint x: 100, endPoint y: 135, distance: 7.6
click at [95, 131] on div "Points of interest 0" at bounding box center [160, 124] width 174 height 23
drag, startPoint x: 100, startPoint y: 135, endPoint x: 117, endPoint y: 151, distance: 23.9
click at [103, 141] on div "Directory Spaces 0 Desks 0 Points of interest 0" at bounding box center [160, 334] width 174 height 594
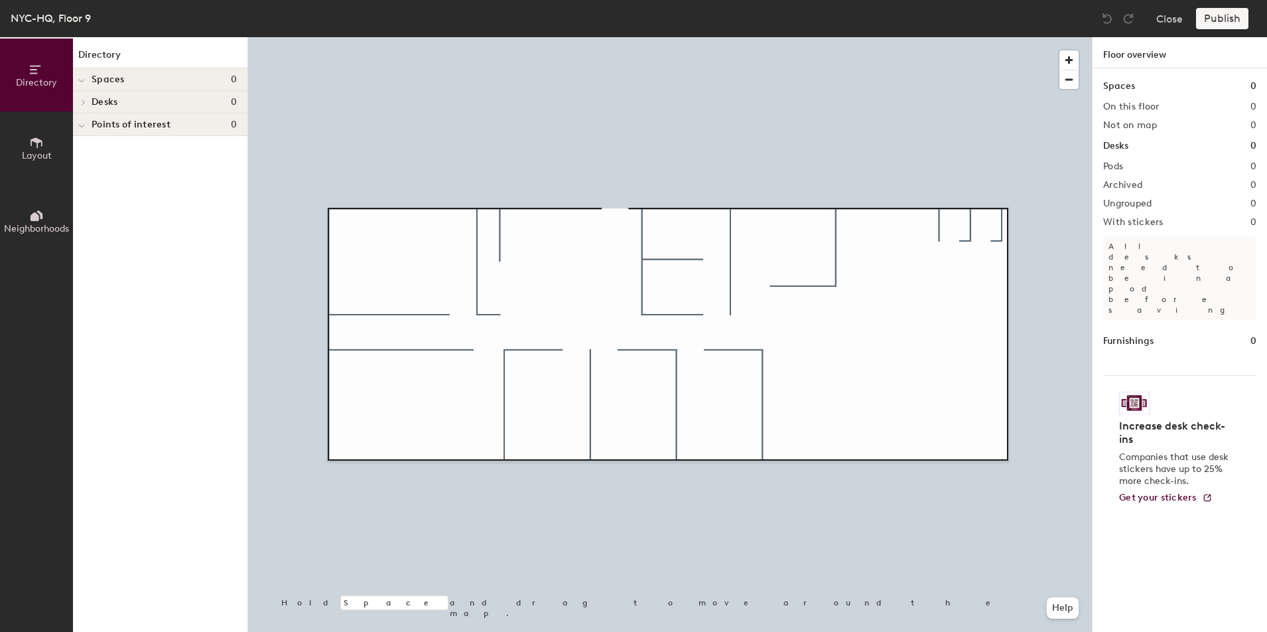
drag, startPoint x: 163, startPoint y: 592, endPoint x: 92, endPoint y: 372, distance: 231.4
click at [165, 592] on div "Directory Spaces 0 Desks 0 Points of interest 0" at bounding box center [160, 334] width 174 height 594
drag, startPoint x: 38, startPoint y: 305, endPoint x: 86, endPoint y: 375, distance: 85.0
click at [56, 354] on div "Directory Layout Neighborhoods" at bounding box center [36, 334] width 73 height 594
drag, startPoint x: 98, startPoint y: 383, endPoint x: 110, endPoint y: 393, distance: 15.5
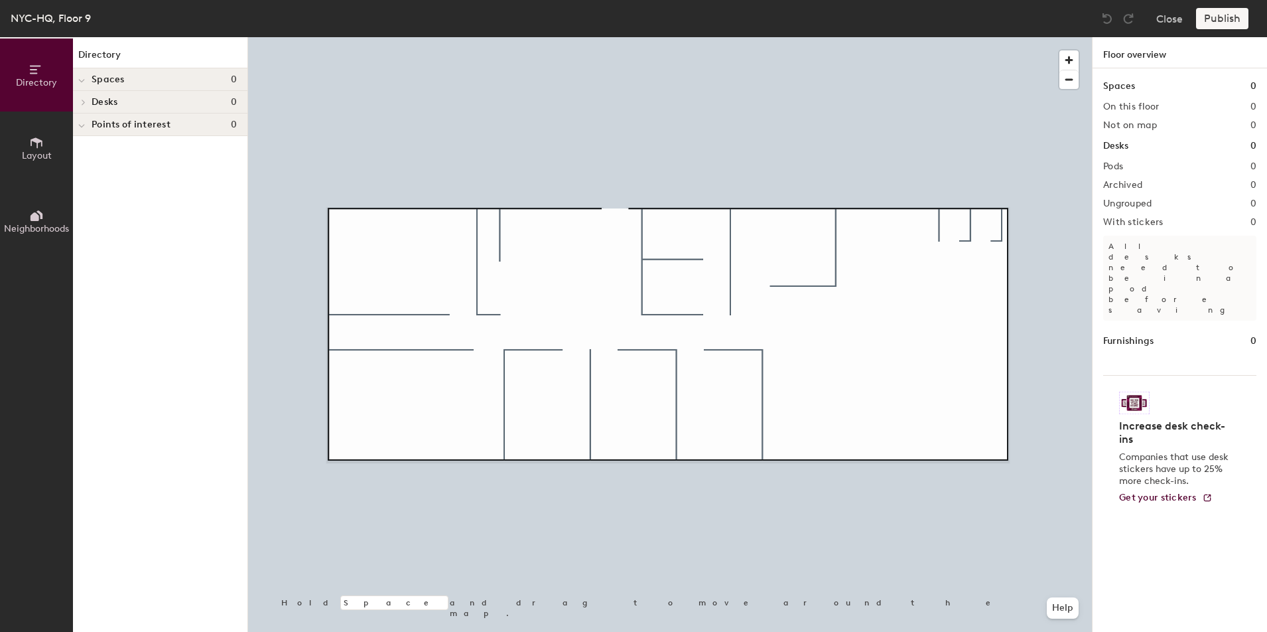
click at [102, 389] on div "Directory Spaces 0 Desks 0 Points of interest 0" at bounding box center [160, 334] width 174 height 594
click at [139, 415] on div "Directory Spaces 0 Desks 0 Points of interest 0" at bounding box center [160, 334] width 174 height 594
click at [44, 152] on span "Layout" at bounding box center [37, 155] width 30 height 11
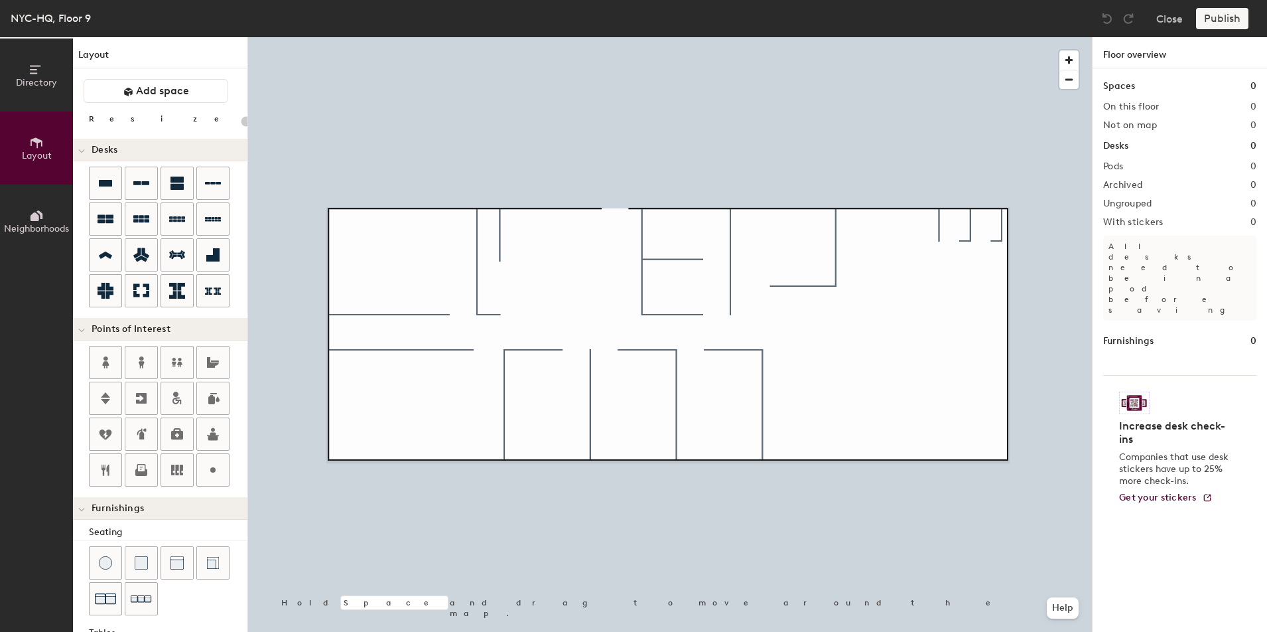
click at [36, 212] on icon at bounding box center [36, 215] width 15 height 15
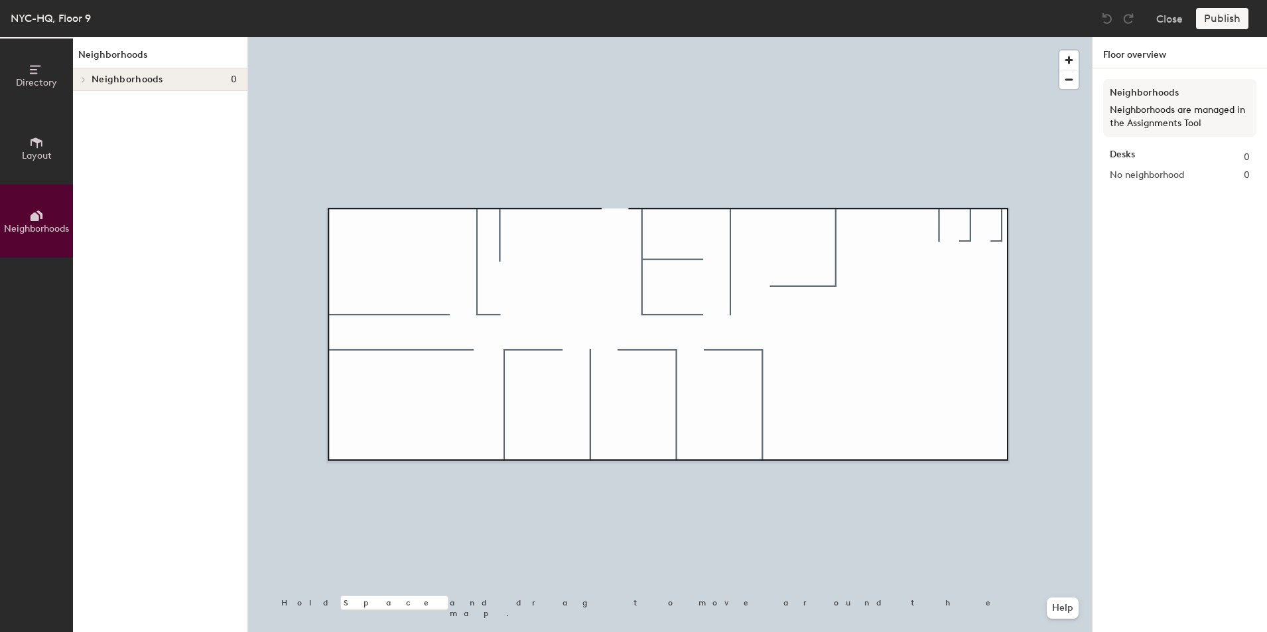
click at [36, 144] on icon at bounding box center [36, 142] width 15 height 15
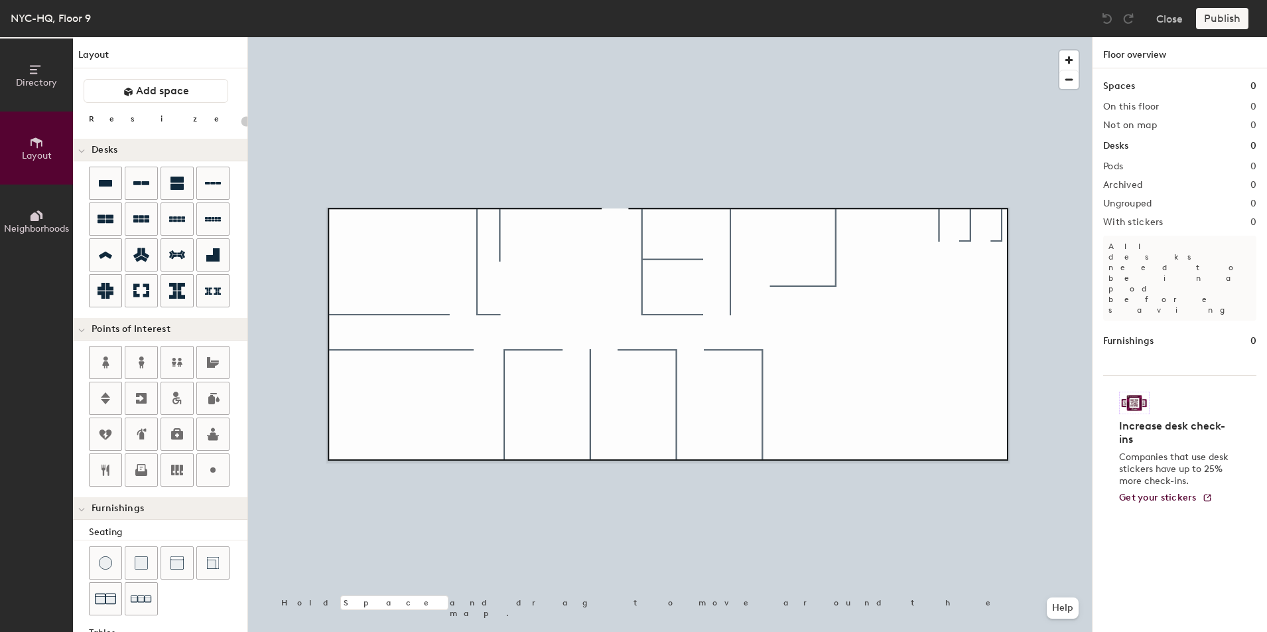
click at [33, 60] on button "Directory" at bounding box center [36, 74] width 73 height 73
